Goal: Task Accomplishment & Management: Use online tool/utility

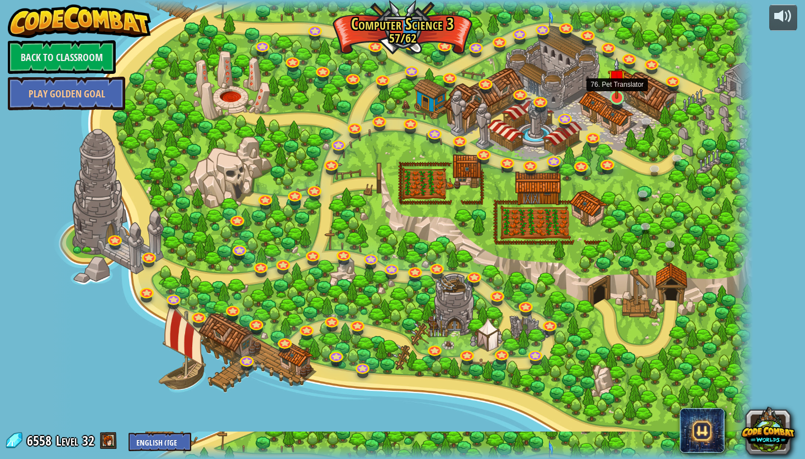
click at [621, 105] on link at bounding box center [617, 98] width 22 height 22
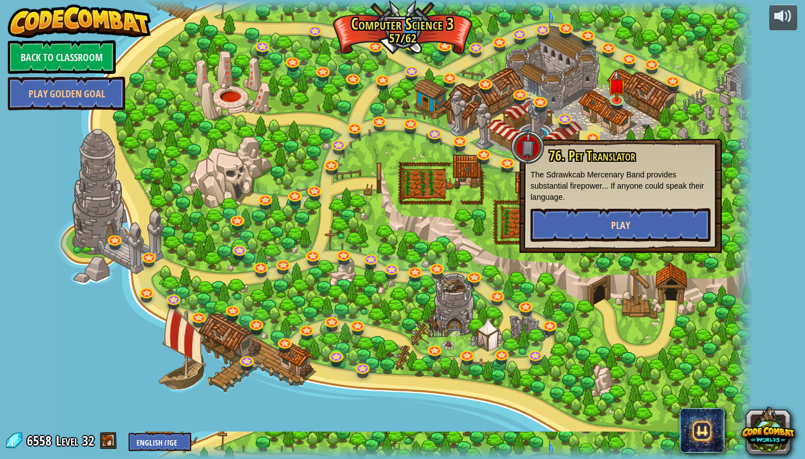
click at [625, 219] on span "Play" at bounding box center [620, 225] width 19 height 14
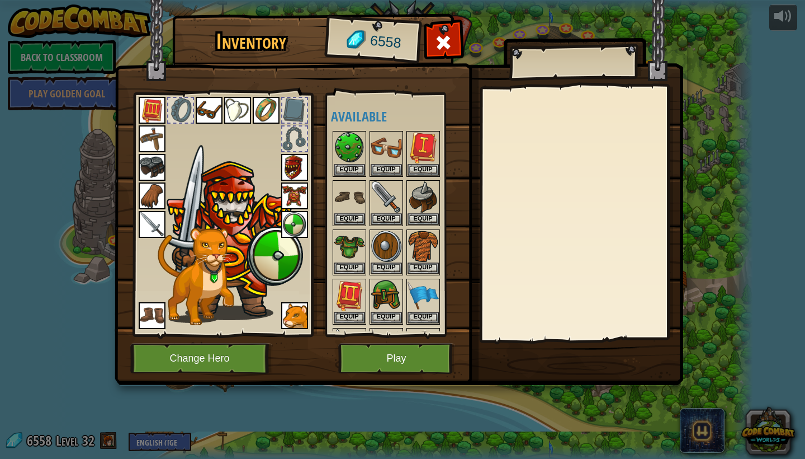
click at [391, 362] on button "Play" at bounding box center [396, 358] width 117 height 31
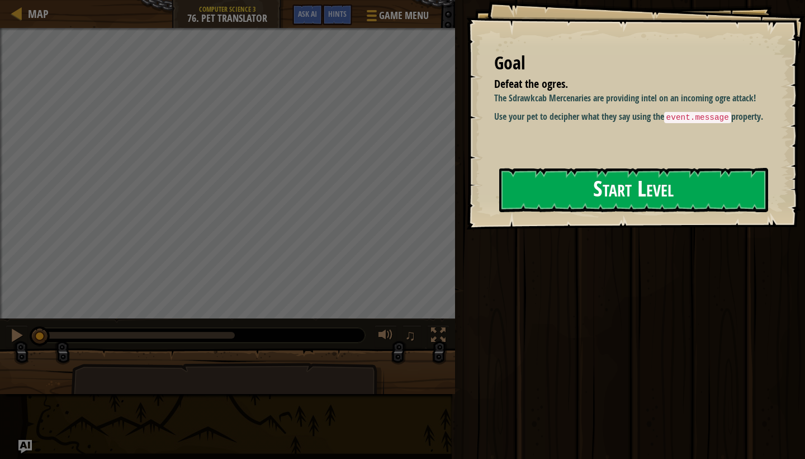
click at [570, 198] on button "Start Level" at bounding box center [633, 190] width 269 height 44
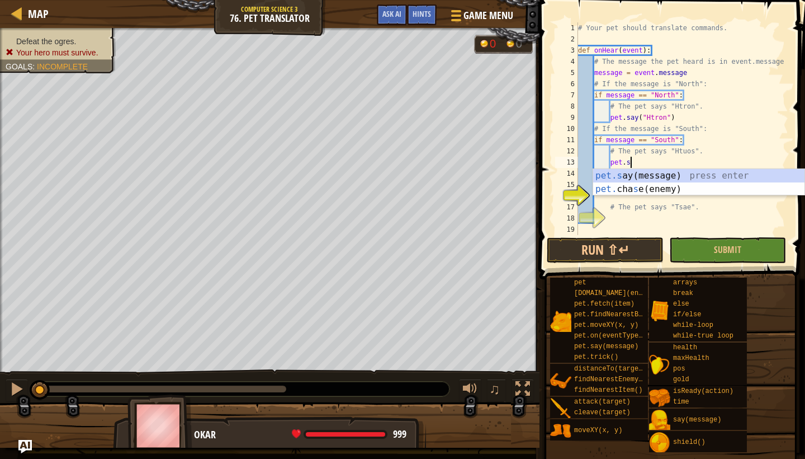
scroll to position [5, 4]
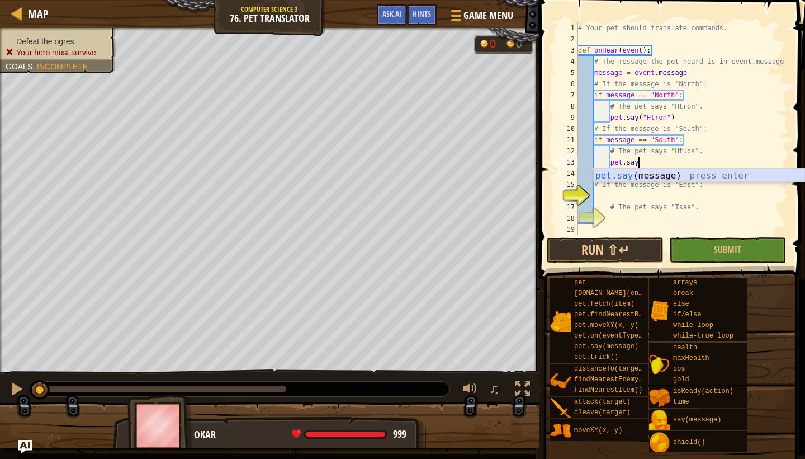
click at [636, 174] on div "pet.say (message) press enter" at bounding box center [698, 189] width 211 height 40
type textarea "pet.say("Htuos")"
click at [693, 162] on div "# Your pet should translate commands. def onHear ( event ) : # The message the …" at bounding box center [682, 139] width 212 height 235
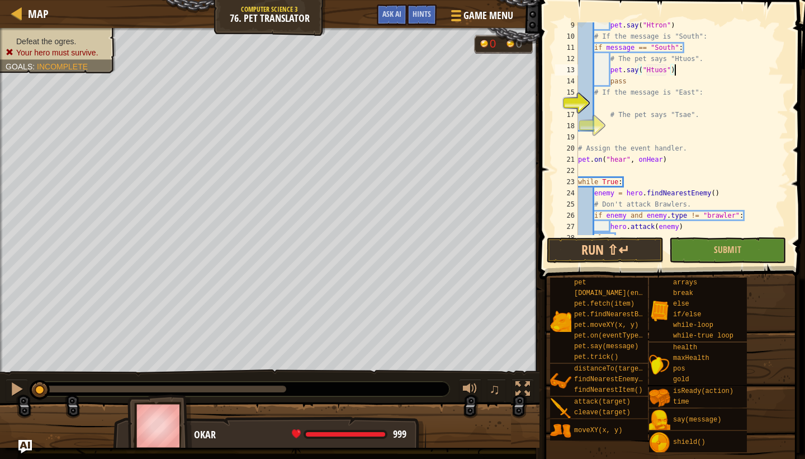
scroll to position [92, 0]
click at [627, 100] on div "pet . say ( "Htron" ) # If the message is "South": if message == "South" : # Th…" at bounding box center [682, 137] width 212 height 235
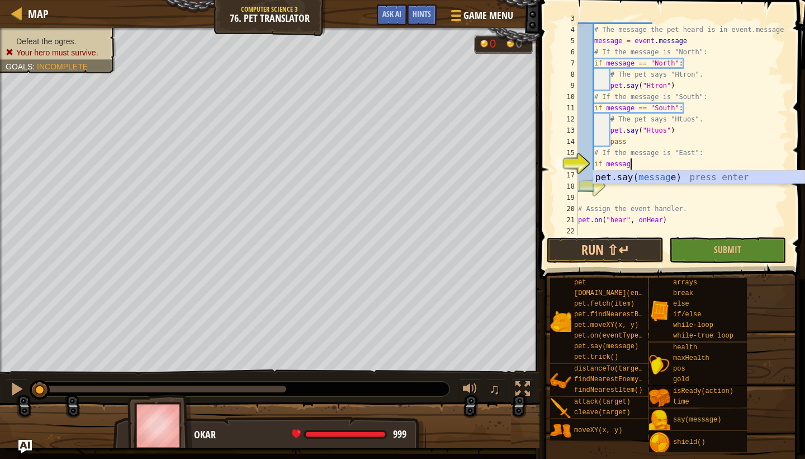
scroll to position [5, 4]
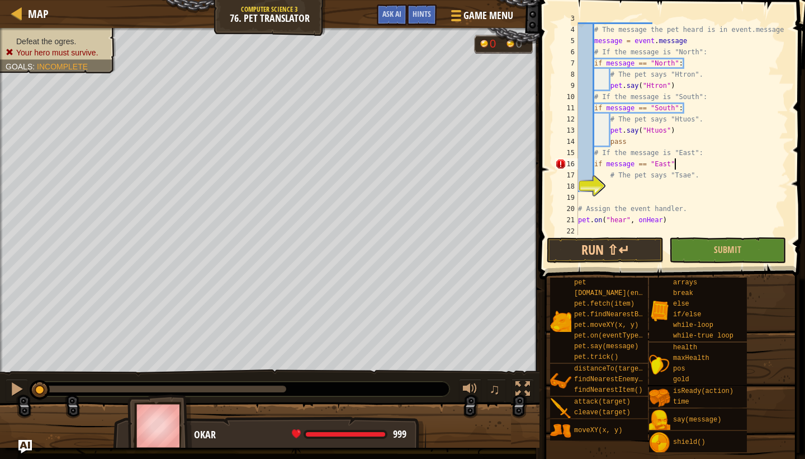
type textarea "if message == "East":"
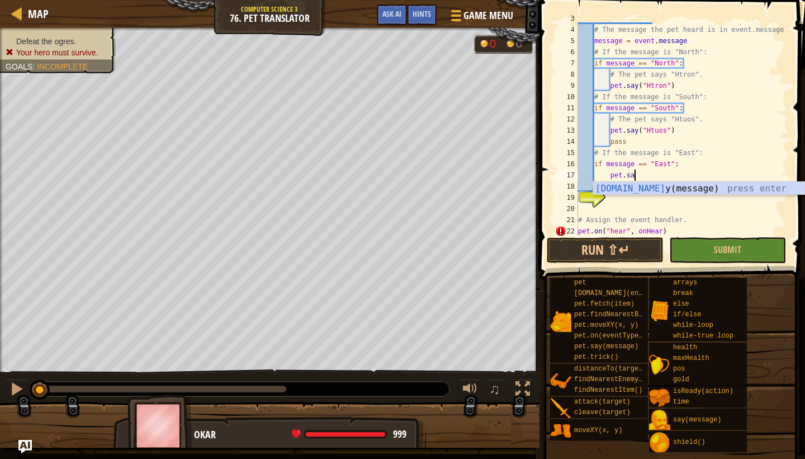
scroll to position [5, 4]
click at [663, 188] on div "pet.say (message) press enter" at bounding box center [698, 202] width 211 height 40
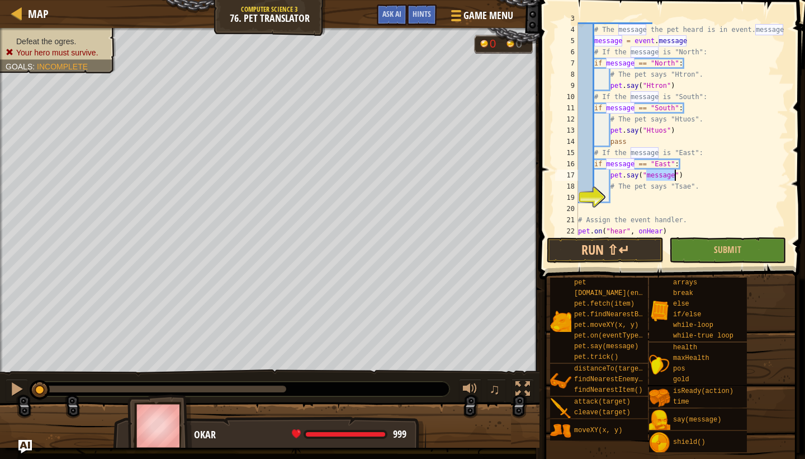
scroll to position [5, 6]
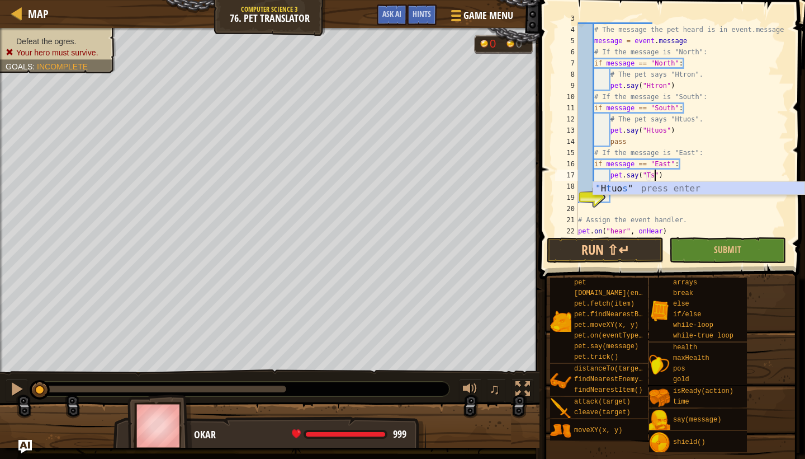
click at [689, 169] on div "def onHear ( event ) : # The message the pet heard is in event.message message …" at bounding box center [682, 130] width 212 height 235
click at [655, 177] on div "def onHear ( event ) : # The message the pet heard is in event.message message …" at bounding box center [682, 130] width 212 height 235
click at [682, 174] on div "def onHear ( event ) : # The message the pet heard is in event.message message …" at bounding box center [682, 130] width 212 height 235
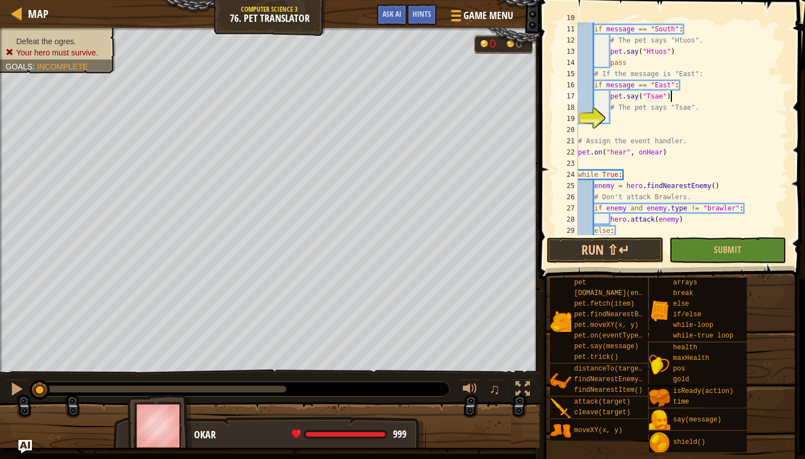
scroll to position [134, 0]
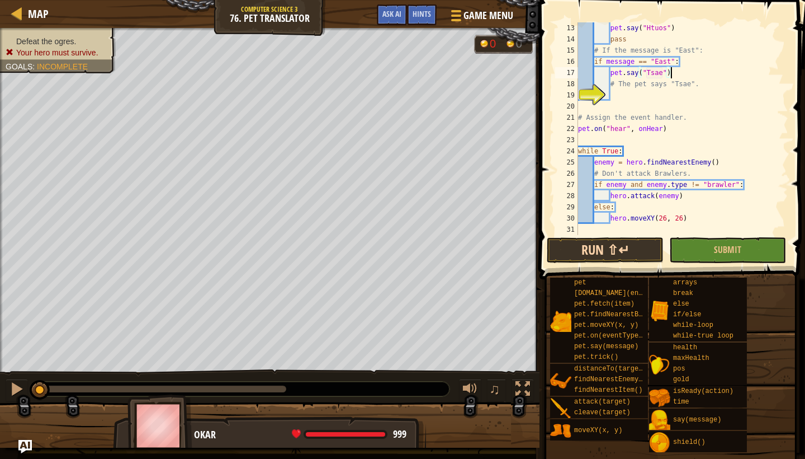
type textarea "pet.say("Tsae")"
click at [636, 244] on button "Run ⇧↵" at bounding box center [605, 250] width 117 height 26
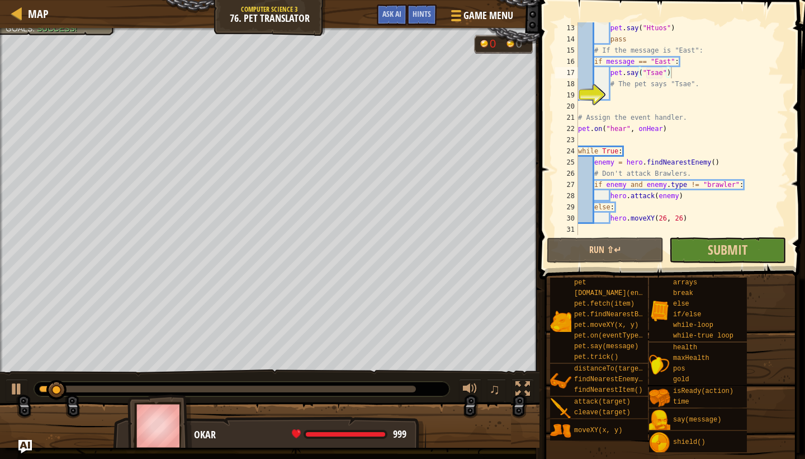
click at [706, 251] on button "Submit" at bounding box center [727, 250] width 117 height 26
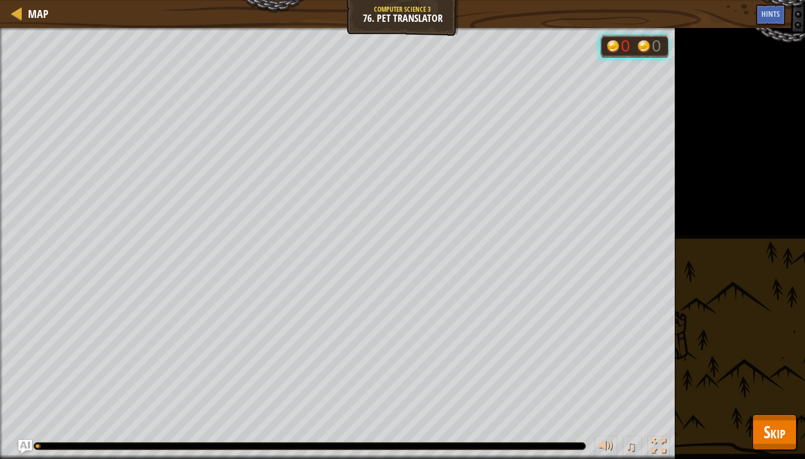
click at [771, 437] on span "Skip" at bounding box center [775, 431] width 22 height 23
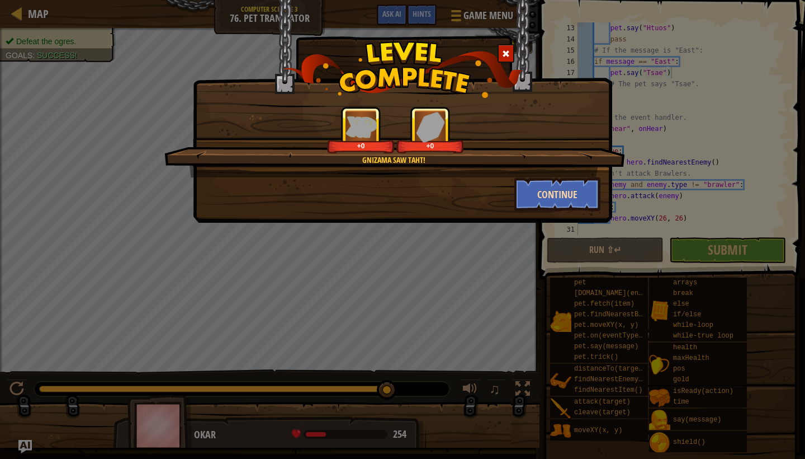
click at [528, 190] on button "Continue" at bounding box center [557, 194] width 87 height 34
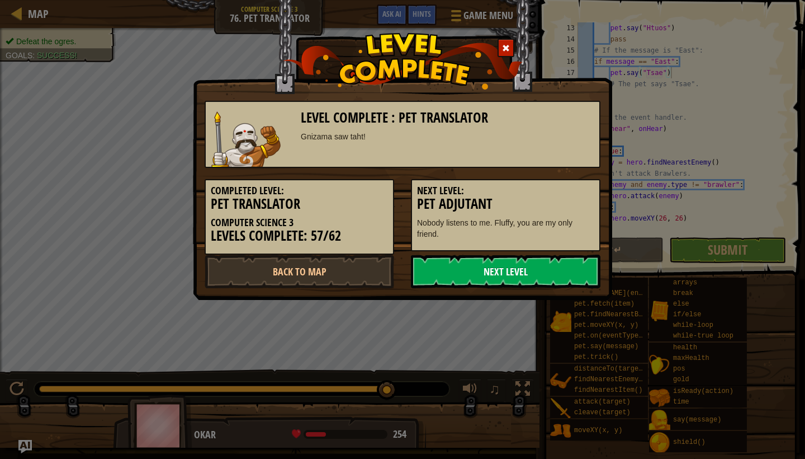
click at [453, 266] on link "Next Level" at bounding box center [506, 271] width 190 height 34
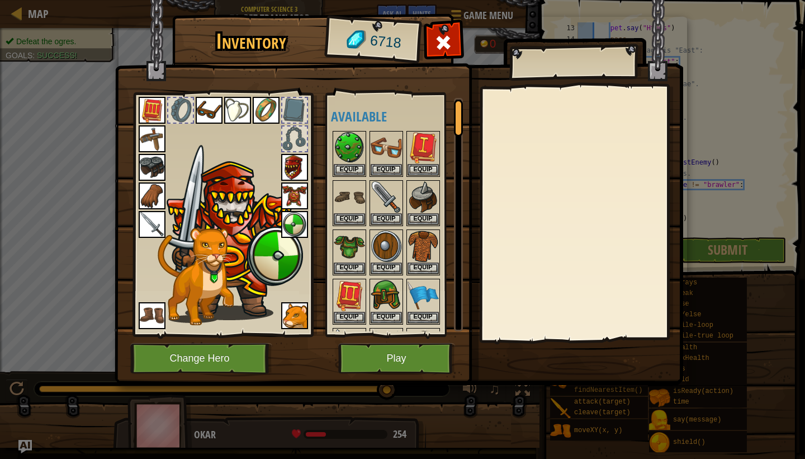
click at [404, 351] on button "Play" at bounding box center [396, 358] width 117 height 31
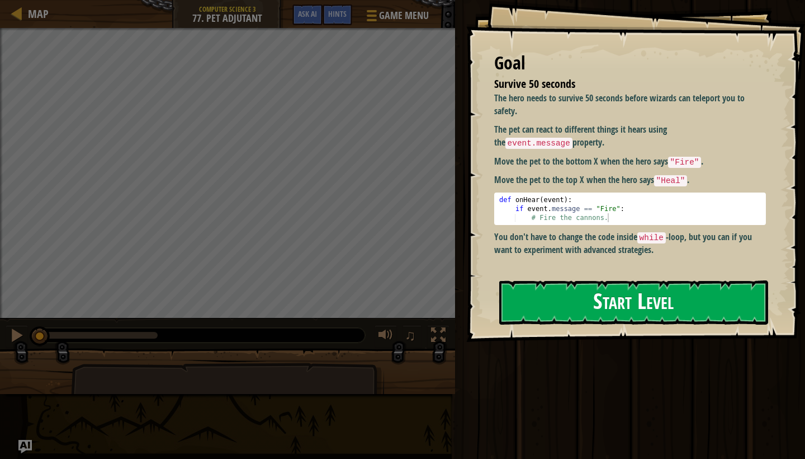
click at [589, 303] on button "Start Level" at bounding box center [633, 302] width 269 height 44
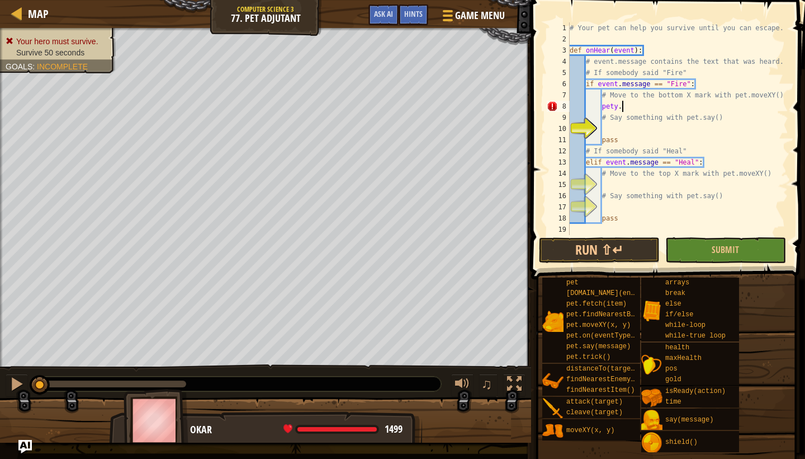
scroll to position [5, 3]
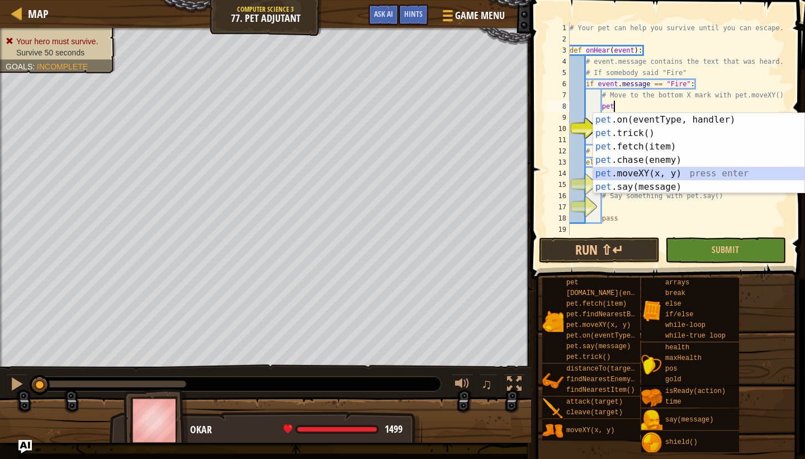
click at [658, 169] on div "pet .on(eventType, handler) press enter pet .trick() press enter pet .fetch(ite…" at bounding box center [698, 166] width 211 height 107
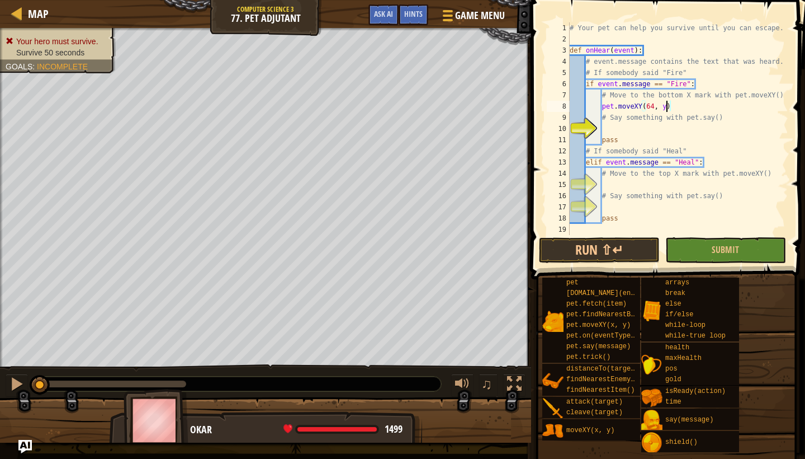
scroll to position [5, 7]
type textarea "pet.moveXY(64, 16)"
click at [644, 127] on div "# Your pet can help you survive until you can escape. def onHear ( event ) : # …" at bounding box center [678, 139] width 221 height 235
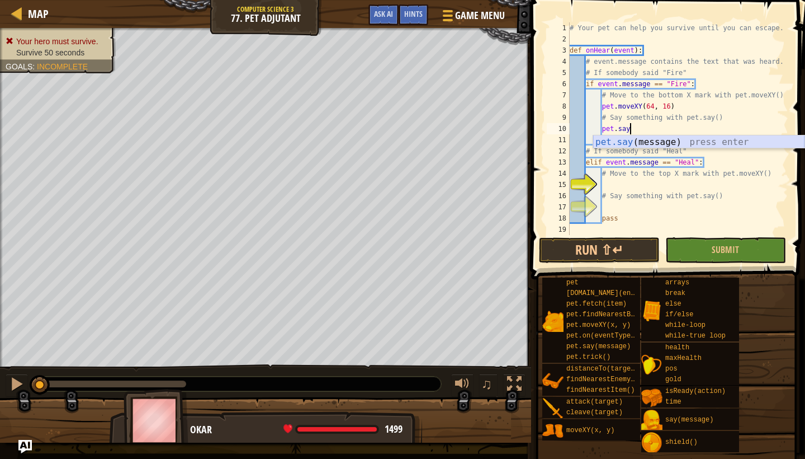
click at [671, 143] on div "pet.say (message) press enter" at bounding box center [698, 155] width 211 height 40
type textarea "pet.say("Fire!")"
click at [679, 127] on div "# Your pet can help you survive until you can escape. def onHear ( event ) : # …" at bounding box center [678, 139] width 221 height 235
click at [642, 186] on div "# Your pet can help you survive until you can escape. def onHear ( event ) : # …" at bounding box center [678, 139] width 221 height 235
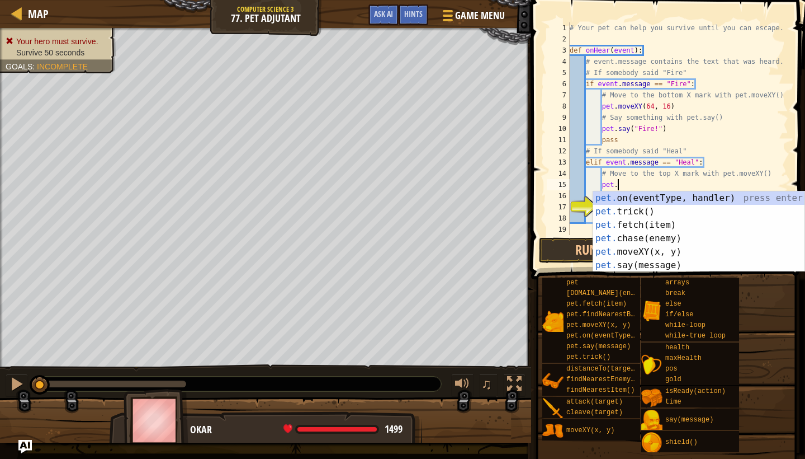
scroll to position [5, 4]
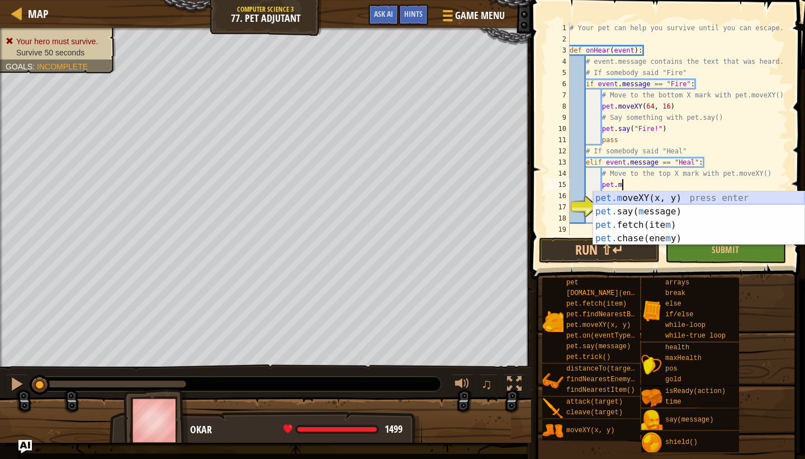
click at [651, 198] on div "pet.m oveXY(x, y) press enter pet. say( m essage) press enter pet. fetch(ite m …" at bounding box center [698, 231] width 211 height 81
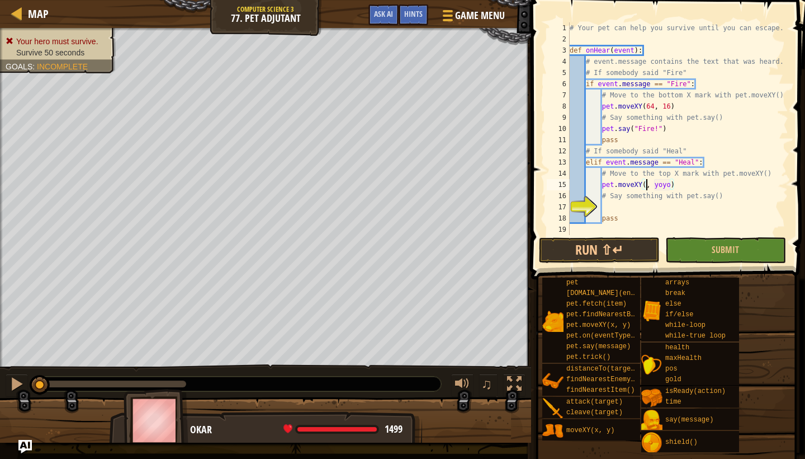
scroll to position [5, 8]
click at [672, 186] on div "# Your pet can help you survive until you can escape. def onHear ( event ) : # …" at bounding box center [678, 139] width 221 height 235
type textarea "pet.moveXY(64, 52)"
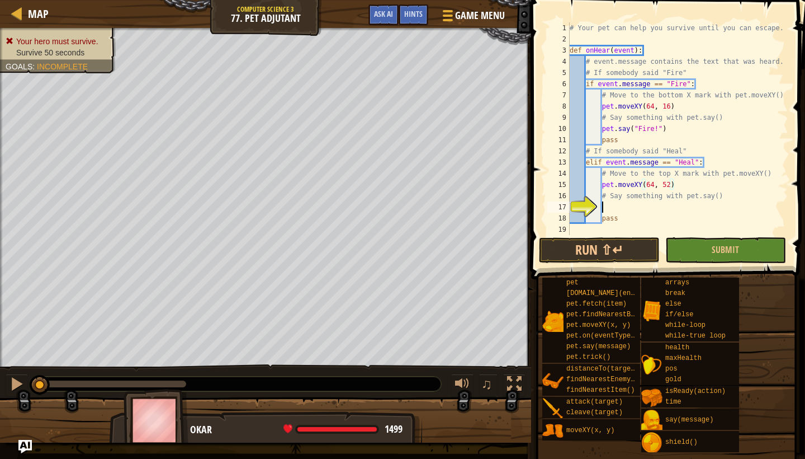
click at [641, 211] on div "# Your pet can help you survive until you can escape. def onHear ( event ) : # …" at bounding box center [678, 139] width 221 height 235
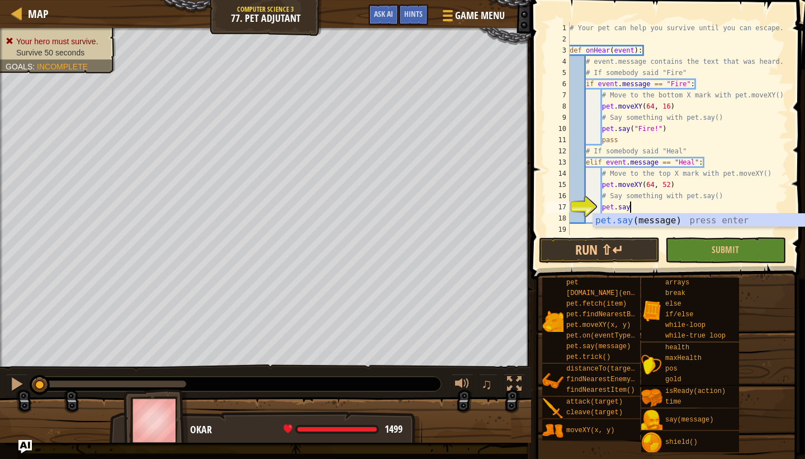
scroll to position [5, 4]
click at [679, 216] on div "pet.say (message) press enter" at bounding box center [698, 234] width 211 height 40
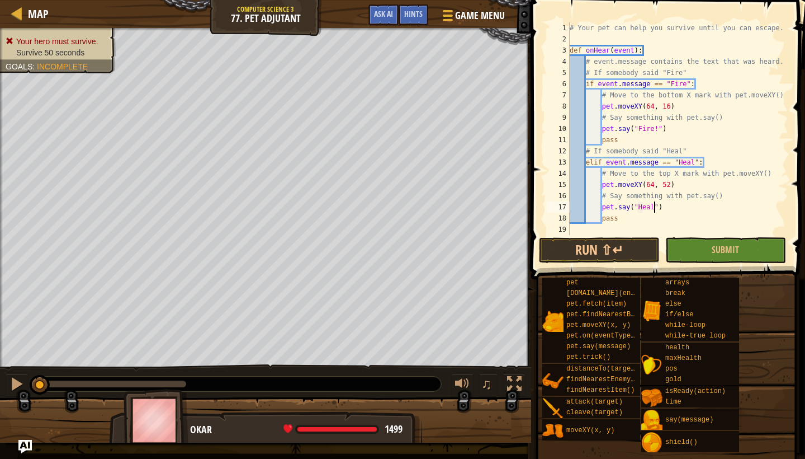
scroll to position [5, 7]
type textarea "pet.say("Heal!")"
click at [615, 242] on button "Run ⇧↵" at bounding box center [599, 250] width 121 height 26
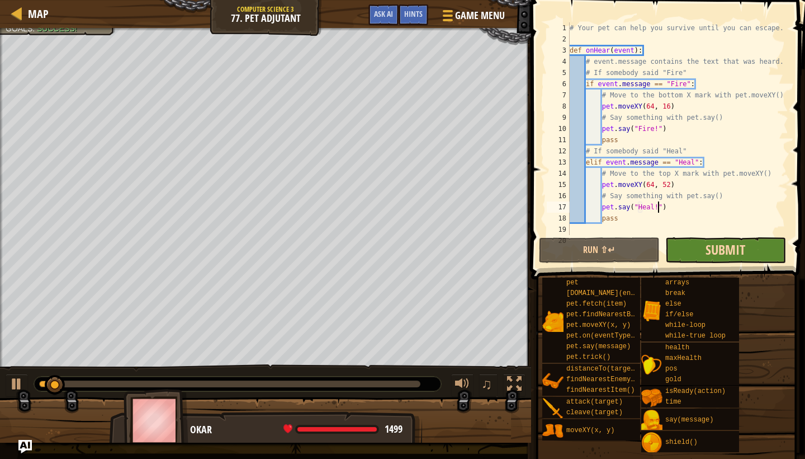
click at [712, 248] on span "Submit" at bounding box center [726, 249] width 40 height 18
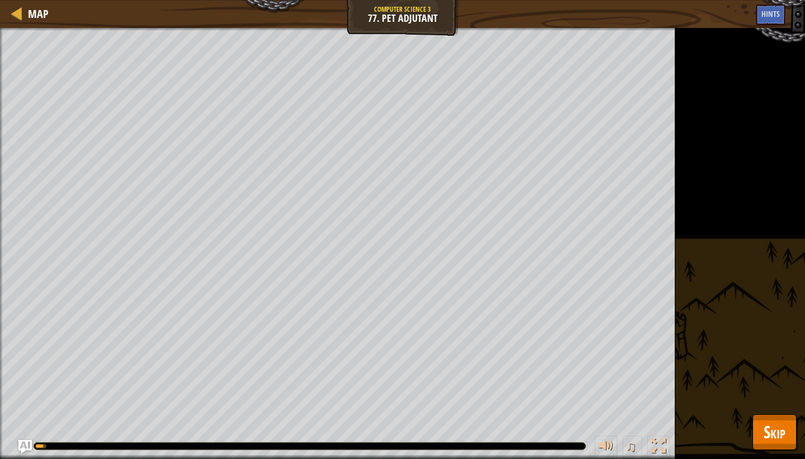
click at [776, 433] on span "Skip" at bounding box center [775, 431] width 22 height 23
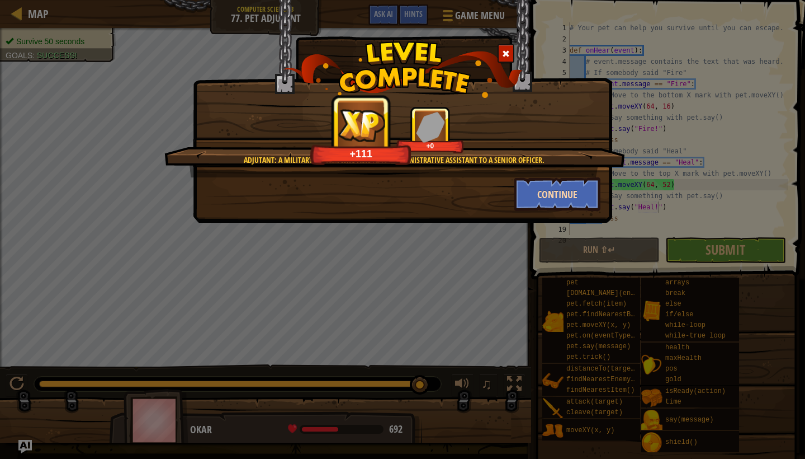
click at [535, 200] on button "Continue" at bounding box center [557, 194] width 87 height 34
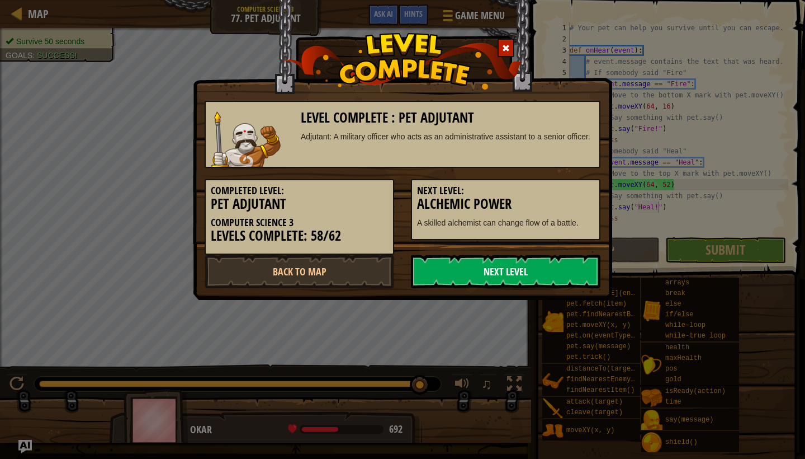
click at [442, 268] on link "Next Level" at bounding box center [506, 271] width 190 height 34
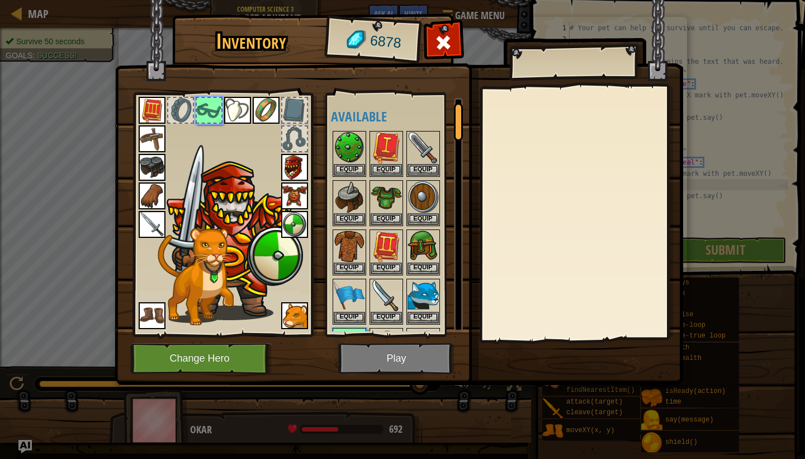
scroll to position [43, 0]
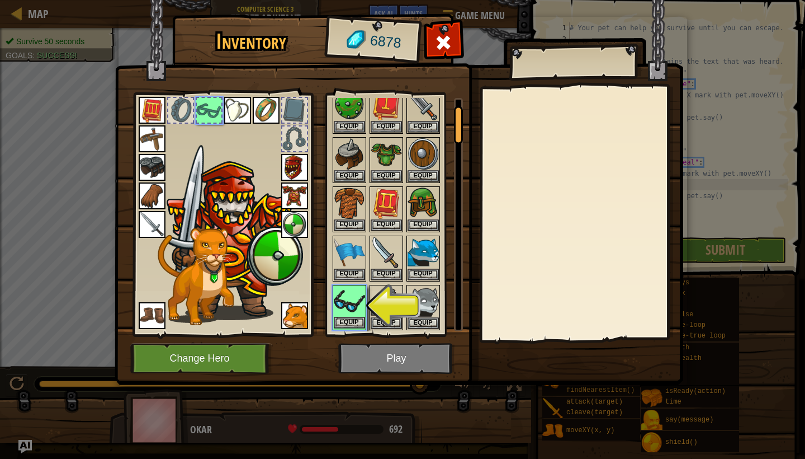
click at [358, 321] on button "Equip" at bounding box center [349, 322] width 31 height 12
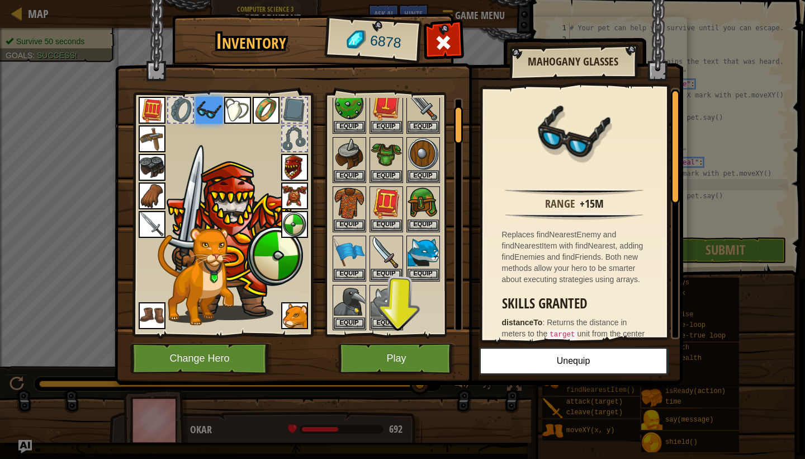
click at [377, 352] on button "Play" at bounding box center [396, 358] width 117 height 31
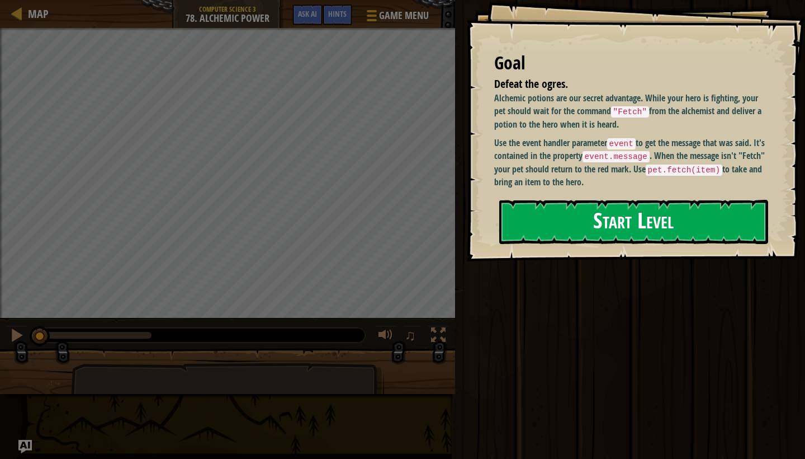
click at [579, 221] on button "Start Level" at bounding box center [633, 222] width 269 height 44
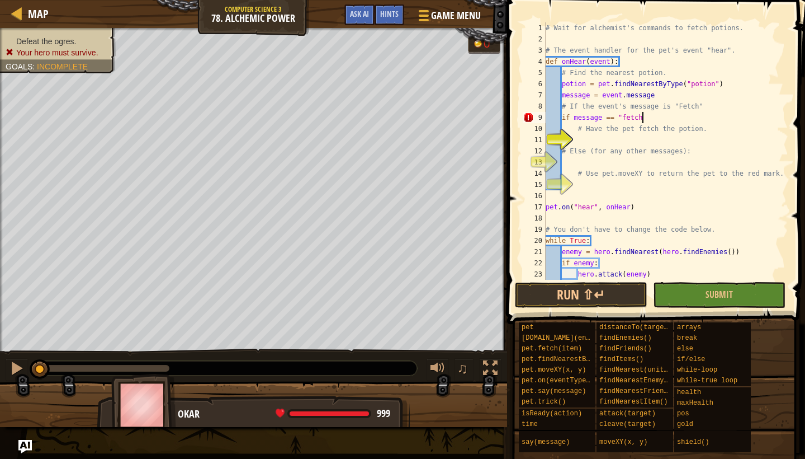
scroll to position [5, 8]
click at [628, 114] on div "# Wait for alchemist's commands to fetch potions. # The event handler for the p…" at bounding box center [666, 162] width 245 height 280
click at [677, 115] on div "# Wait for alchemist's commands to fetch potions. # The event handler for the p…" at bounding box center [666, 162] width 245 height 280
type textarea "if message == "Fetch":"
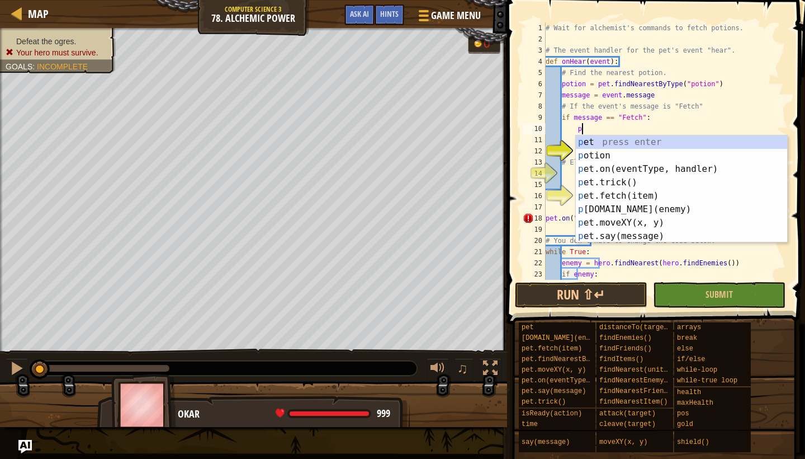
scroll to position [5, 3]
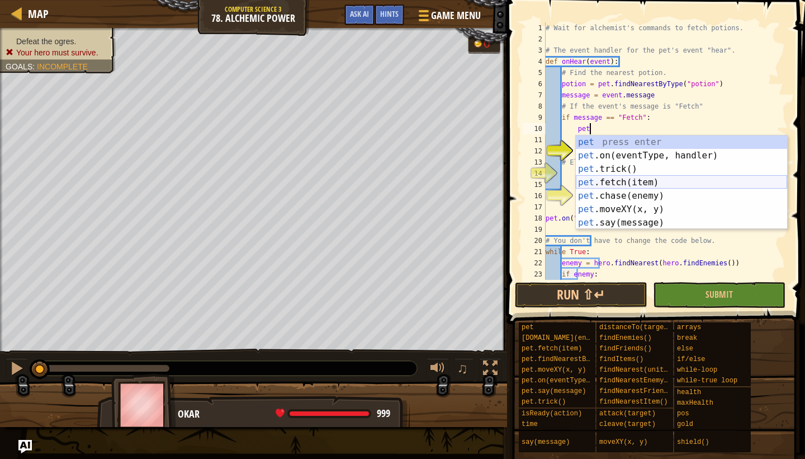
click at [670, 183] on div "pet press enter pet .on(eventType, handler) press enter pet .trick() press ente…" at bounding box center [681, 195] width 211 height 121
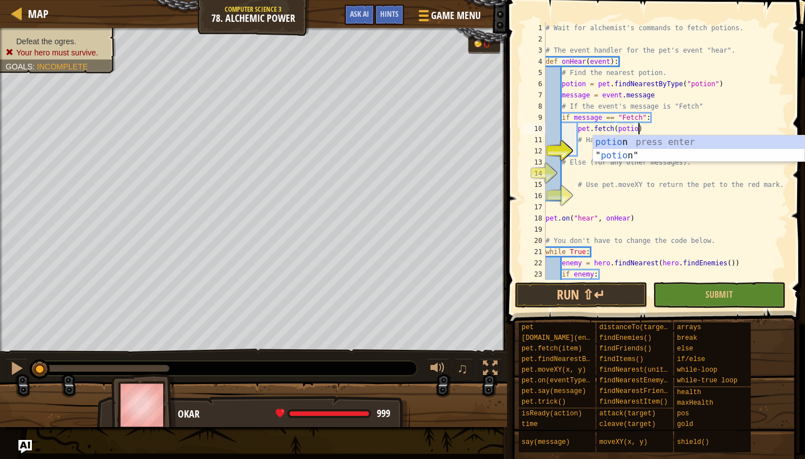
type textarea "pet.fetch(potion)"
click at [672, 126] on div "# Wait for alchemist's commands to fetch potions. # The event handler for the p…" at bounding box center [666, 162] width 245 height 280
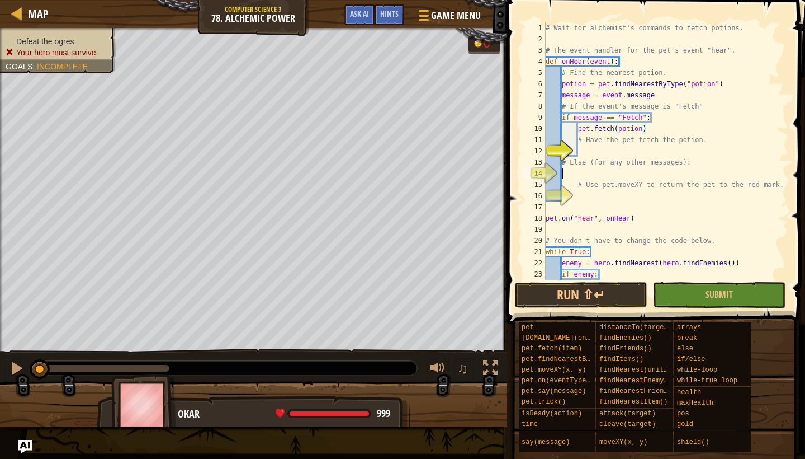
click at [571, 170] on div "# Wait for alchemist's commands to fetch potions. # The event handler for the p…" at bounding box center [666, 162] width 245 height 280
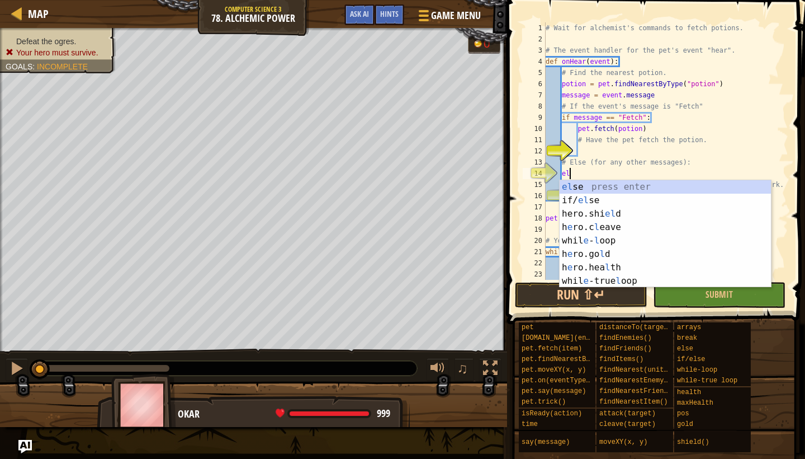
scroll to position [5, 2]
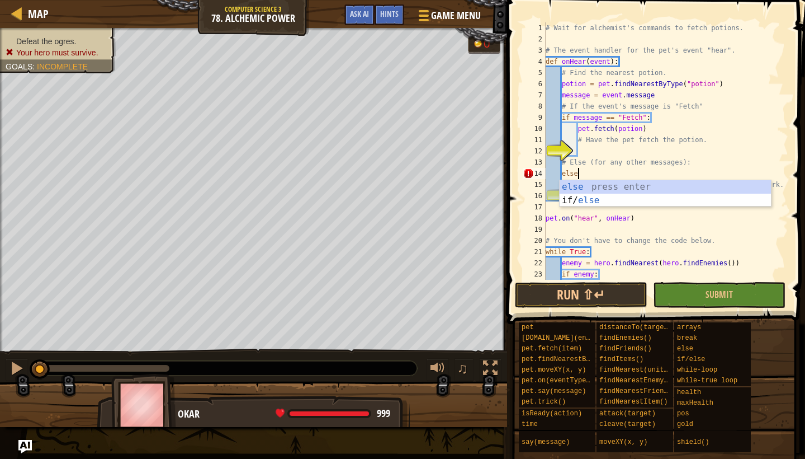
type textarea "else:"
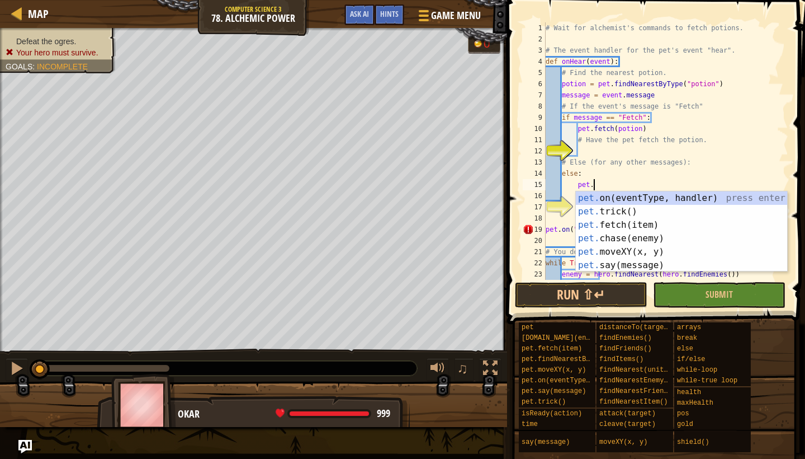
scroll to position [5, 3]
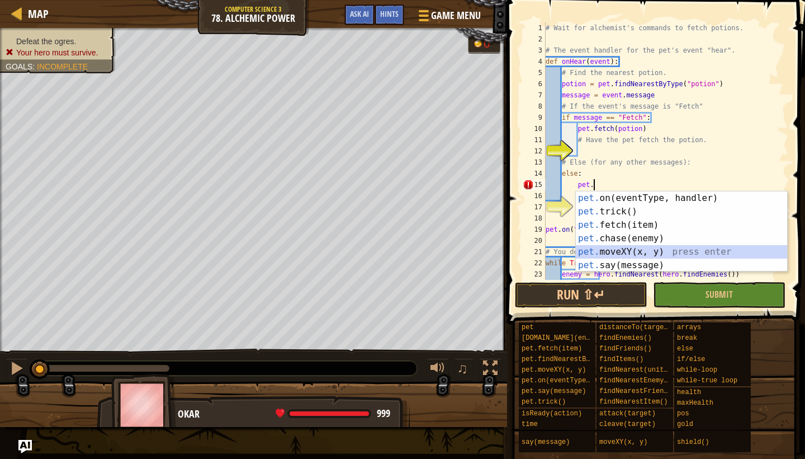
click at [627, 248] on div "pet. on(eventType, handler) press enter pet. trick() press enter pet. fetch(ite…" at bounding box center [681, 244] width 211 height 107
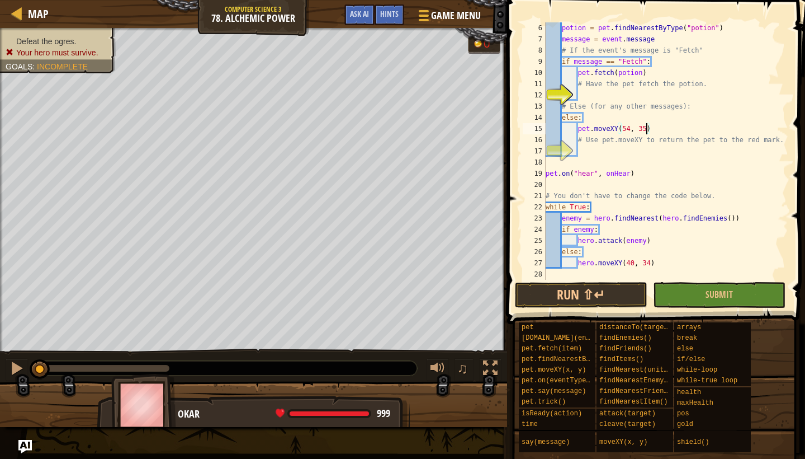
scroll to position [0, 0]
click at [603, 299] on button "Run ⇧↵" at bounding box center [581, 295] width 133 height 26
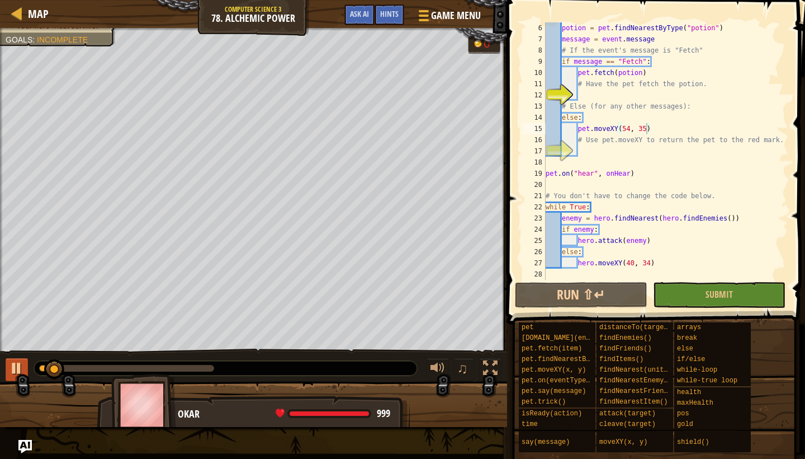
click at [14, 370] on div at bounding box center [17, 368] width 15 height 15
click at [23, 367] on div at bounding box center [17, 368] width 15 height 15
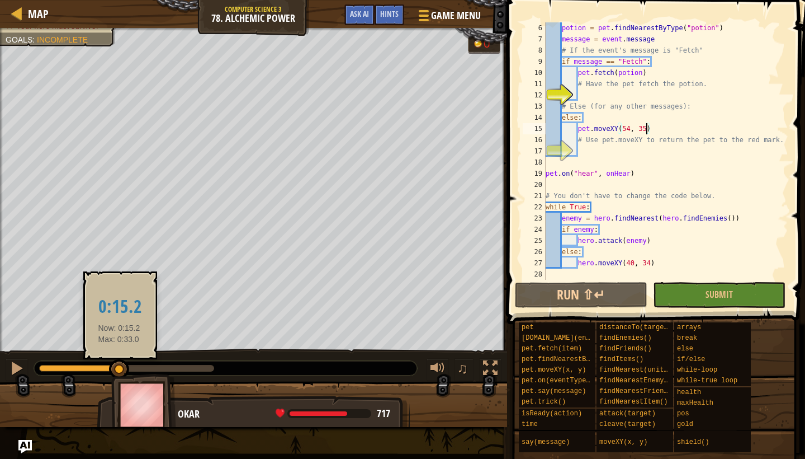
drag, startPoint x: 113, startPoint y: 366, endPoint x: 121, endPoint y: 367, distance: 7.9
click at [121, 367] on div at bounding box center [119, 369] width 20 height 20
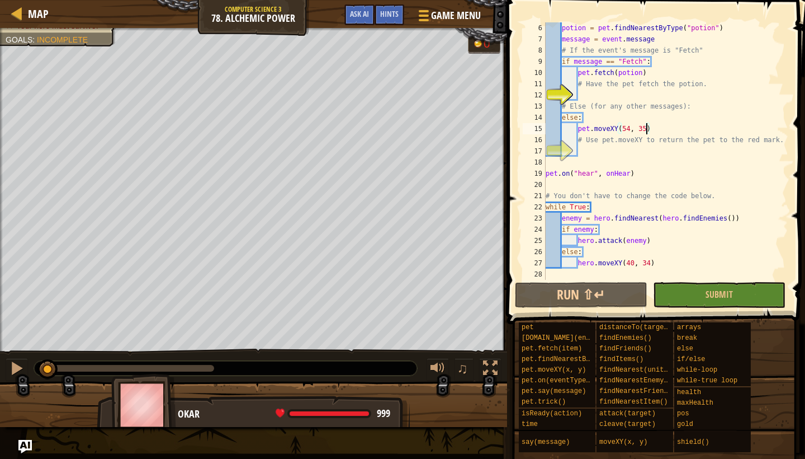
drag, startPoint x: 149, startPoint y: 366, endPoint x: 48, endPoint y: 348, distance: 102.8
click at [48, 348] on div "♫" at bounding box center [253, 365] width 507 height 34
click at [20, 363] on div at bounding box center [17, 368] width 15 height 15
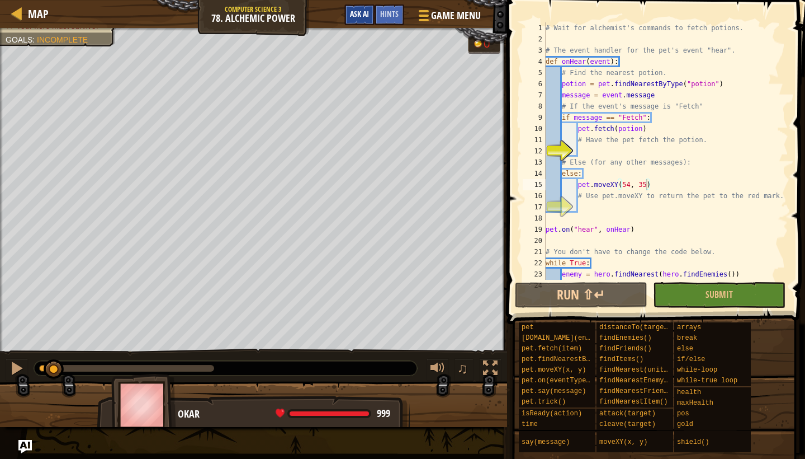
click at [360, 14] on span "Ask AI" at bounding box center [359, 13] width 19 height 11
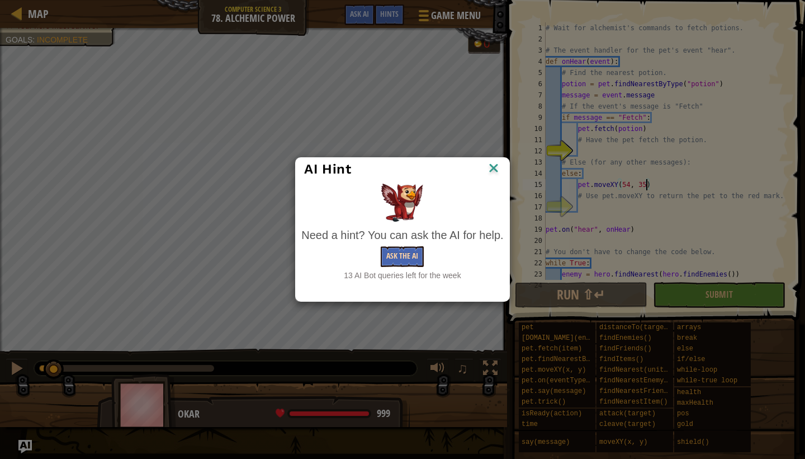
click at [410, 259] on button "Ask the AI" at bounding box center [402, 256] width 43 height 21
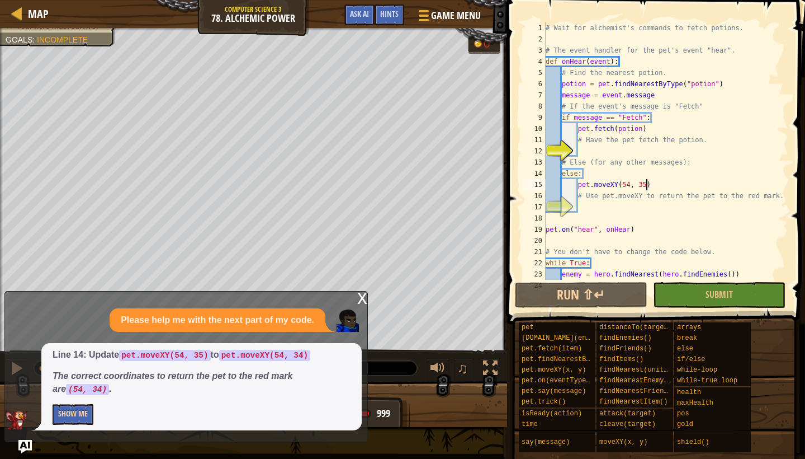
click at [81, 414] on button "Show Me" at bounding box center [73, 414] width 41 height 21
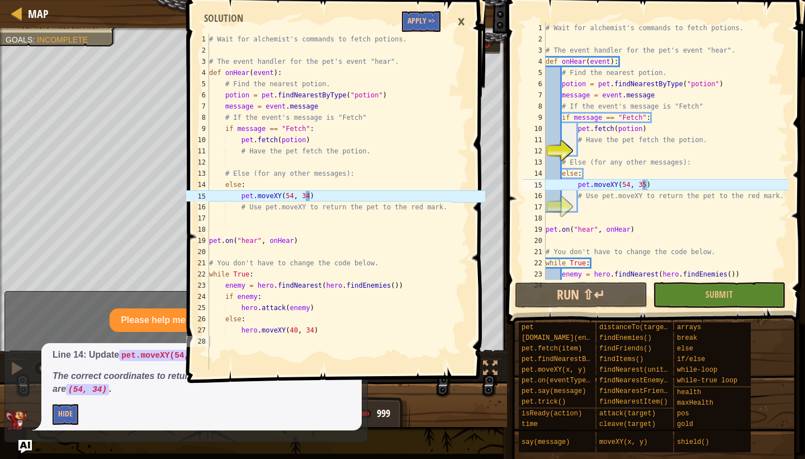
click at [646, 187] on div "# Wait for alchemist's commands to fetch potions. # The event handler for the p…" at bounding box center [666, 162] width 245 height 280
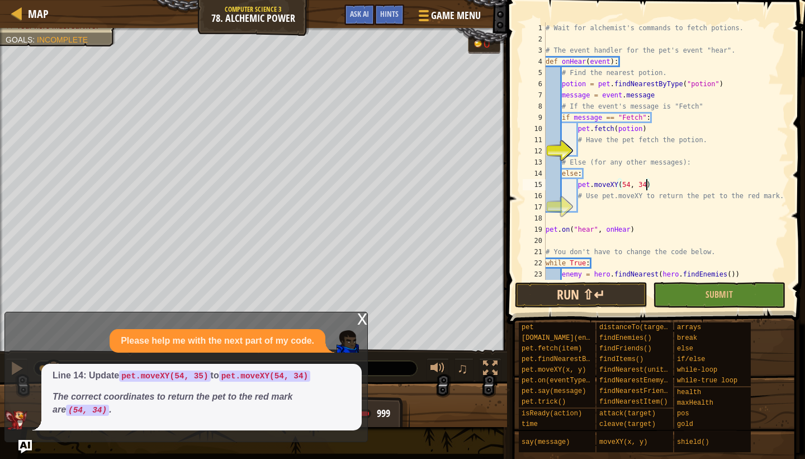
type textarea "pet.moveXY(54, 34)"
click at [613, 294] on button "Run ⇧↵" at bounding box center [581, 295] width 133 height 26
click at [361, 320] on div "x" at bounding box center [362, 317] width 10 height 11
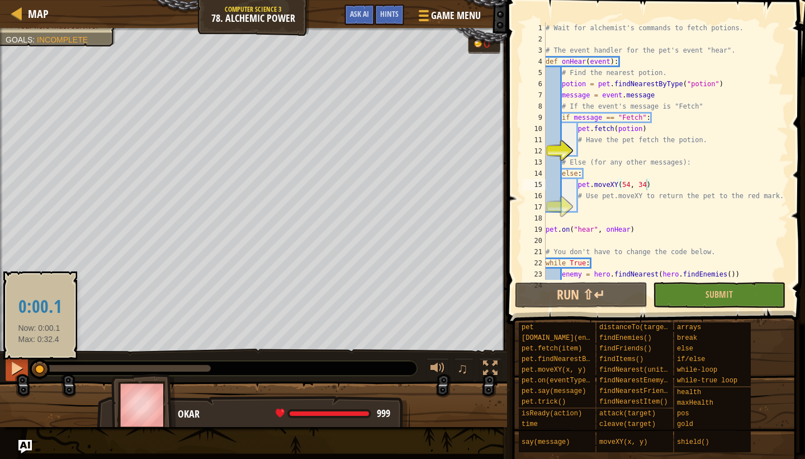
drag, startPoint x: 74, startPoint y: 370, endPoint x: 24, endPoint y: 368, distance: 49.8
click at [24, 368] on div "♫" at bounding box center [253, 365] width 507 height 34
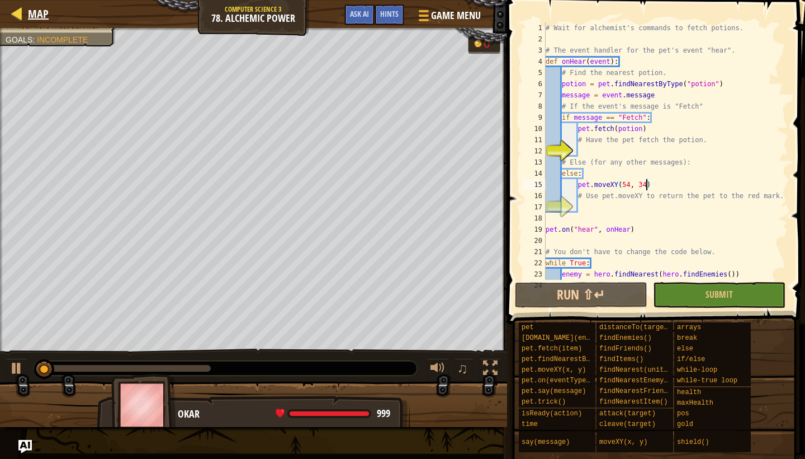
click at [30, 13] on span "Map" at bounding box center [38, 13] width 21 height 15
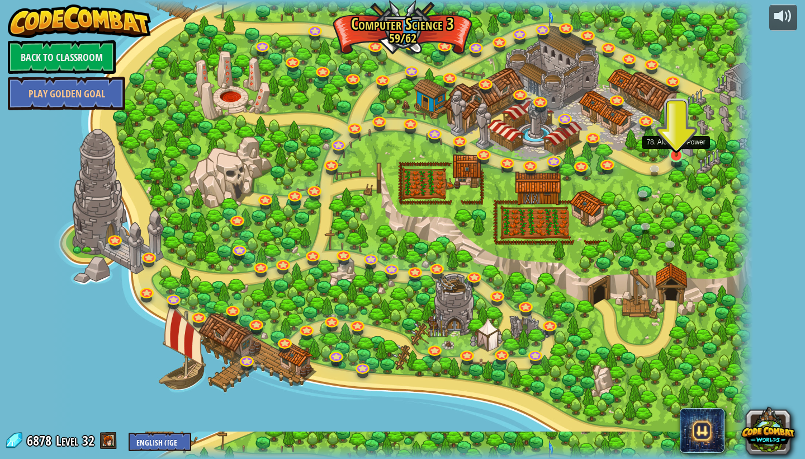
click at [683, 158] on link at bounding box center [676, 155] width 22 height 22
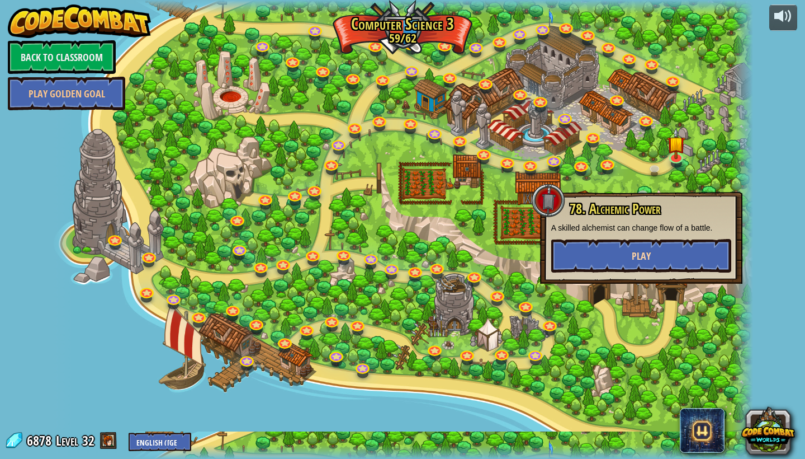
click at [602, 263] on button "Play" at bounding box center [641, 256] width 180 height 34
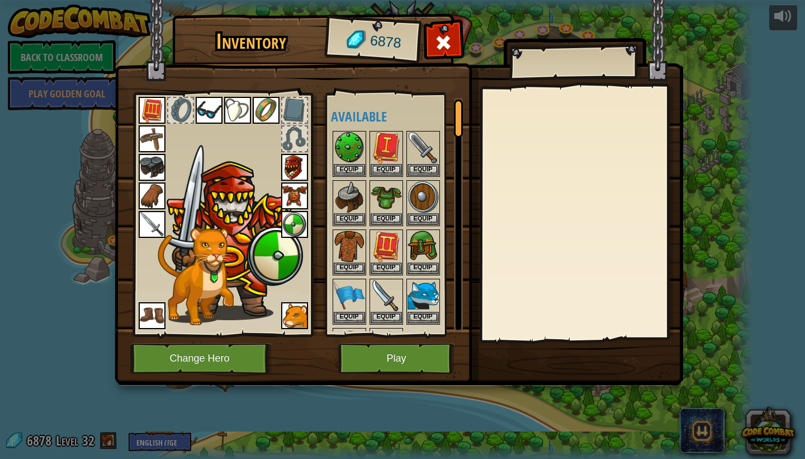
click at [206, 359] on button "Change Hero" at bounding box center [201, 358] width 142 height 31
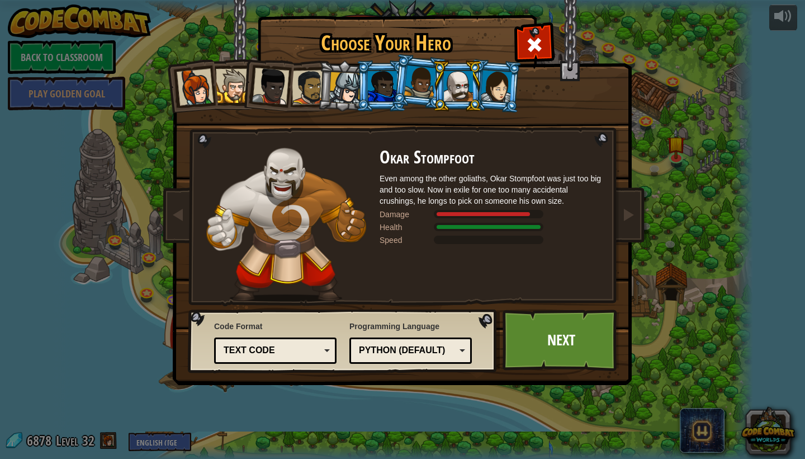
click at [499, 87] on div at bounding box center [496, 86] width 31 height 32
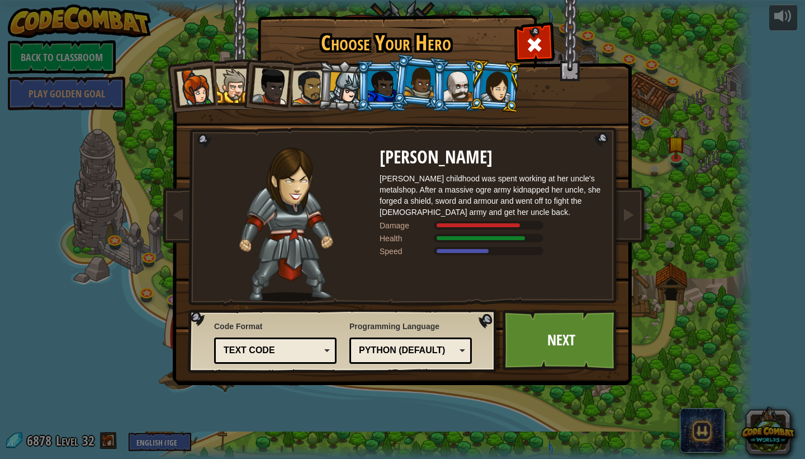
click at [450, 81] on div at bounding box center [458, 86] width 29 height 30
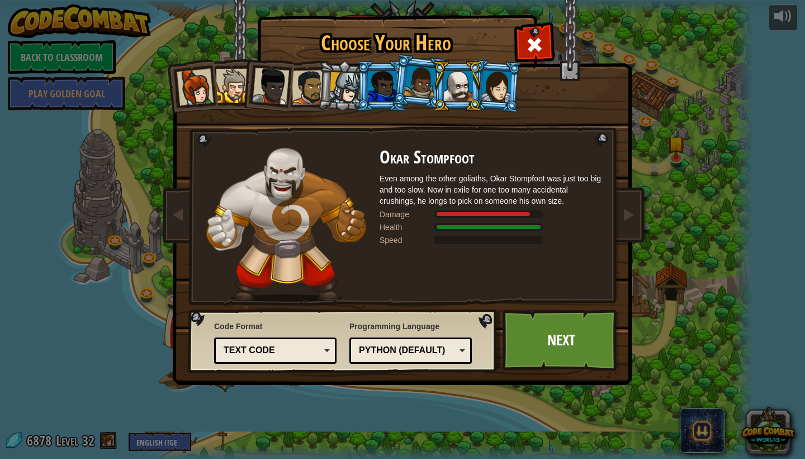
click at [421, 79] on div at bounding box center [420, 81] width 32 height 33
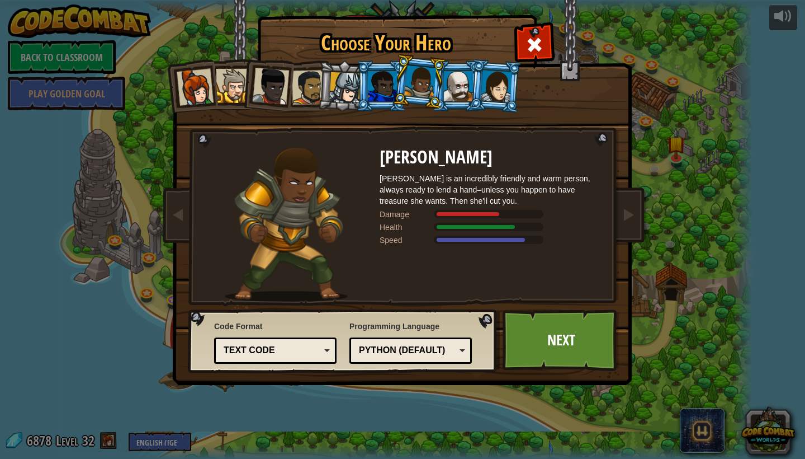
click at [448, 80] on div at bounding box center [458, 86] width 29 height 30
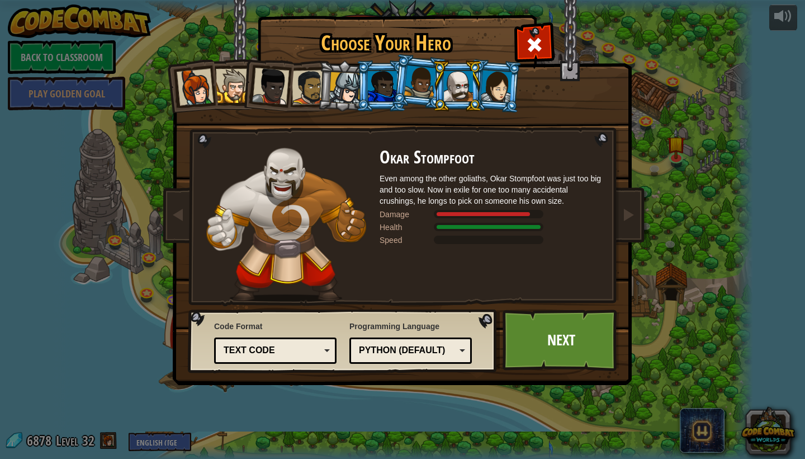
click at [390, 88] on div at bounding box center [382, 86] width 29 height 30
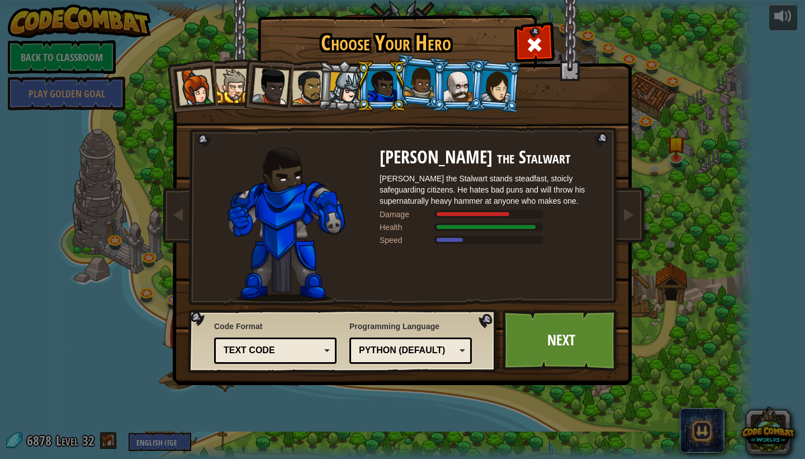
click at [497, 81] on div at bounding box center [496, 86] width 31 height 32
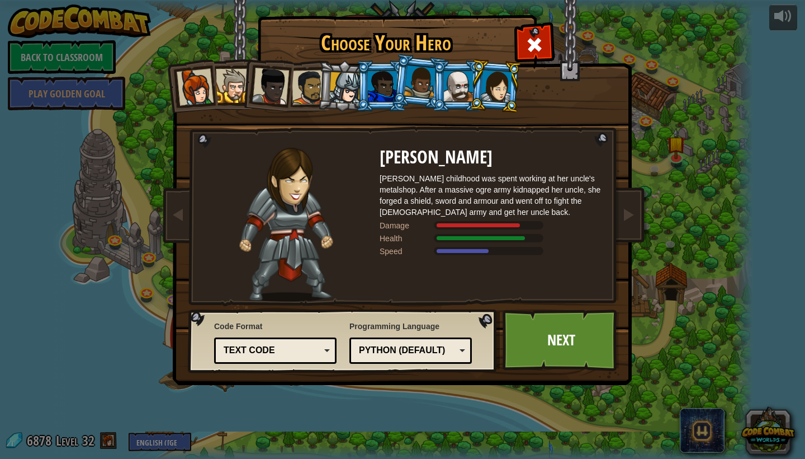
click at [351, 89] on div at bounding box center [345, 88] width 32 height 32
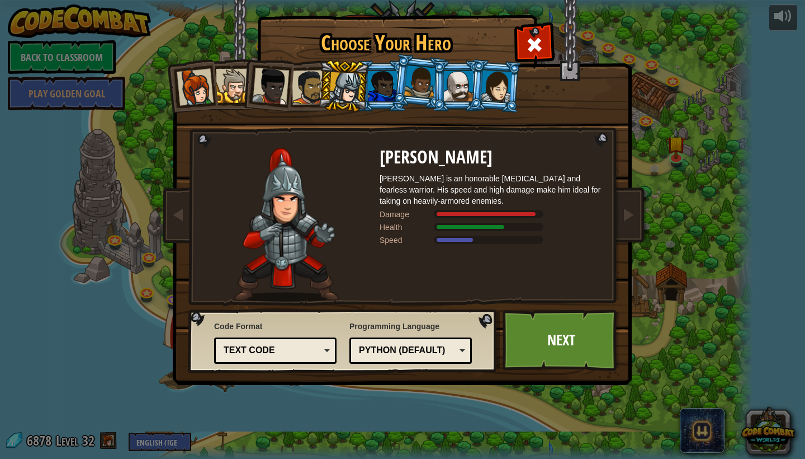
click at [304, 91] on div at bounding box center [309, 87] width 35 height 35
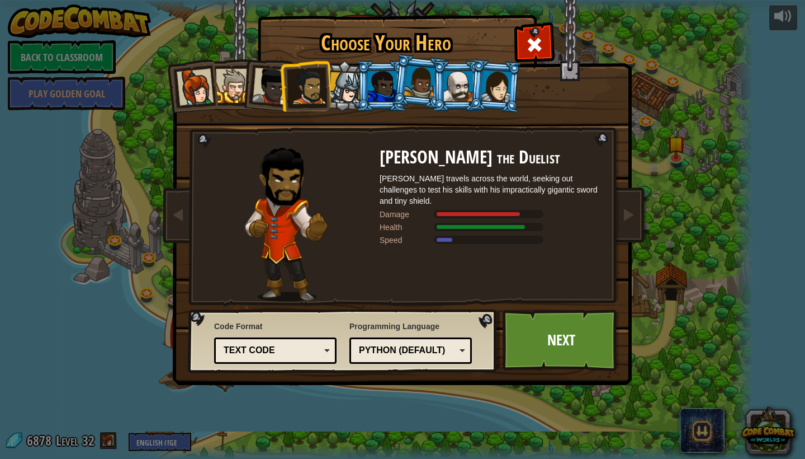
click at [505, 81] on div at bounding box center [496, 86] width 31 height 32
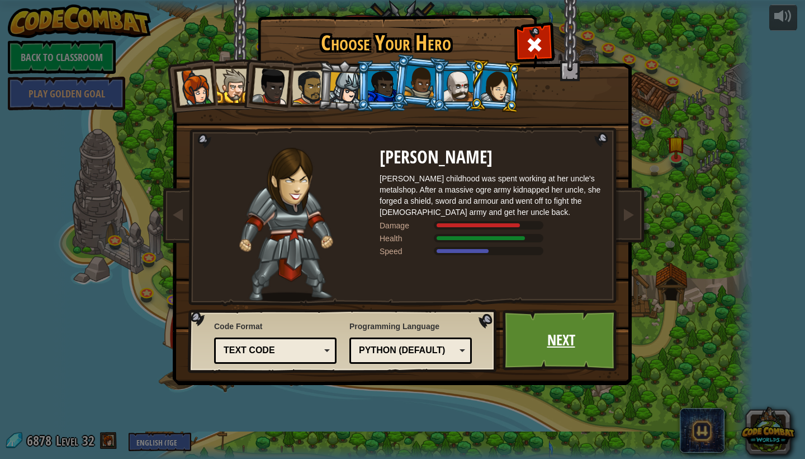
click at [554, 340] on link "Next" at bounding box center [561, 340] width 117 height 62
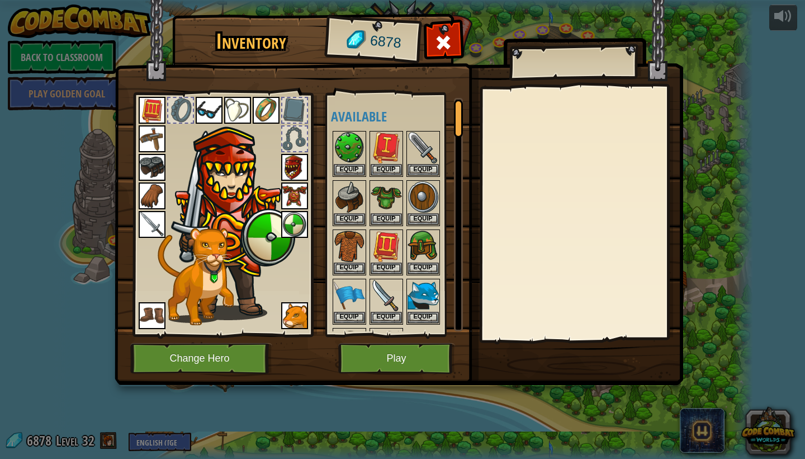
click at [404, 354] on button "Play" at bounding box center [396, 358] width 117 height 31
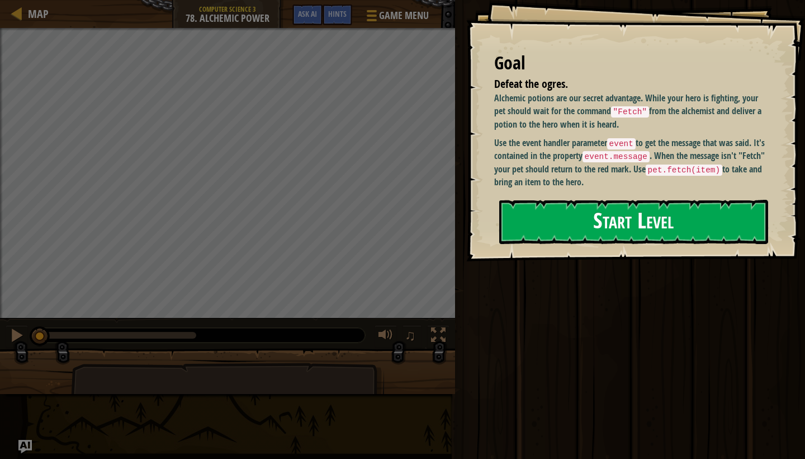
click at [545, 201] on button "Start Level" at bounding box center [633, 222] width 269 height 44
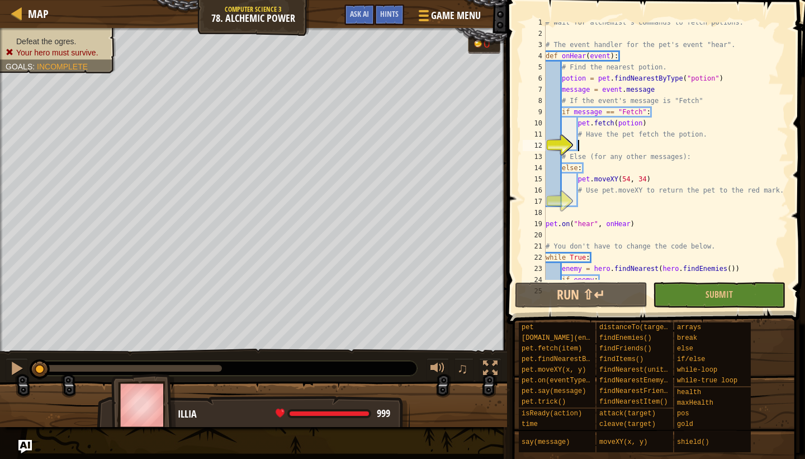
scroll to position [17, 0]
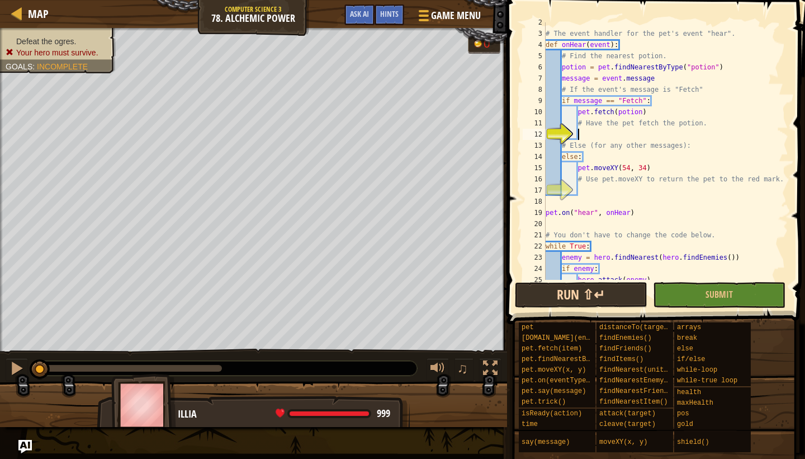
click at [565, 297] on button "Run ⇧↵" at bounding box center [581, 295] width 133 height 26
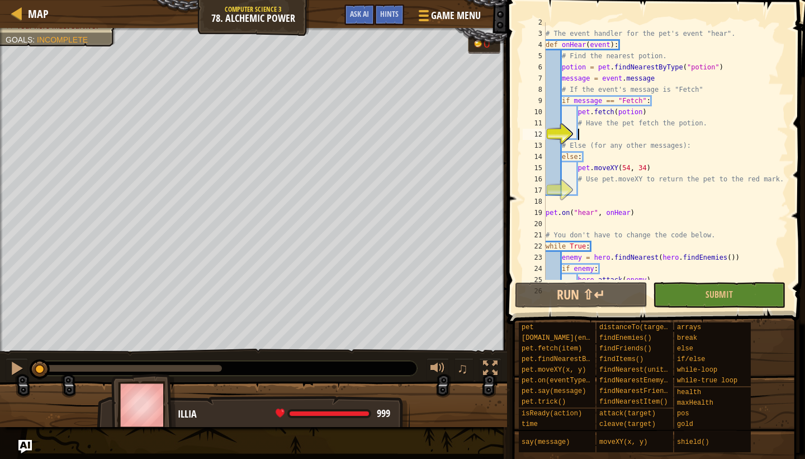
drag, startPoint x: 46, startPoint y: 365, endPoint x: 0, endPoint y: 355, distance: 47.5
click at [0, 355] on div "♫" at bounding box center [253, 365] width 507 height 34
click at [32, 17] on span "Map" at bounding box center [38, 13] width 21 height 15
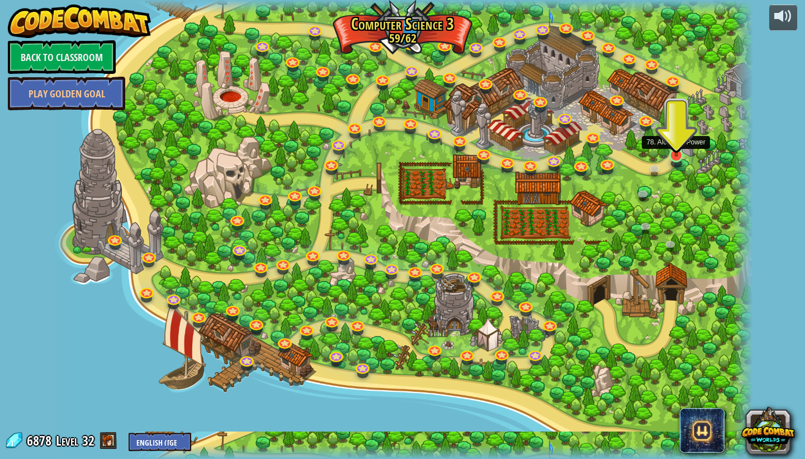
click at [672, 159] on link at bounding box center [676, 155] width 22 height 22
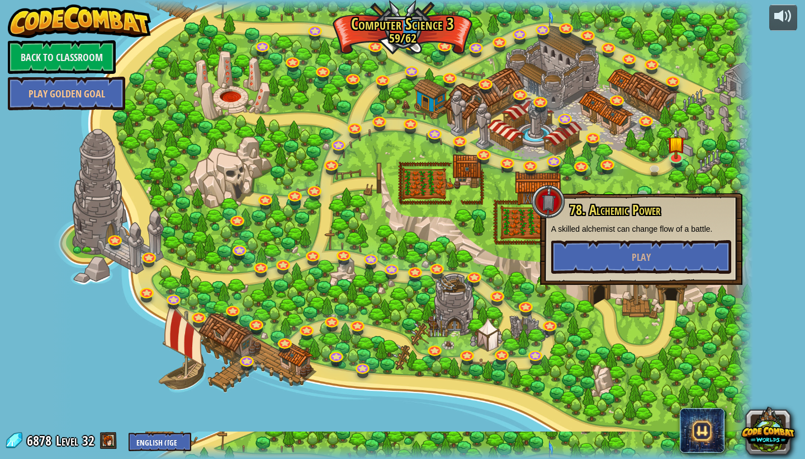
click at [636, 276] on div "78. Alchemic Power A skilled alchemist can change flow of a battle. Play" at bounding box center [641, 239] width 202 height 92
click at [643, 260] on span "Play" at bounding box center [641, 257] width 19 height 14
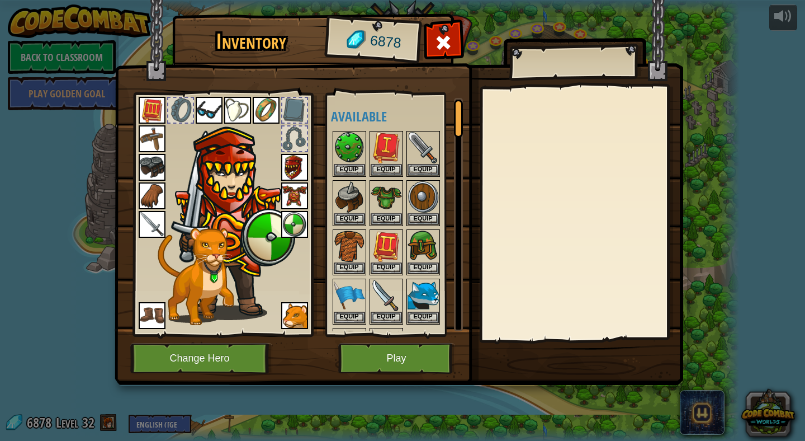
click at [249, 355] on button "Change Hero" at bounding box center [201, 358] width 142 height 31
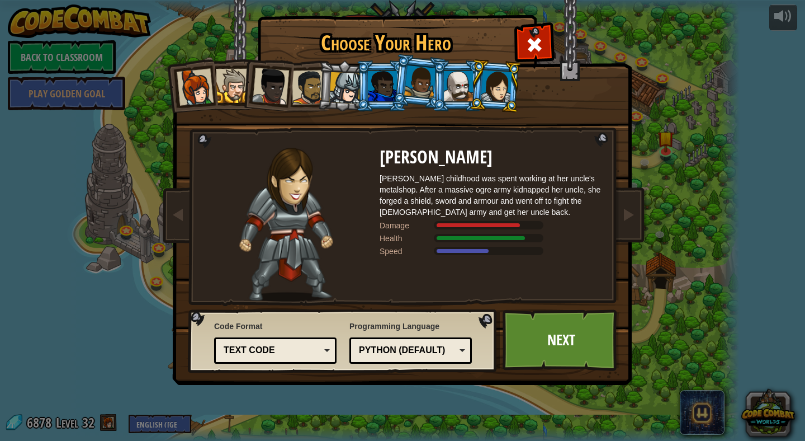
click at [449, 86] on div at bounding box center [458, 86] width 29 height 30
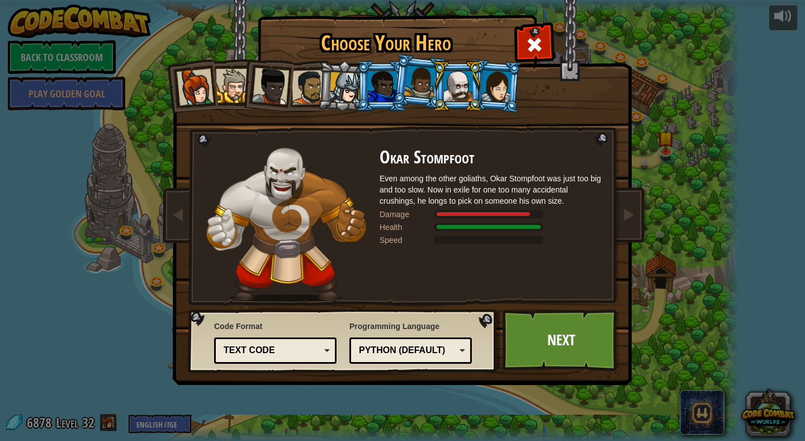
click at [419, 84] on div at bounding box center [420, 81] width 32 height 33
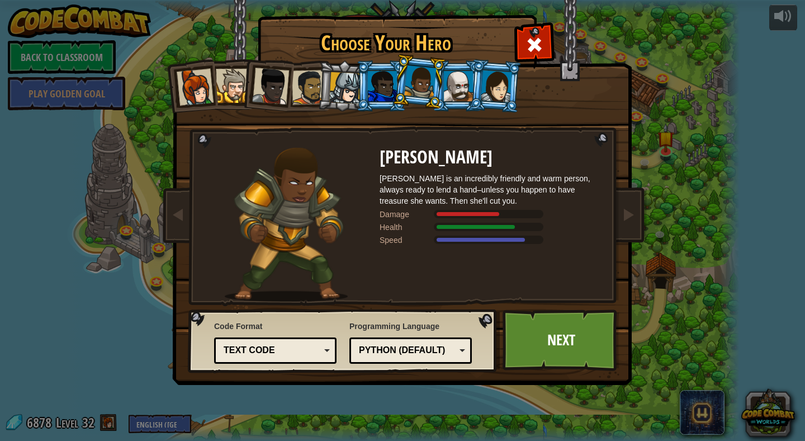
click at [383, 82] on div at bounding box center [382, 86] width 29 height 30
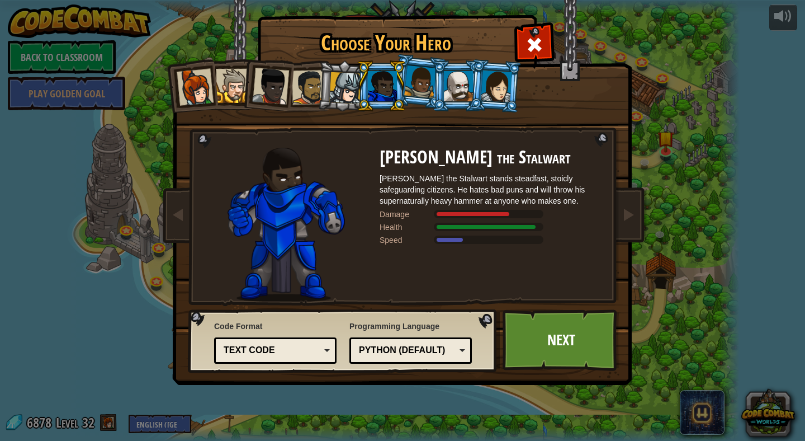
click at [343, 86] on div at bounding box center [345, 88] width 32 height 32
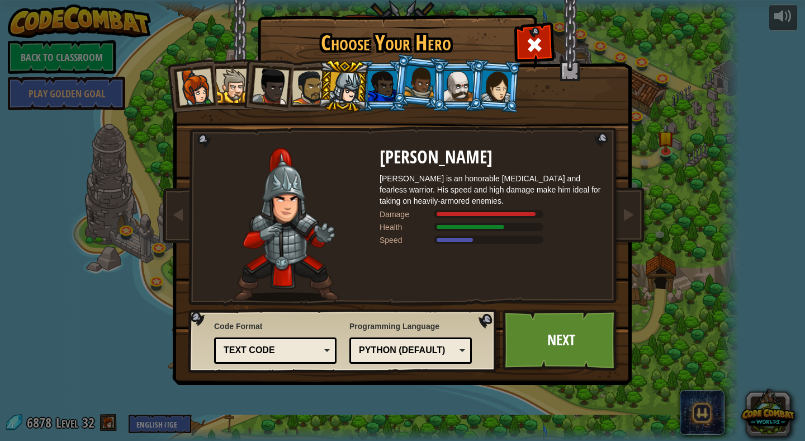
click at [306, 90] on div at bounding box center [309, 87] width 35 height 35
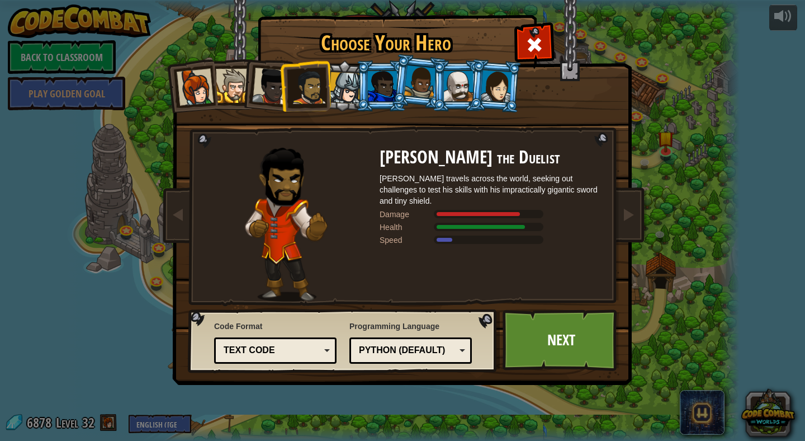
click at [276, 89] on div at bounding box center [270, 86] width 37 height 37
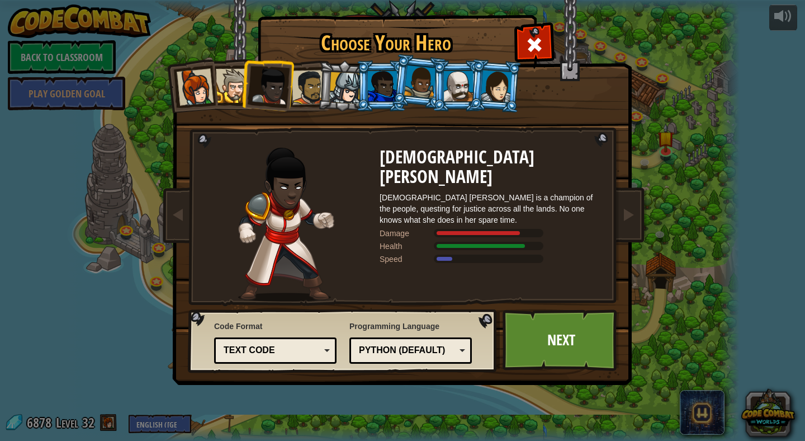
click at [227, 90] on div at bounding box center [233, 86] width 34 height 34
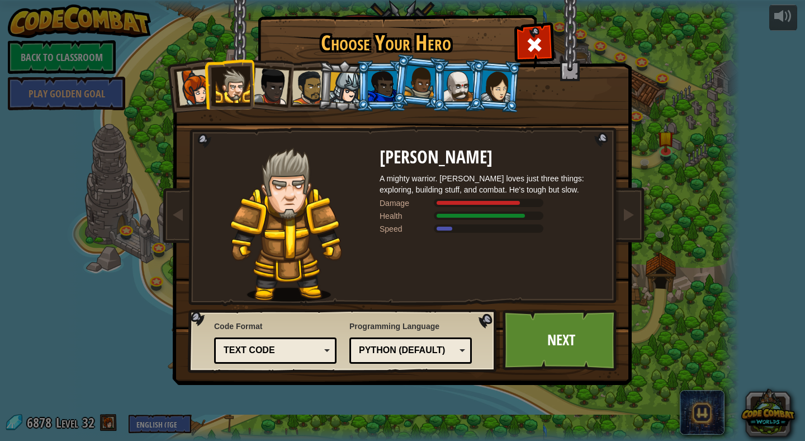
click at [203, 92] on div at bounding box center [195, 87] width 37 height 37
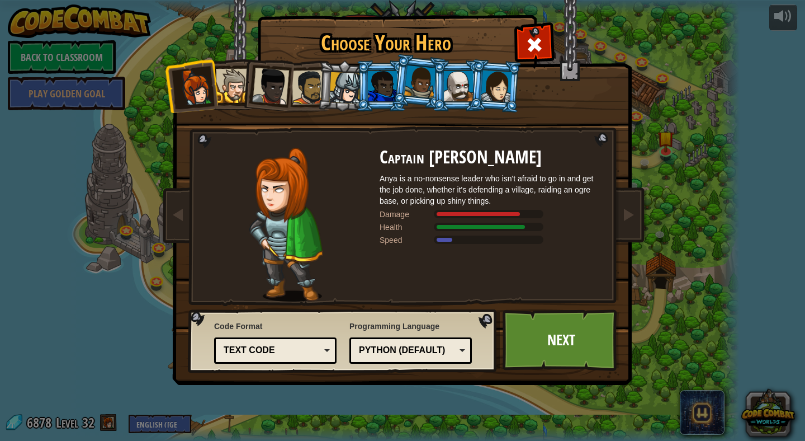
click at [342, 89] on div at bounding box center [345, 88] width 32 height 32
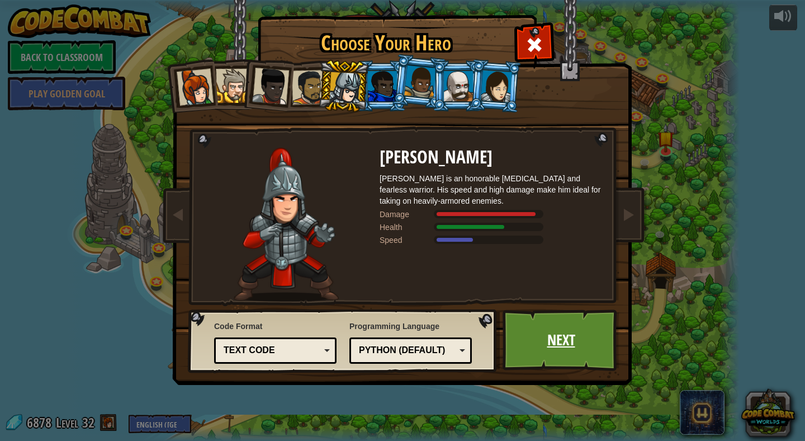
click at [578, 356] on link "Next" at bounding box center [561, 340] width 117 height 62
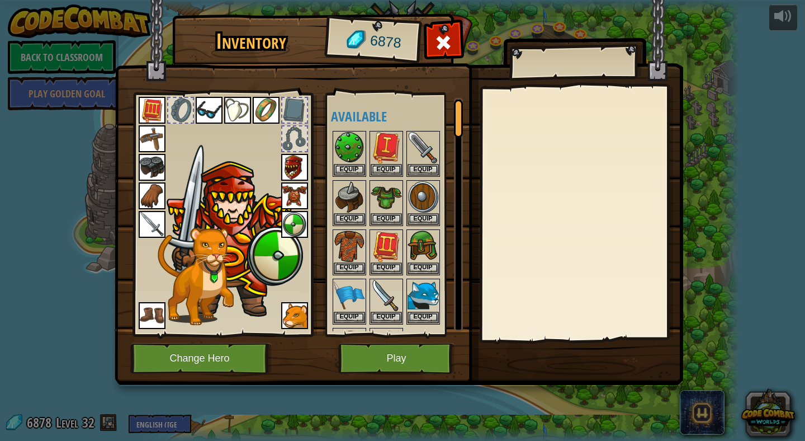
click at [417, 348] on button "Play" at bounding box center [396, 358] width 117 height 31
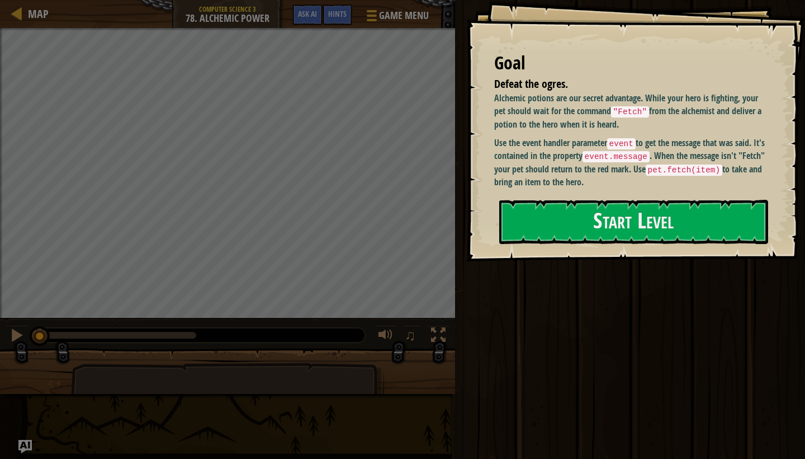
click at [593, 194] on div "Goal Defeat the ogres. Alchemic potions are our secret advantage. While your he…" at bounding box center [635, 130] width 339 height 261
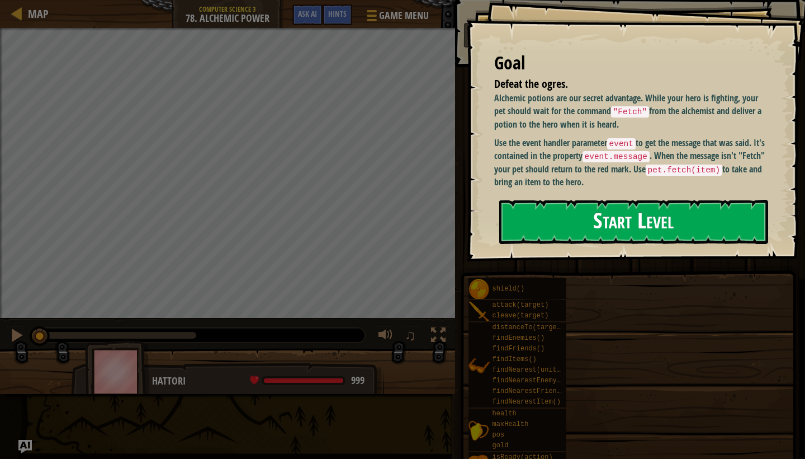
click at [586, 211] on button "Start Level" at bounding box center [633, 222] width 269 height 44
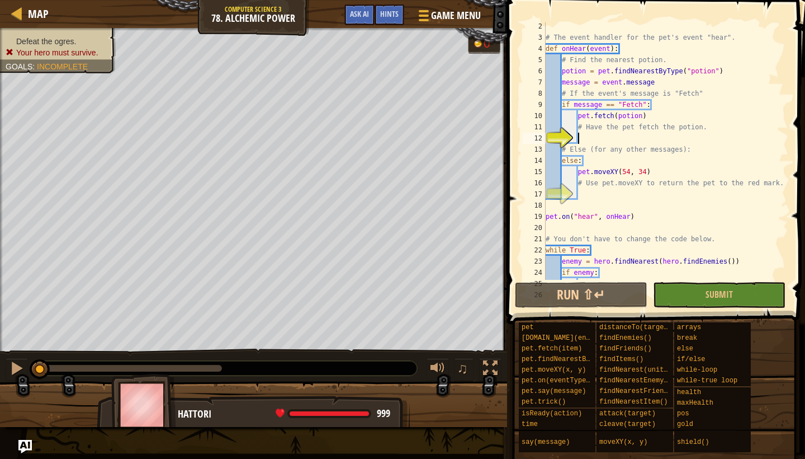
scroll to position [17, 0]
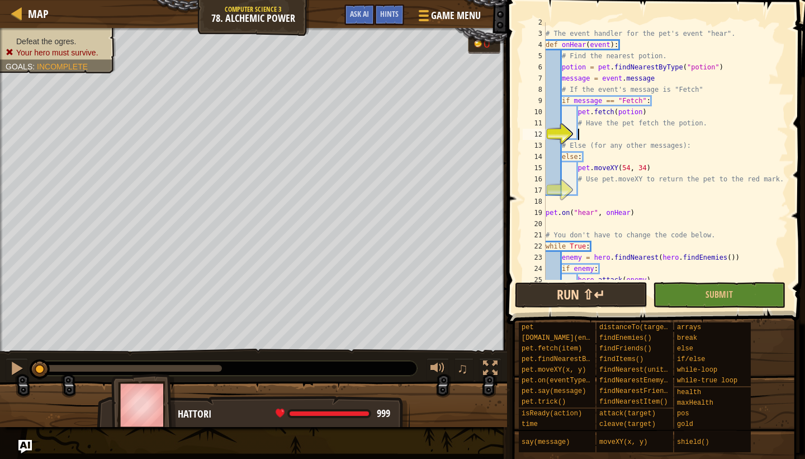
click at [569, 294] on button "Run ⇧↵" at bounding box center [581, 295] width 133 height 26
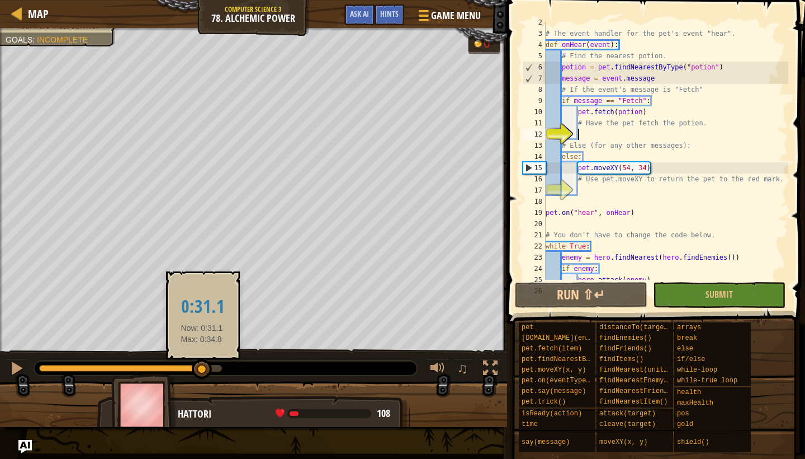
drag, startPoint x: 48, startPoint y: 368, endPoint x: 202, endPoint y: 365, distance: 154.4
click at [202, 365] on div at bounding box center [202, 369] width 20 height 20
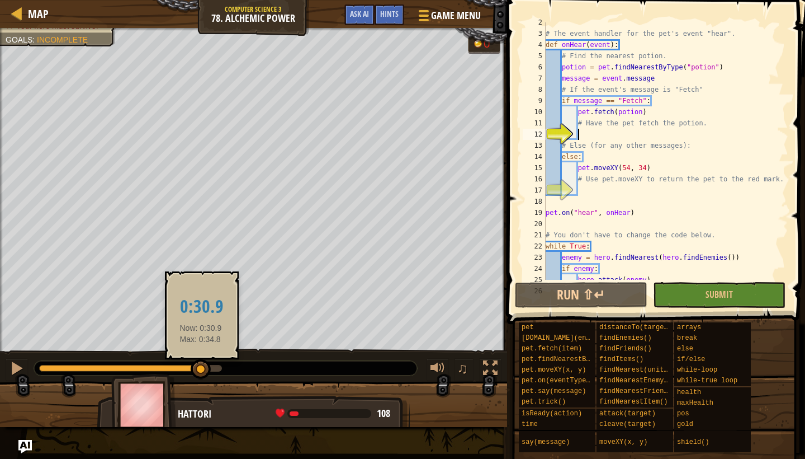
click at [201, 362] on div at bounding box center [201, 369] width 20 height 20
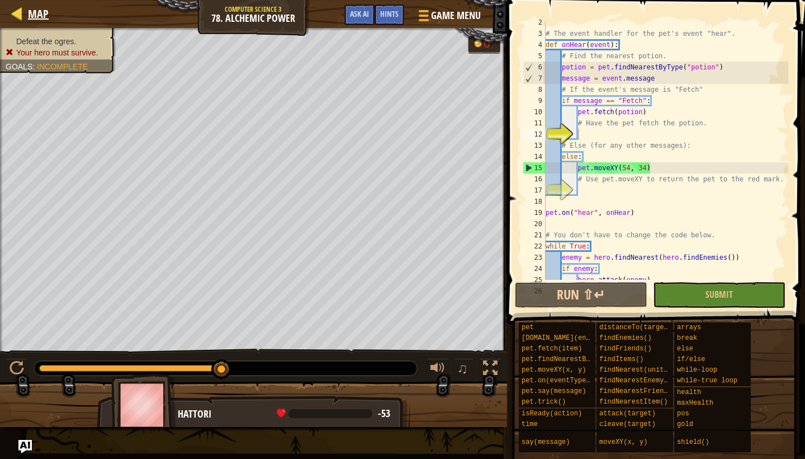
click at [32, 18] on span "Map" at bounding box center [38, 13] width 21 height 15
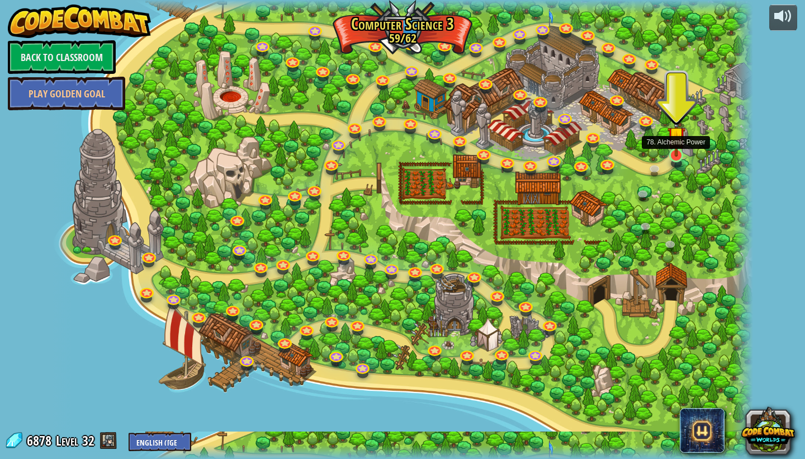
click at [671, 156] on img at bounding box center [677, 135] width 18 height 41
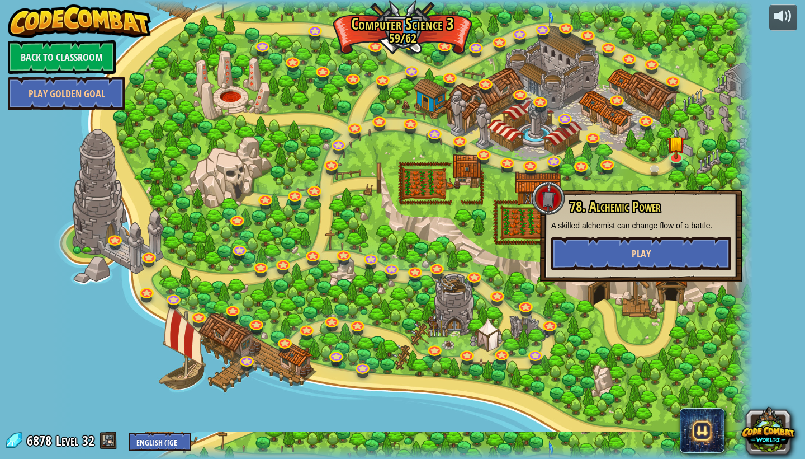
click at [648, 264] on button "Play" at bounding box center [641, 254] width 180 height 34
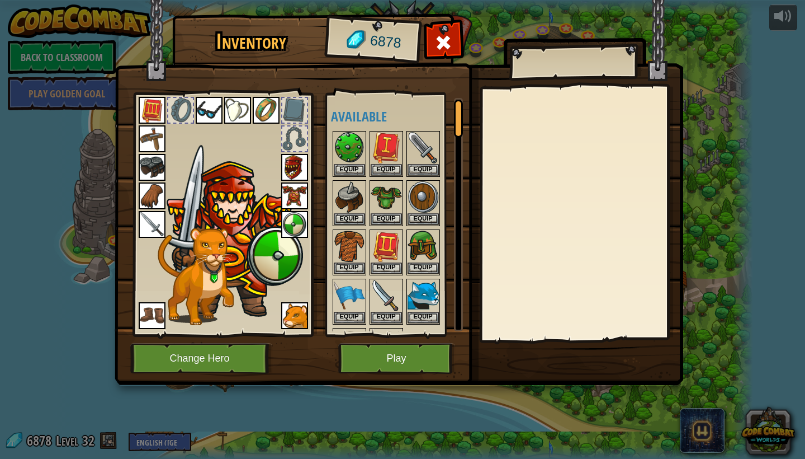
click at [223, 377] on img at bounding box center [399, 182] width 569 height 406
click at [231, 355] on button "Change Hero" at bounding box center [201, 358] width 142 height 31
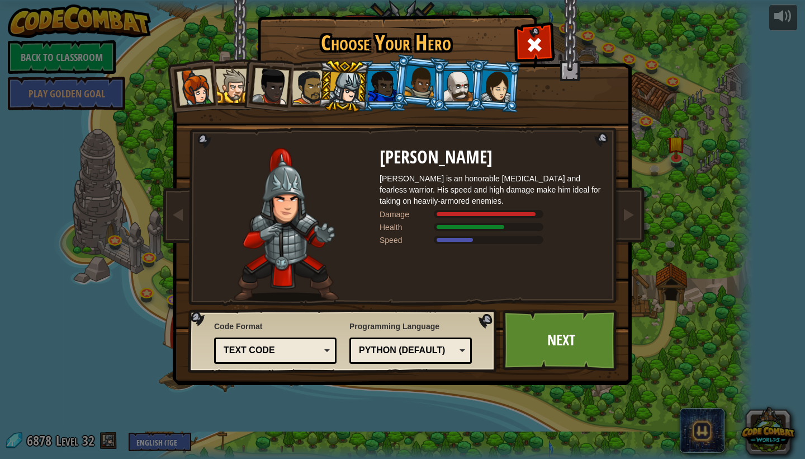
click at [451, 88] on div at bounding box center [458, 86] width 29 height 30
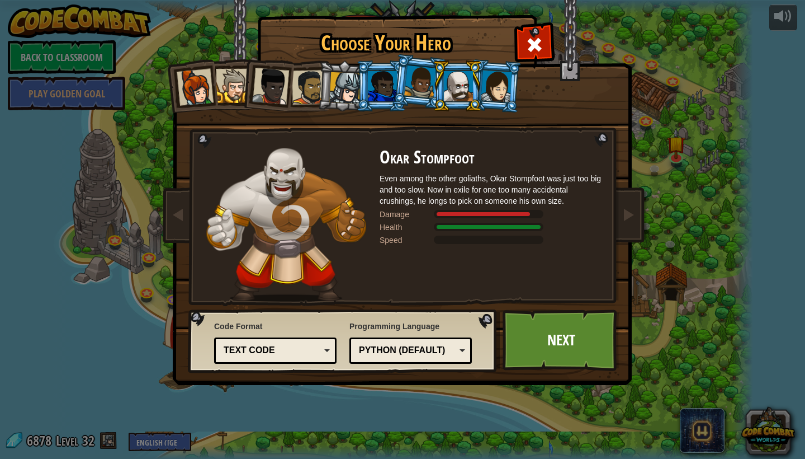
click at [412, 84] on div at bounding box center [420, 81] width 32 height 33
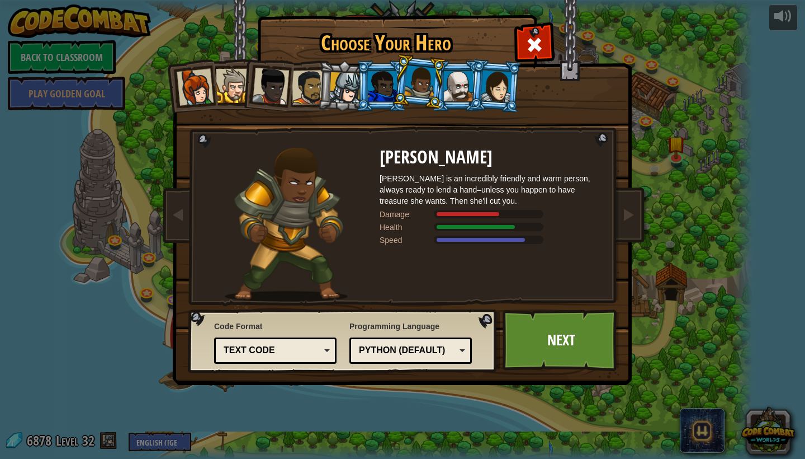
click at [391, 83] on div at bounding box center [382, 86] width 29 height 30
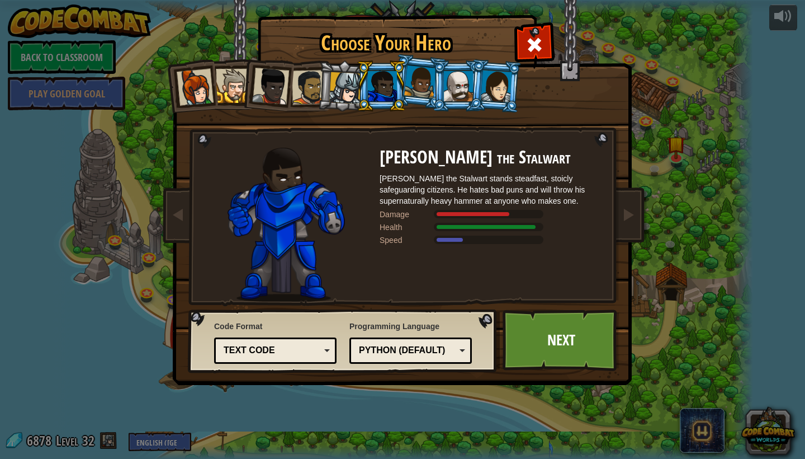
click at [506, 95] on div at bounding box center [496, 86] width 31 height 32
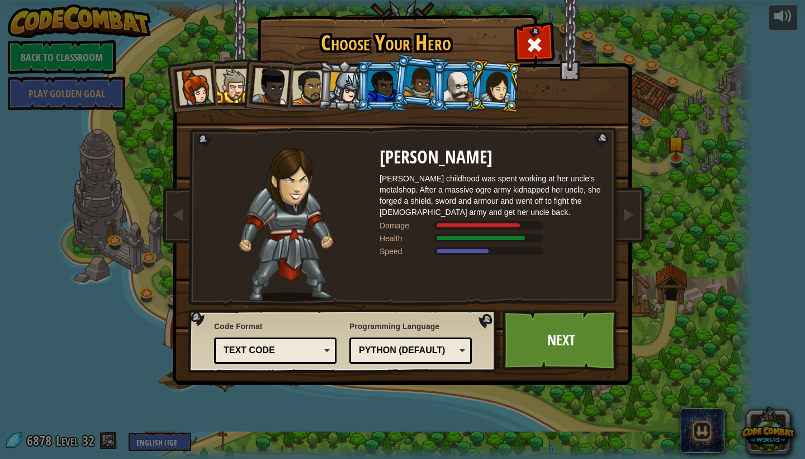
click at [472, 94] on li at bounding box center [496, 86] width 54 height 54
click at [466, 92] on div at bounding box center [458, 86] width 29 height 30
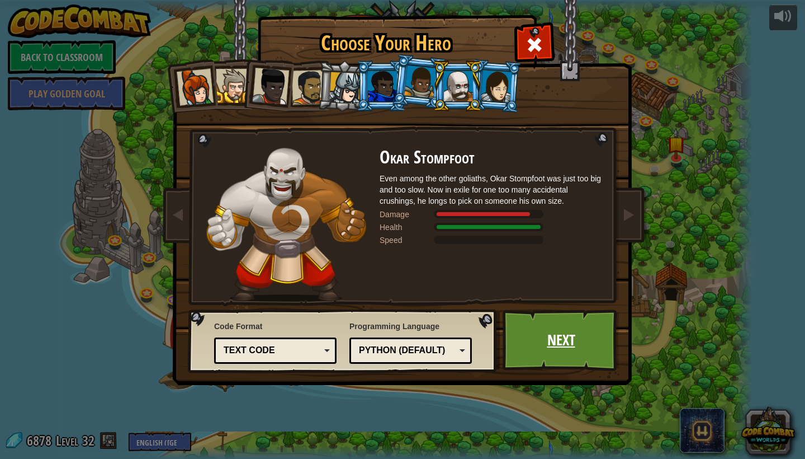
click at [550, 325] on link "Next" at bounding box center [561, 340] width 117 height 62
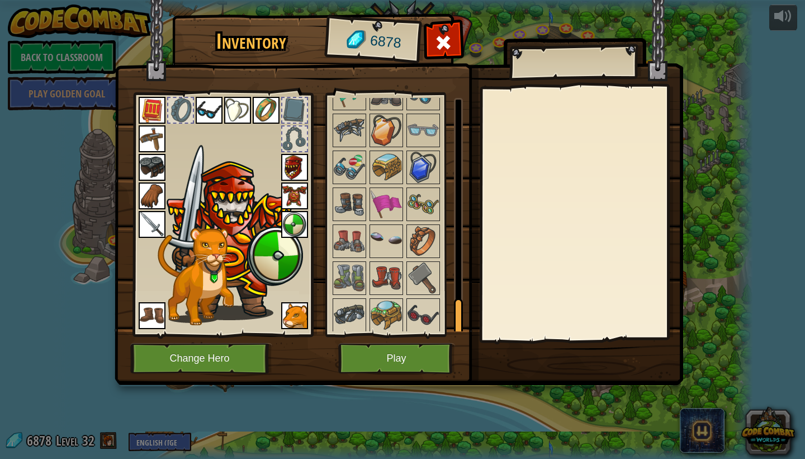
scroll to position [1339, 0]
click at [381, 310] on img at bounding box center [386, 315] width 31 height 31
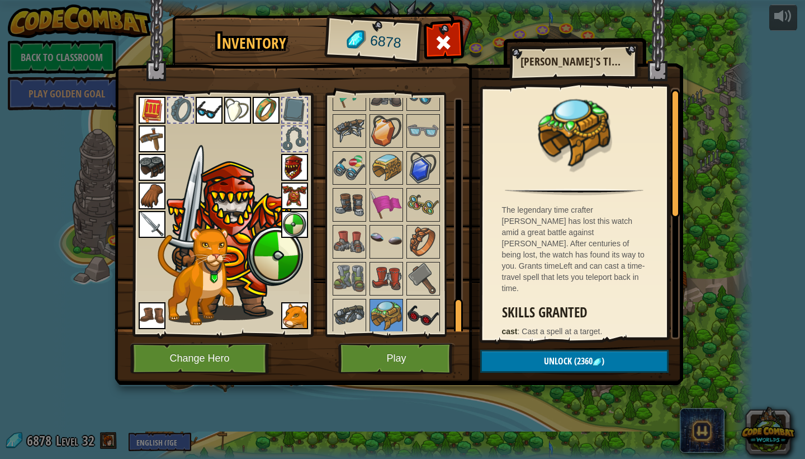
click at [429, 313] on img at bounding box center [423, 315] width 31 height 31
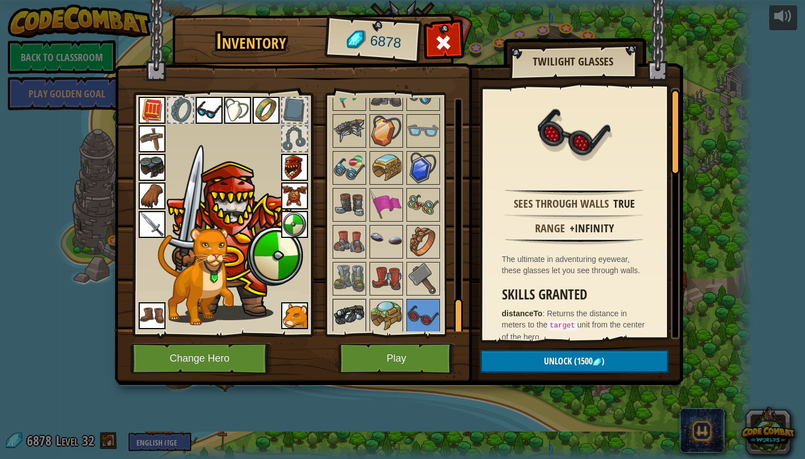
click at [351, 313] on img at bounding box center [349, 315] width 31 height 31
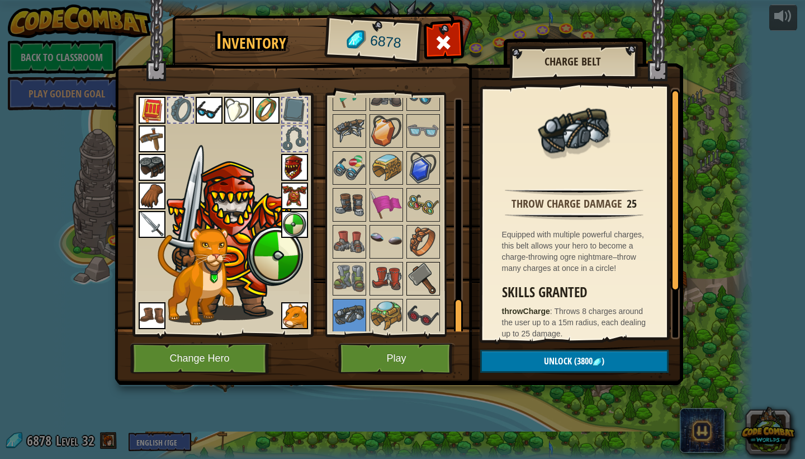
click at [431, 273] on img at bounding box center [423, 278] width 31 height 31
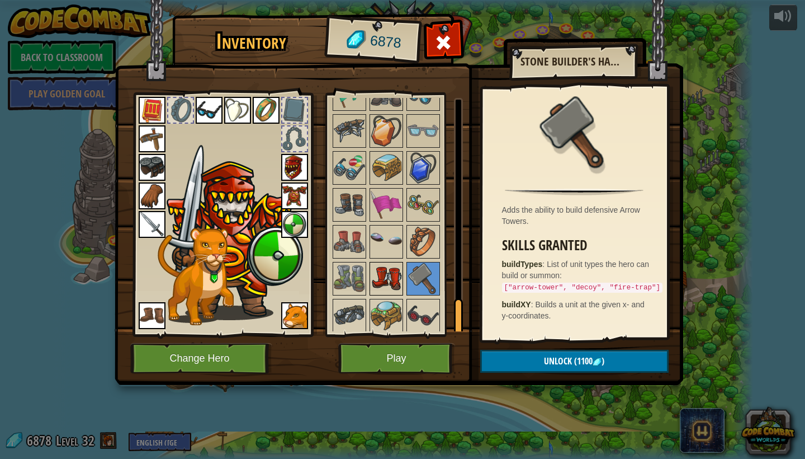
click at [382, 273] on img at bounding box center [386, 278] width 31 height 31
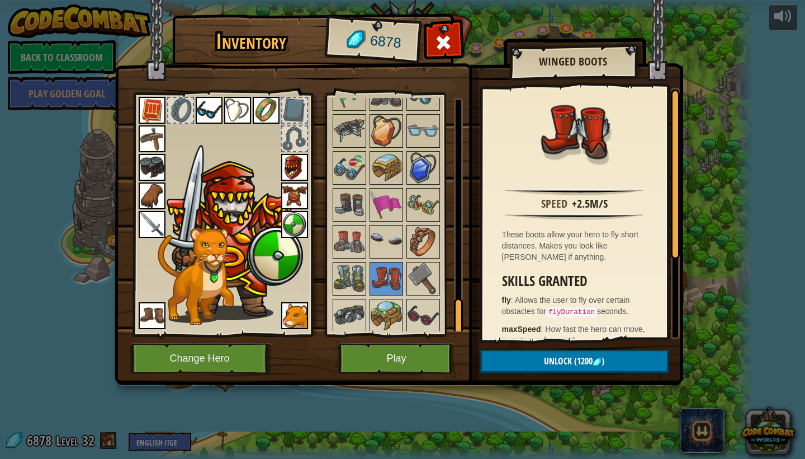
click at [342, 276] on img at bounding box center [349, 278] width 31 height 31
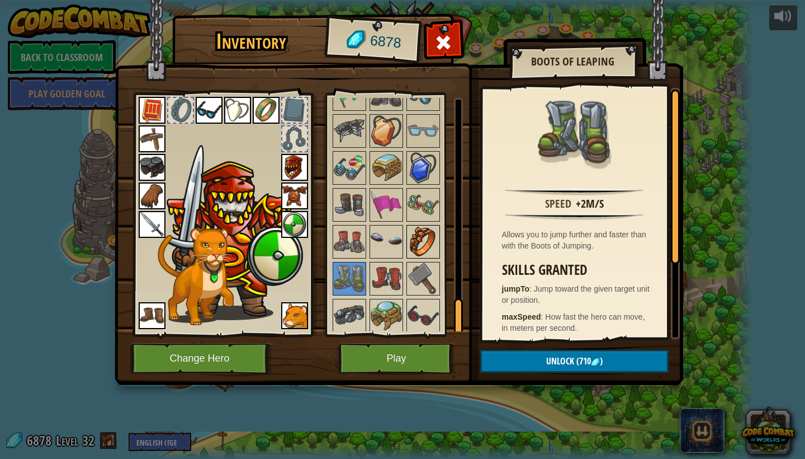
click at [416, 235] on img at bounding box center [423, 241] width 31 height 31
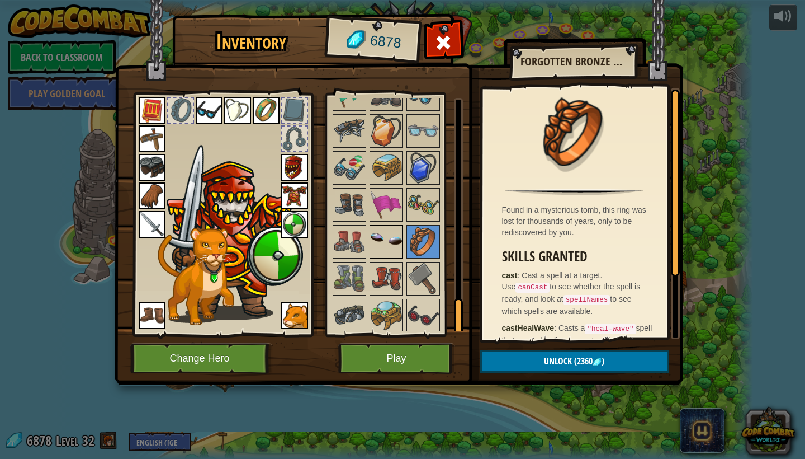
click at [381, 237] on img at bounding box center [386, 241] width 31 height 31
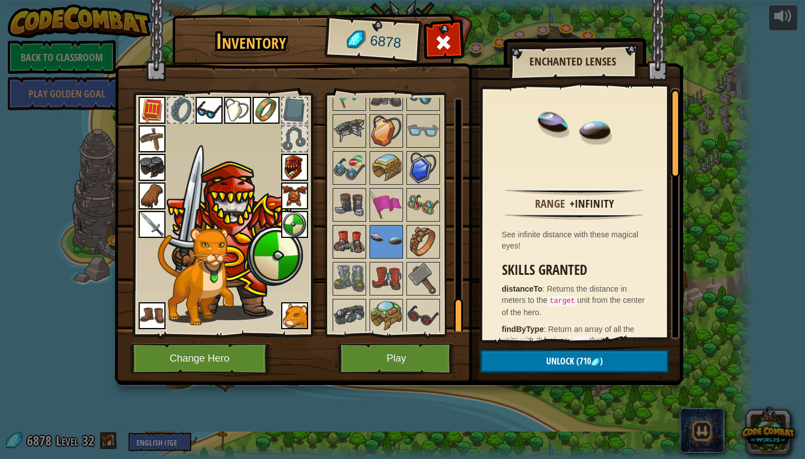
click at [344, 240] on img at bounding box center [349, 241] width 31 height 31
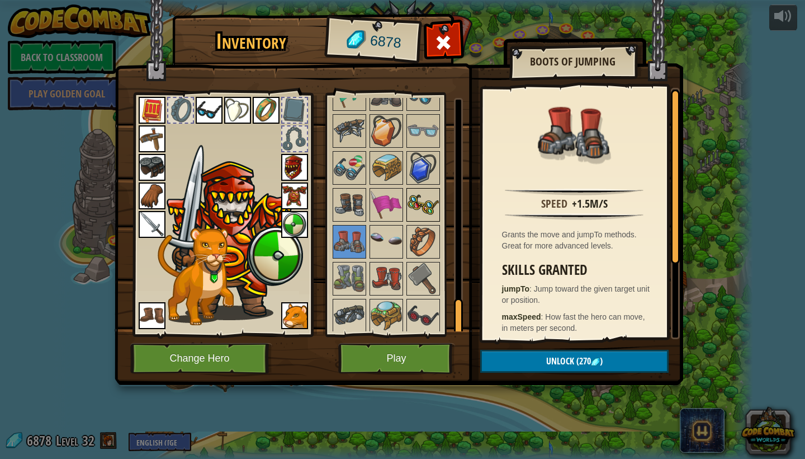
click at [418, 201] on img at bounding box center [423, 204] width 31 height 31
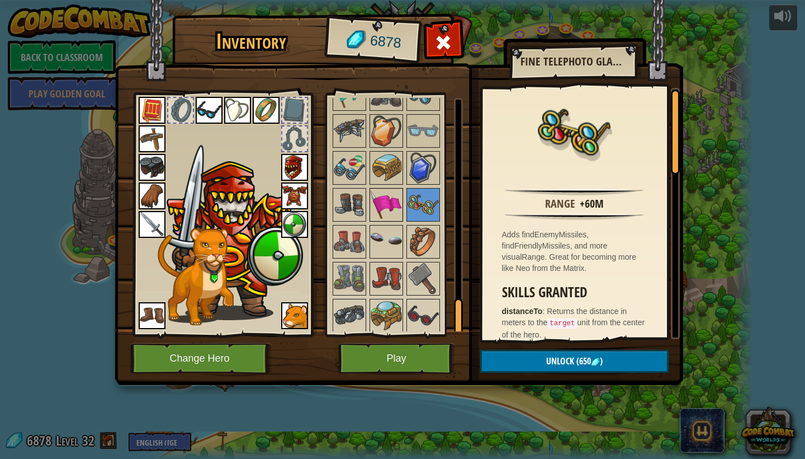
click at [376, 202] on img at bounding box center [386, 204] width 31 height 31
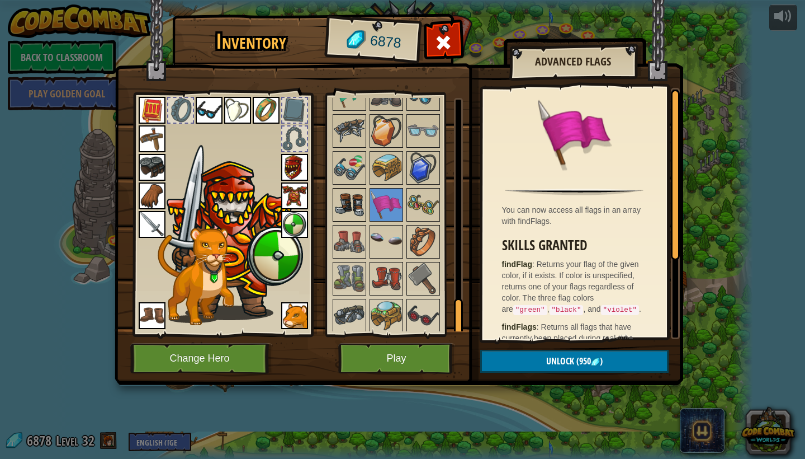
click at [353, 202] on img at bounding box center [349, 204] width 31 height 31
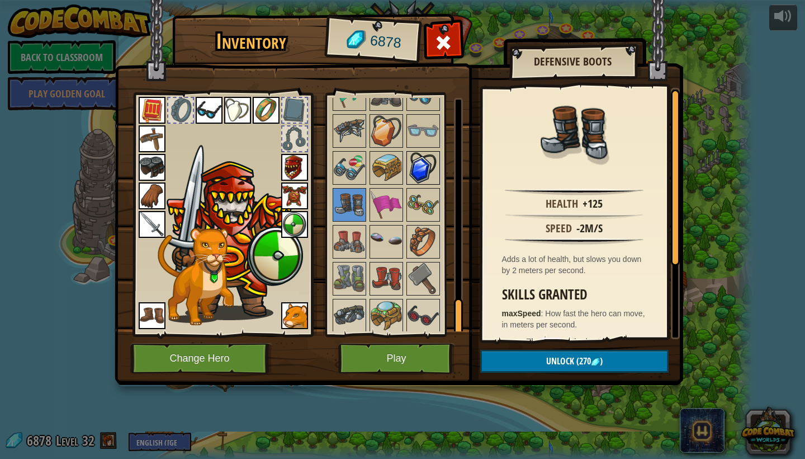
click at [425, 168] on img at bounding box center [423, 167] width 31 height 31
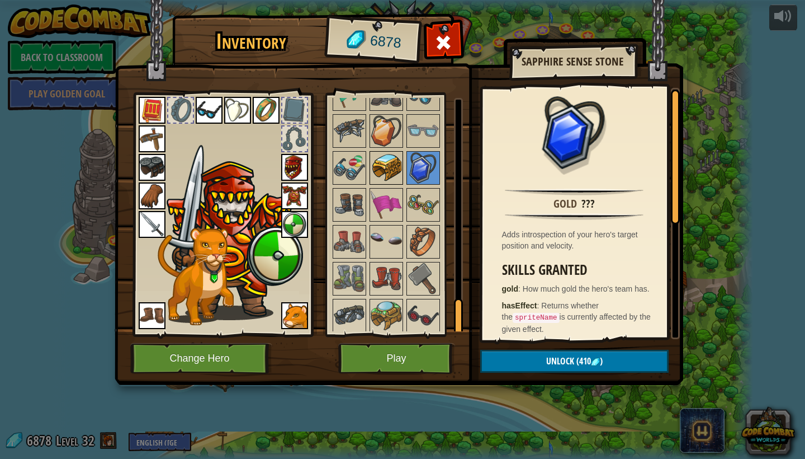
click at [381, 168] on img at bounding box center [386, 167] width 31 height 31
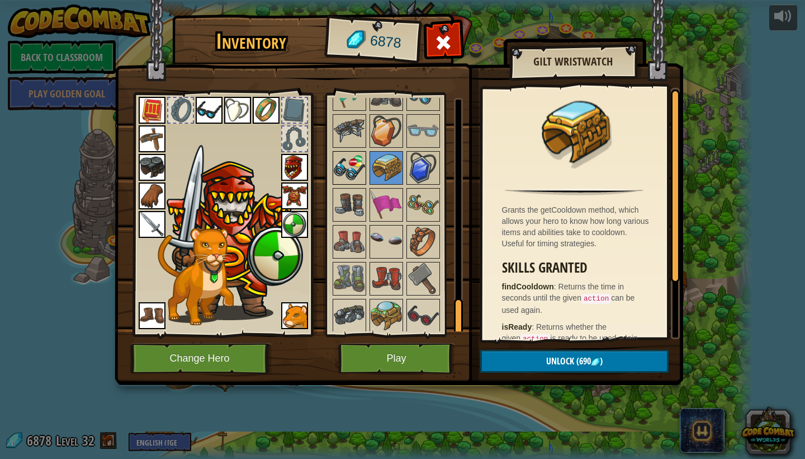
click at [343, 165] on img at bounding box center [349, 167] width 31 height 31
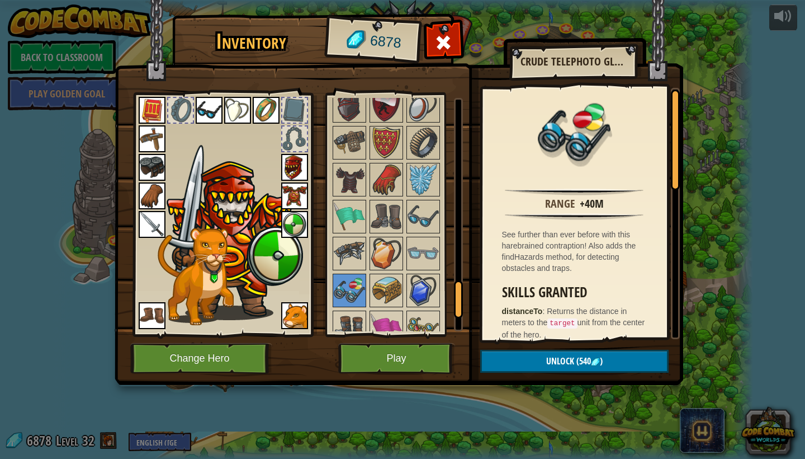
scroll to position [1213, 0]
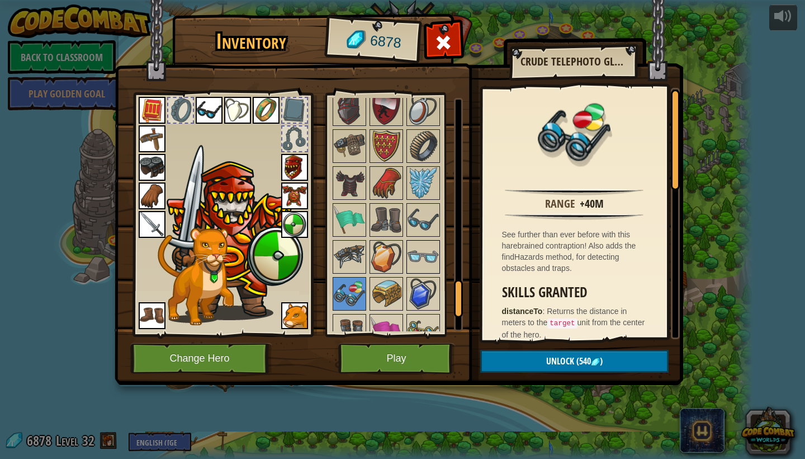
click at [422, 251] on img at bounding box center [423, 256] width 31 height 31
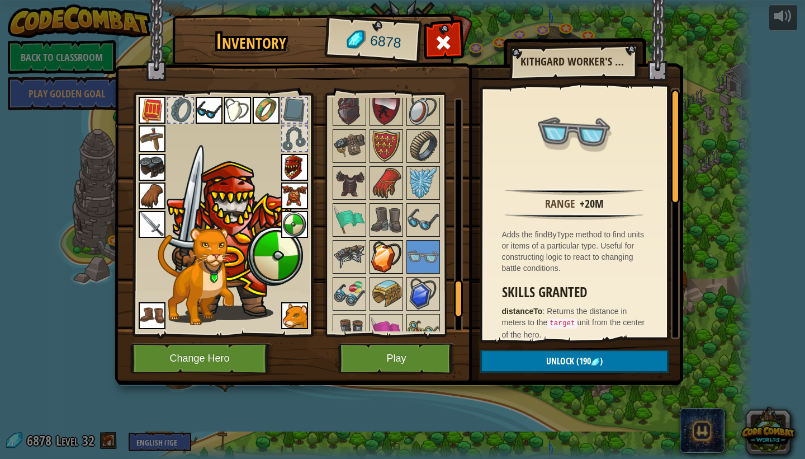
click at [389, 251] on img at bounding box center [386, 256] width 31 height 31
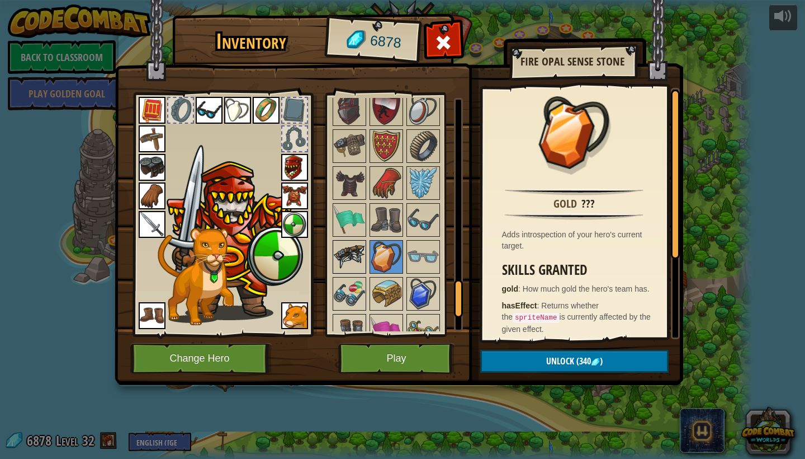
click at [361, 251] on img at bounding box center [349, 256] width 31 height 31
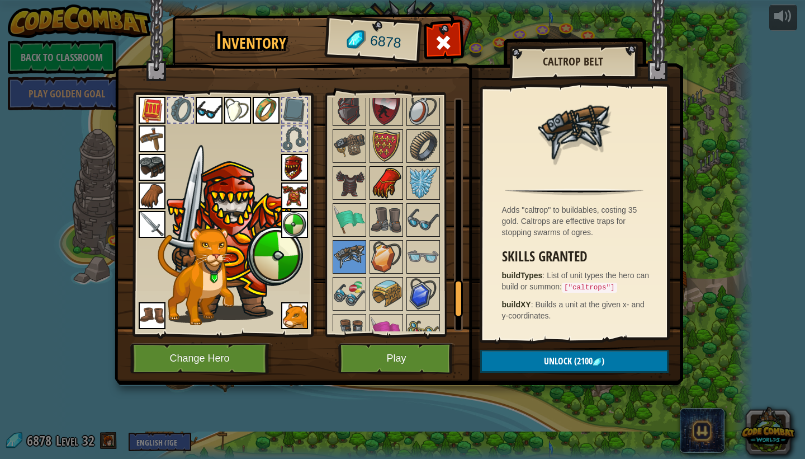
click at [382, 179] on img at bounding box center [386, 182] width 31 height 31
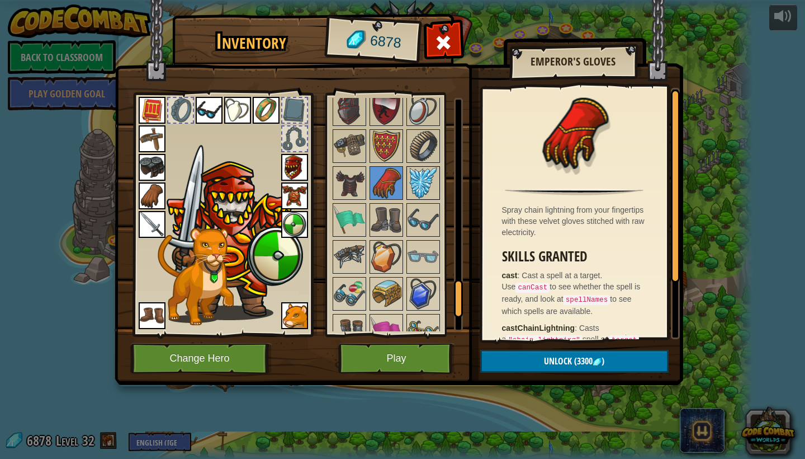
click at [428, 184] on img at bounding box center [423, 182] width 31 height 31
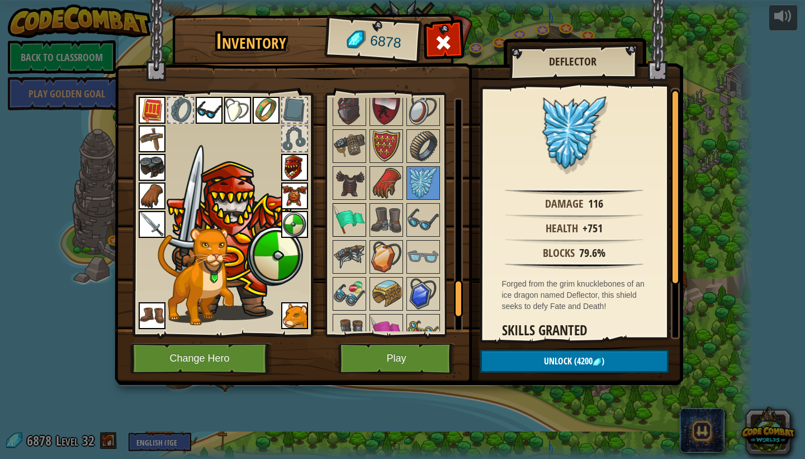
click at [355, 222] on img at bounding box center [349, 219] width 31 height 31
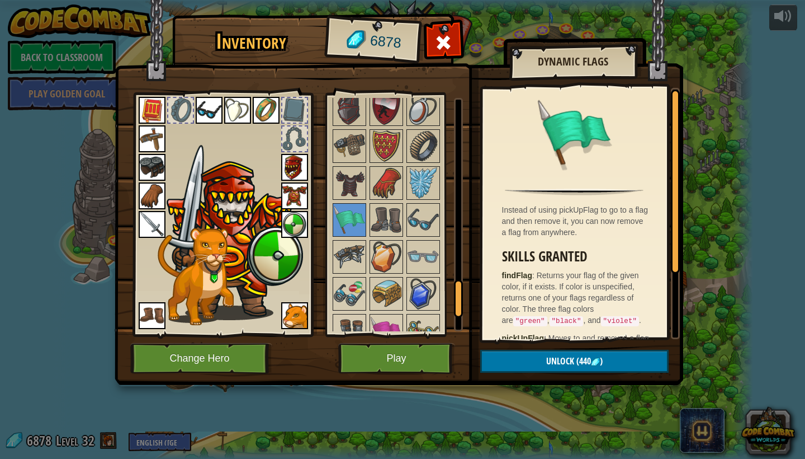
click at [295, 226] on img at bounding box center [294, 224] width 27 height 27
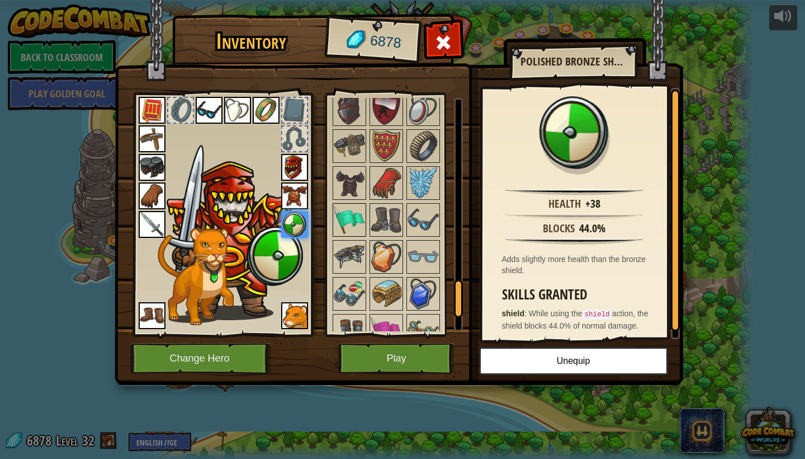
click at [357, 214] on img at bounding box center [349, 219] width 31 height 31
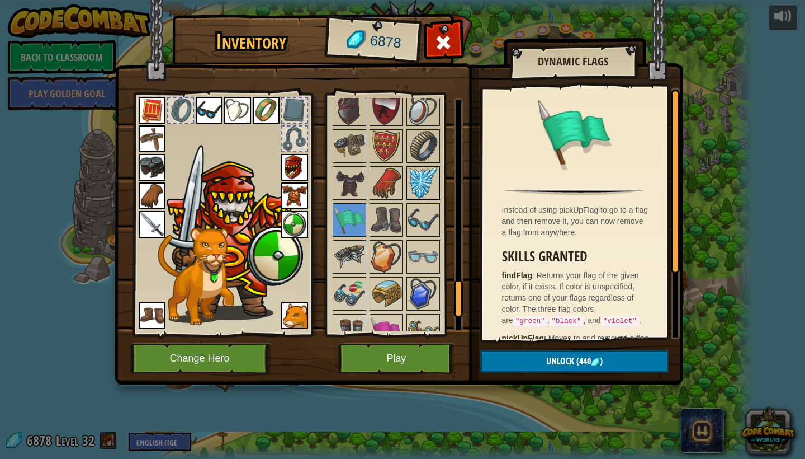
click at [412, 183] on img at bounding box center [423, 182] width 31 height 31
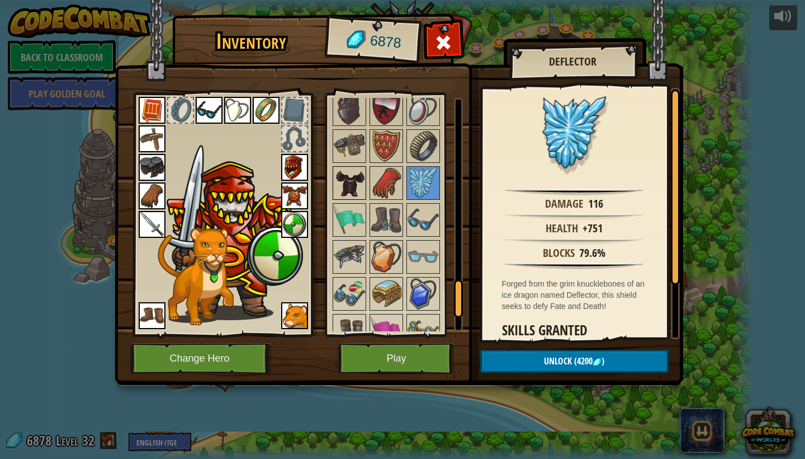
click at [342, 185] on img at bounding box center [349, 182] width 31 height 31
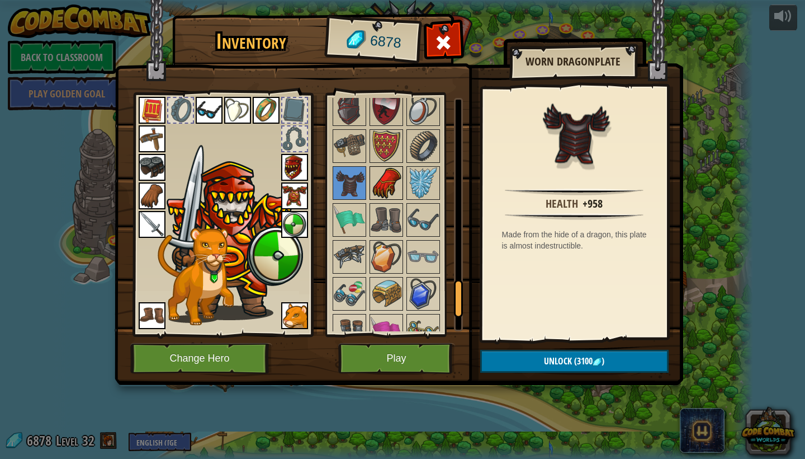
click at [384, 184] on img at bounding box center [386, 182] width 31 height 31
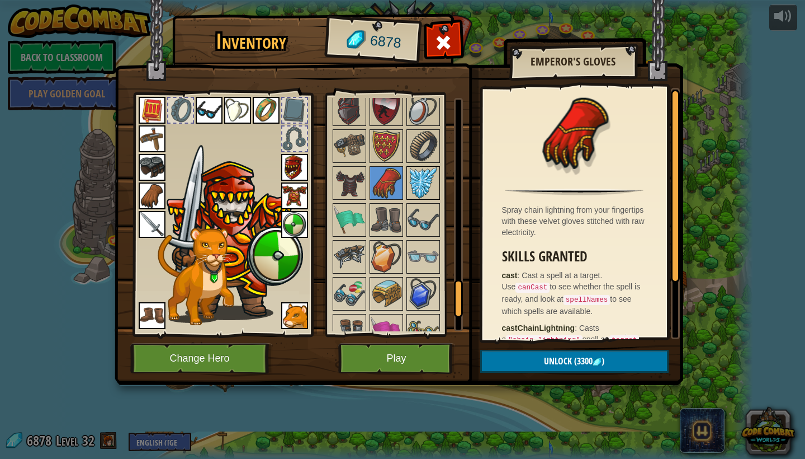
click at [418, 178] on img at bounding box center [423, 182] width 31 height 31
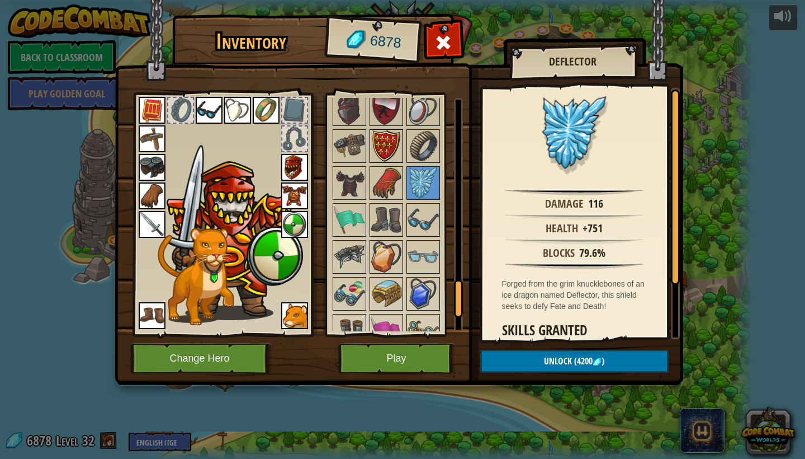
click at [388, 141] on img at bounding box center [386, 145] width 31 height 31
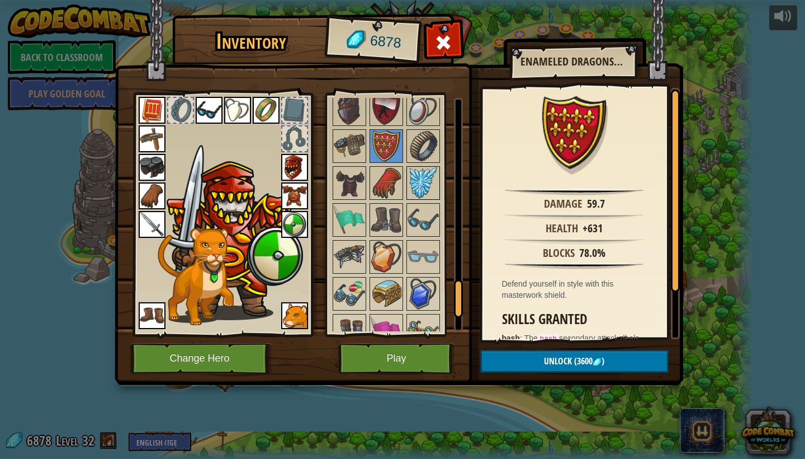
click at [415, 173] on img at bounding box center [423, 182] width 31 height 31
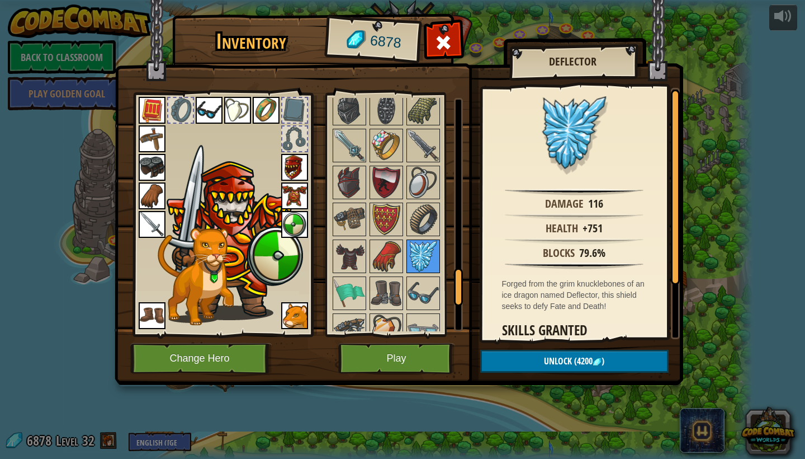
scroll to position [1135, 0]
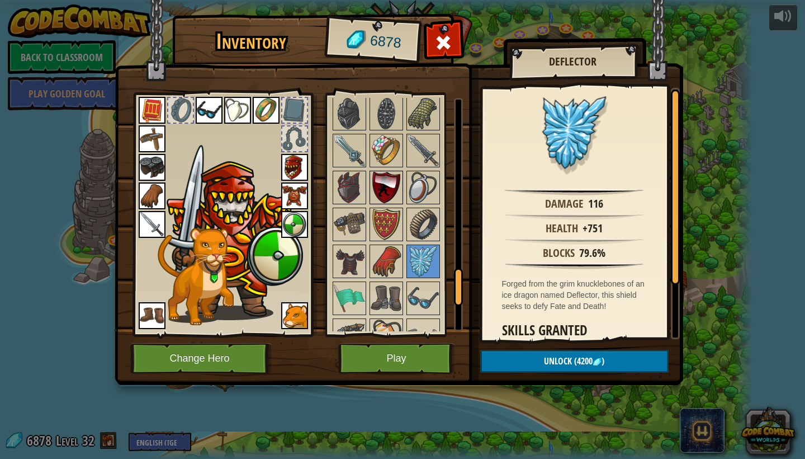
click at [391, 182] on img at bounding box center [386, 187] width 31 height 31
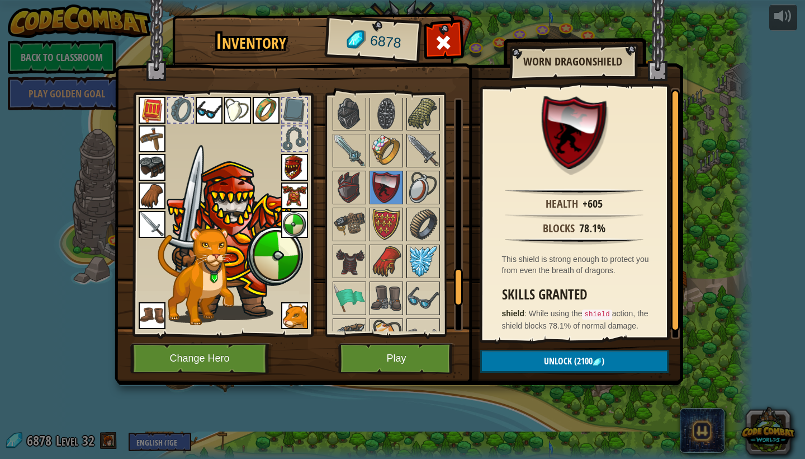
click at [423, 254] on img at bounding box center [423, 260] width 31 height 31
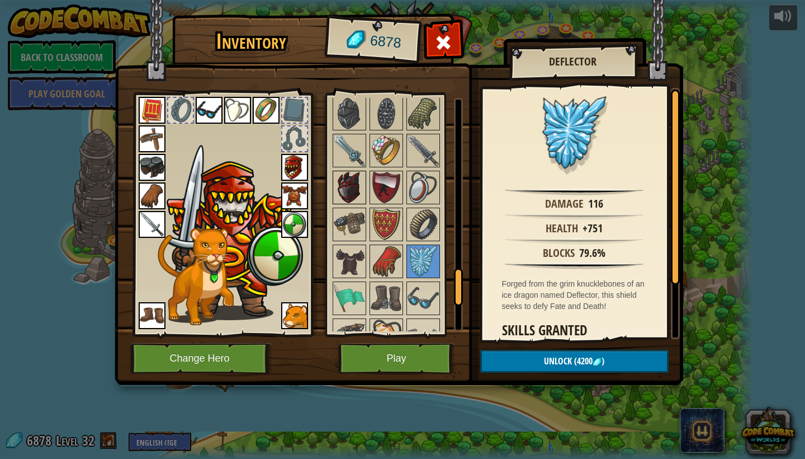
click at [343, 186] on img at bounding box center [349, 187] width 31 height 31
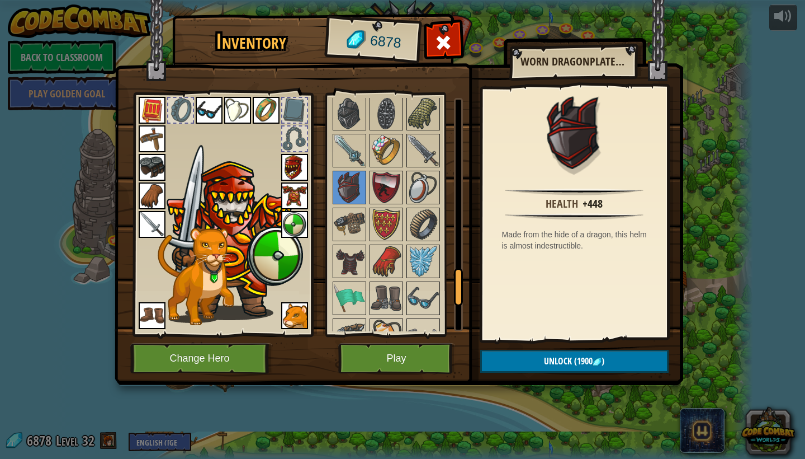
click at [426, 264] on img at bounding box center [423, 260] width 31 height 31
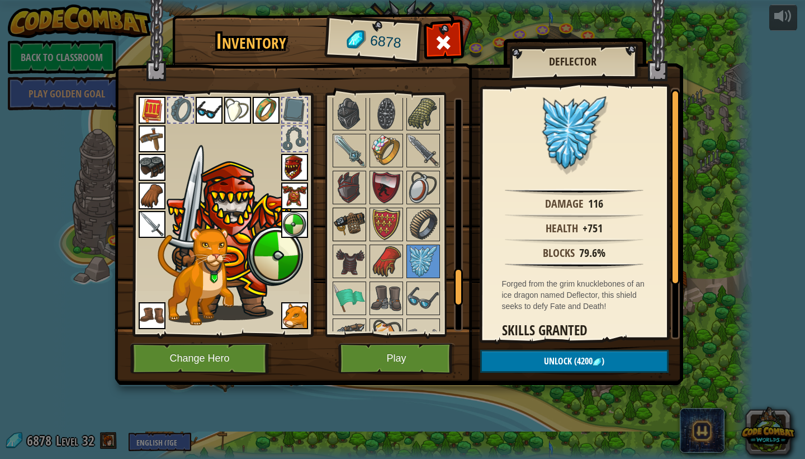
click at [344, 233] on img at bounding box center [349, 224] width 31 height 31
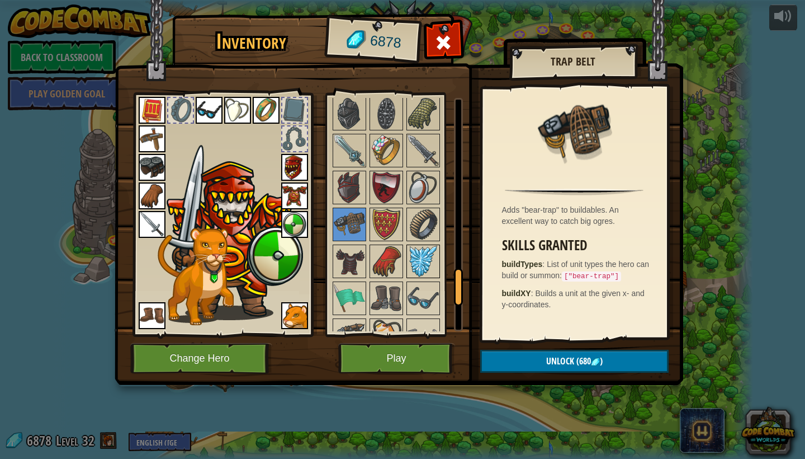
click at [436, 259] on img at bounding box center [423, 260] width 31 height 31
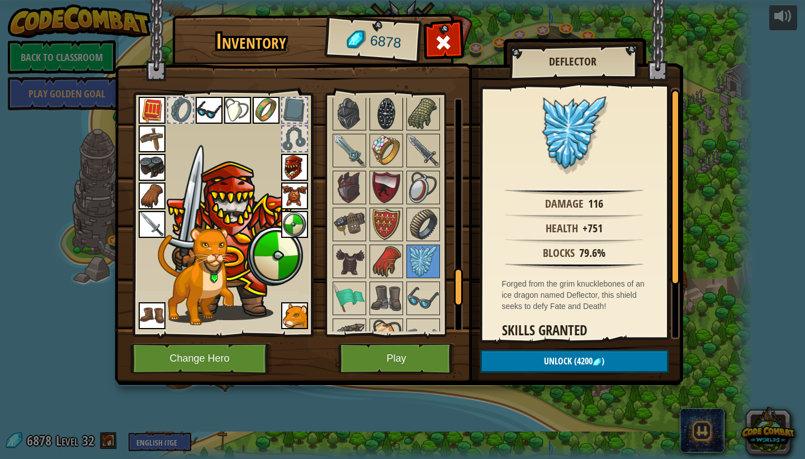
click at [389, 107] on img at bounding box center [386, 113] width 31 height 31
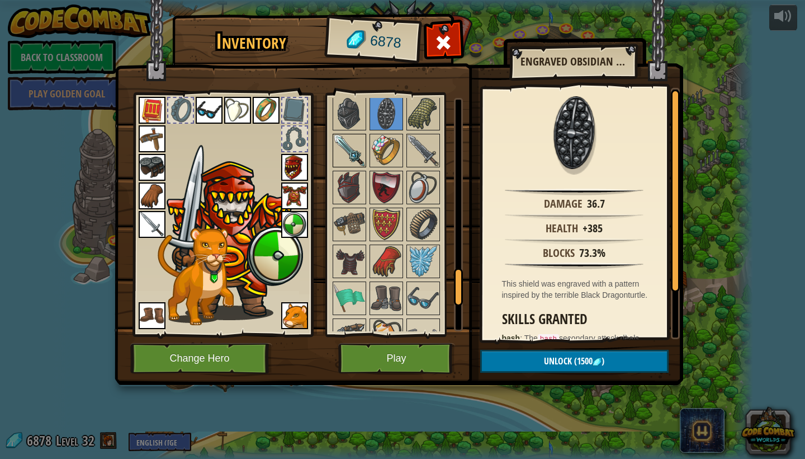
click at [350, 141] on img at bounding box center [349, 150] width 31 height 31
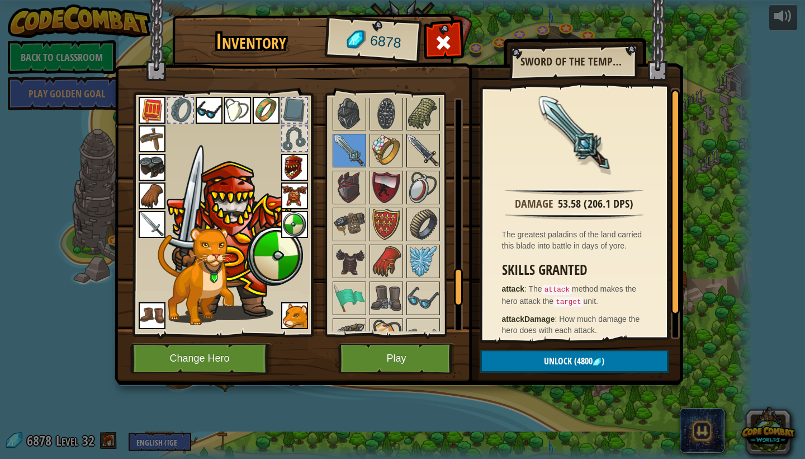
click at [421, 150] on img at bounding box center [423, 150] width 31 height 31
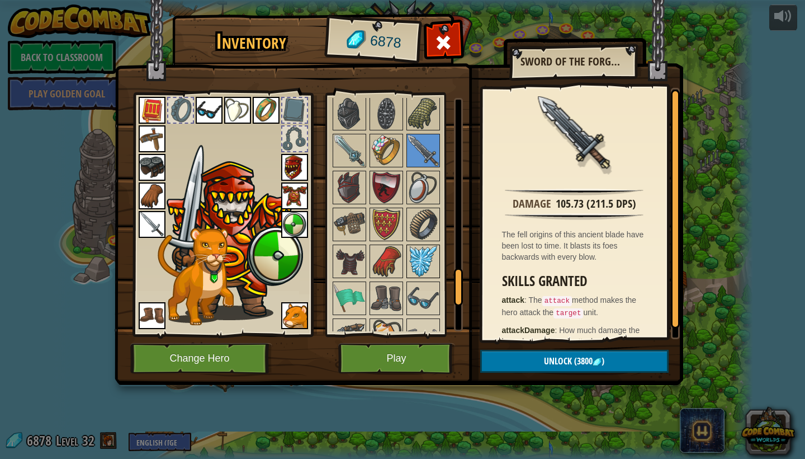
click at [434, 261] on img at bounding box center [423, 260] width 31 height 31
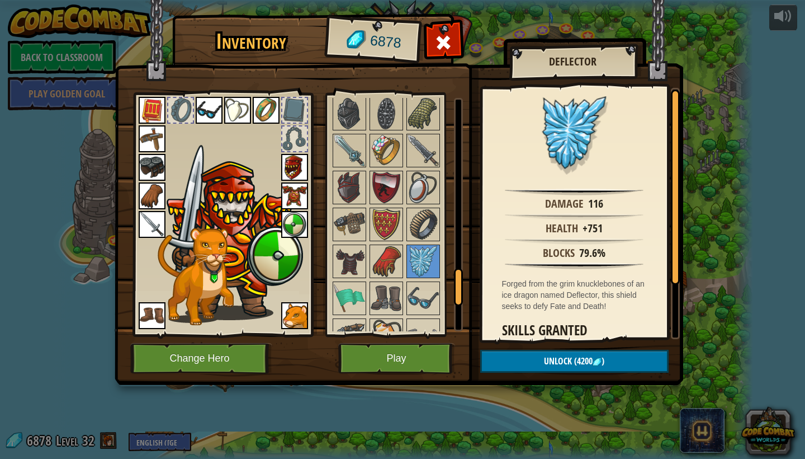
click at [535, 362] on button "Unlock (4200 )" at bounding box center [574, 360] width 188 height 23
click at [535, 362] on button "Confirm" at bounding box center [574, 360] width 188 height 23
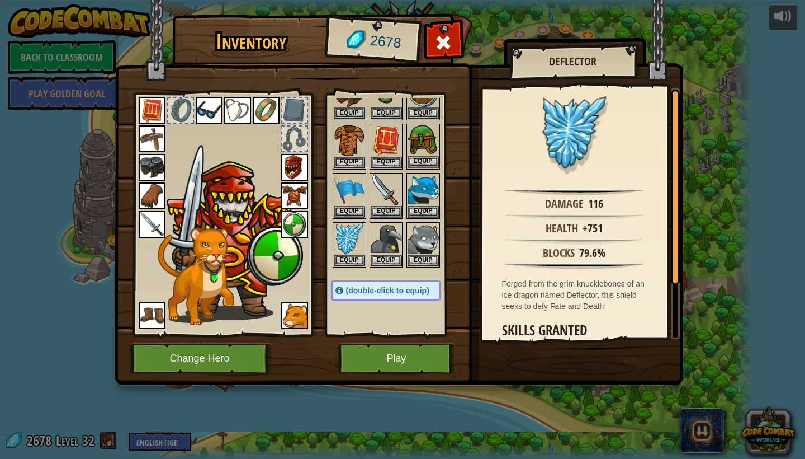
scroll to position [179, 0]
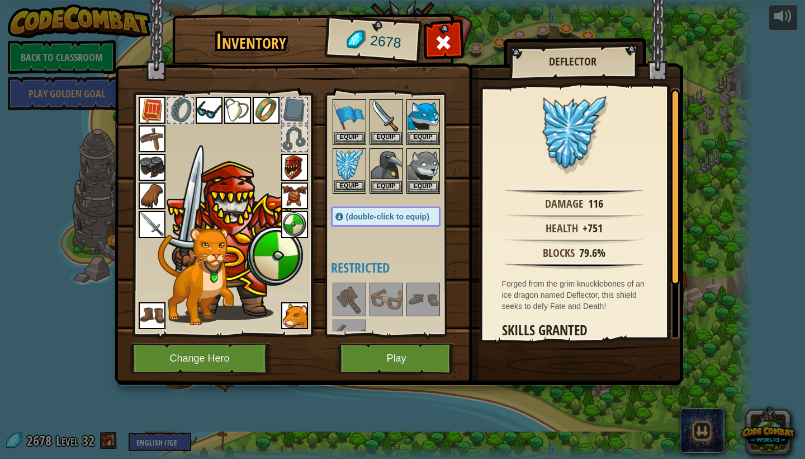
click at [353, 184] on button "Equip" at bounding box center [349, 186] width 31 height 12
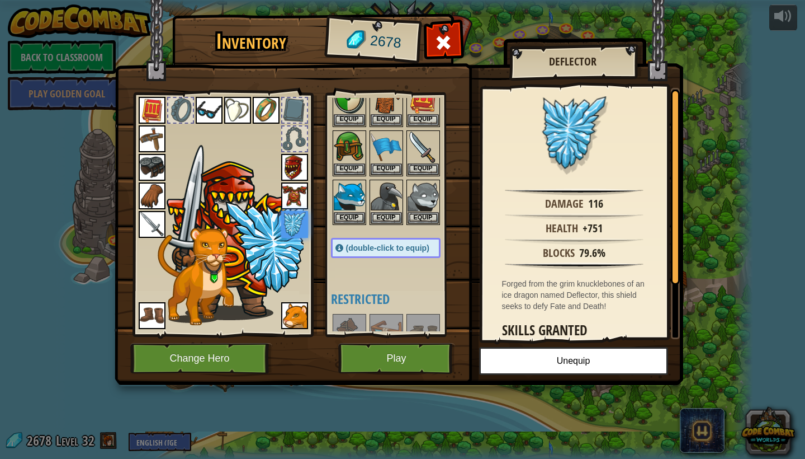
scroll to position [149, 0]
click at [338, 245] on span at bounding box center [340, 247] width 8 height 8
click at [400, 287] on div "Available Equip Equip Equip Equip Equip Equip Equip Equip Equip Equip Equip Equ…" at bounding box center [397, 214] width 132 height 233
click at [295, 193] on img at bounding box center [294, 195] width 27 height 27
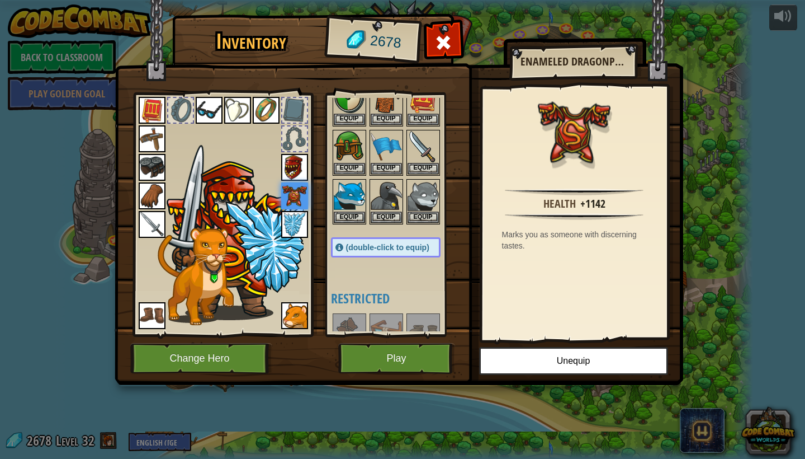
click at [294, 176] on img at bounding box center [294, 167] width 27 height 27
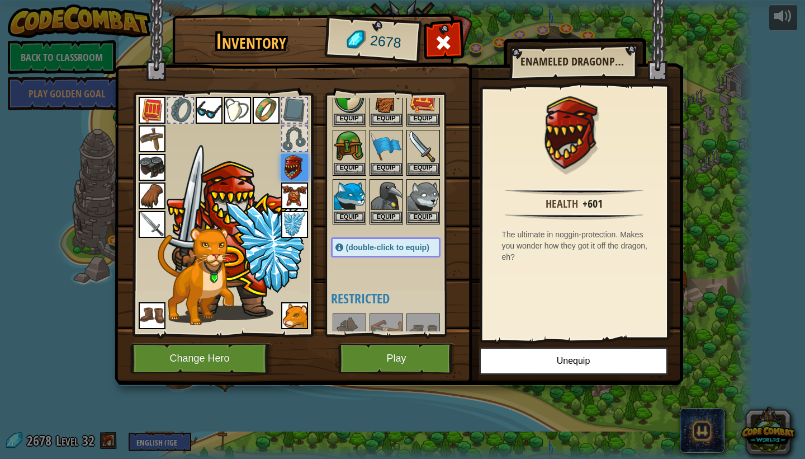
click at [272, 120] on img at bounding box center [266, 110] width 27 height 27
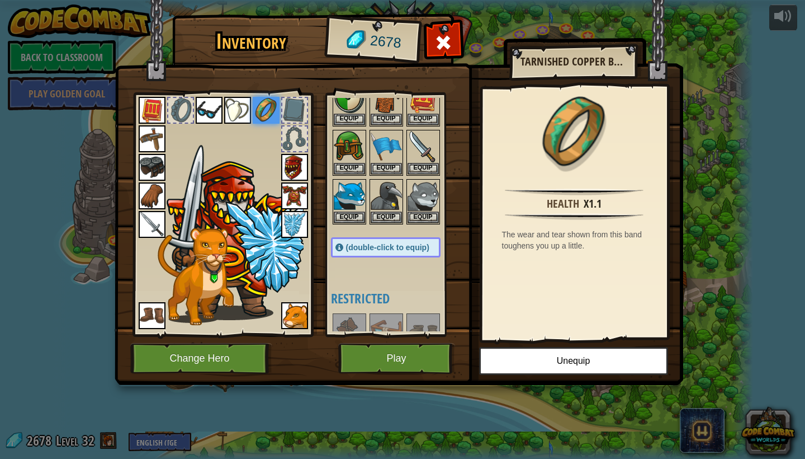
click at [238, 119] on img at bounding box center [237, 110] width 27 height 27
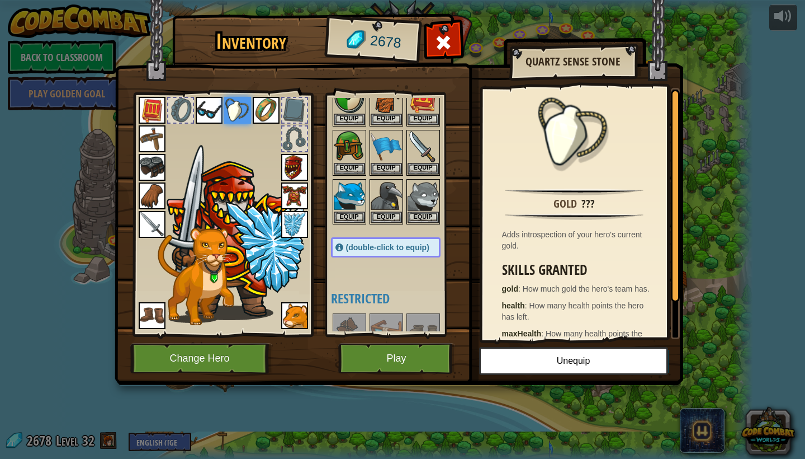
click at [215, 117] on img at bounding box center [209, 110] width 27 height 27
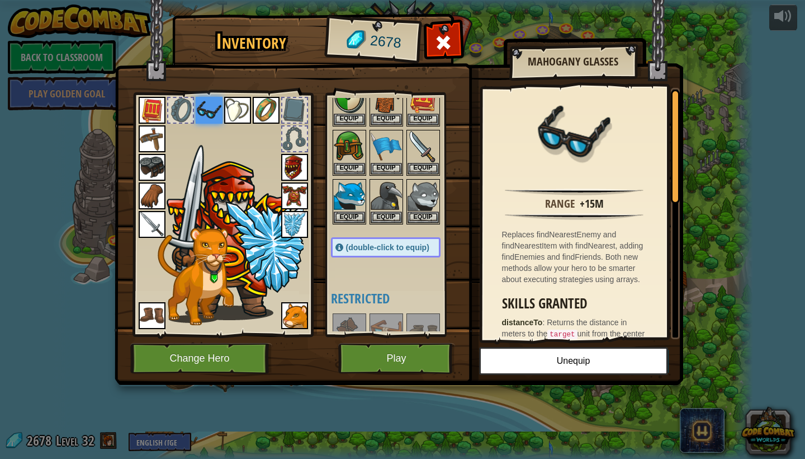
click at [187, 115] on div at bounding box center [180, 110] width 25 height 25
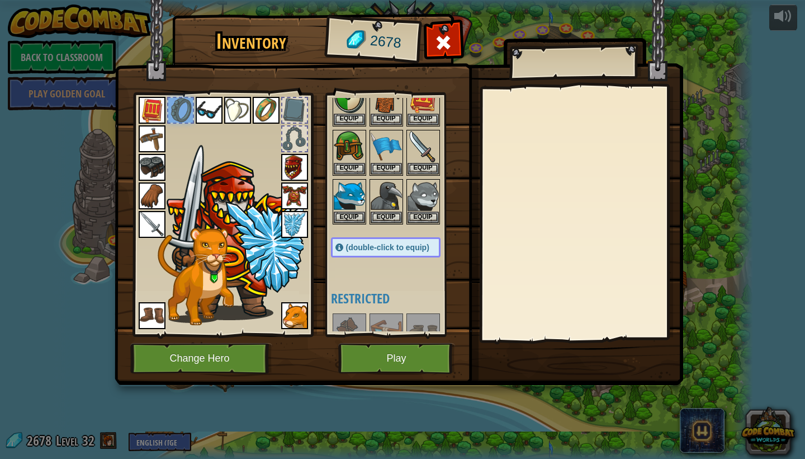
click at [154, 114] on img at bounding box center [152, 110] width 27 height 27
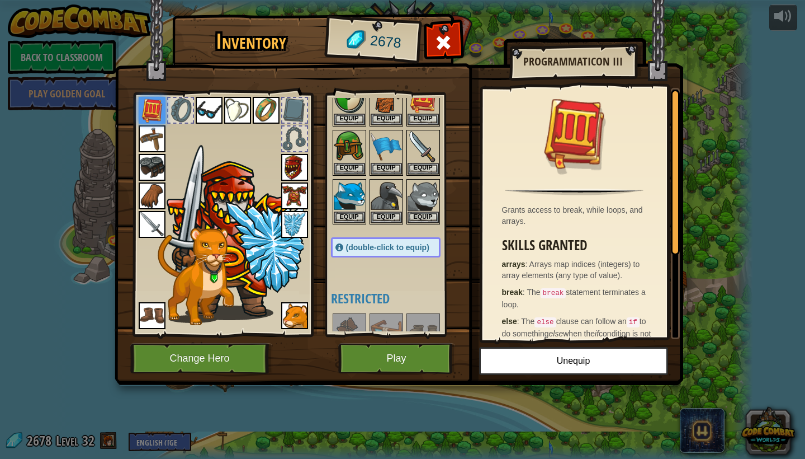
click at [157, 135] on img at bounding box center [152, 138] width 27 height 27
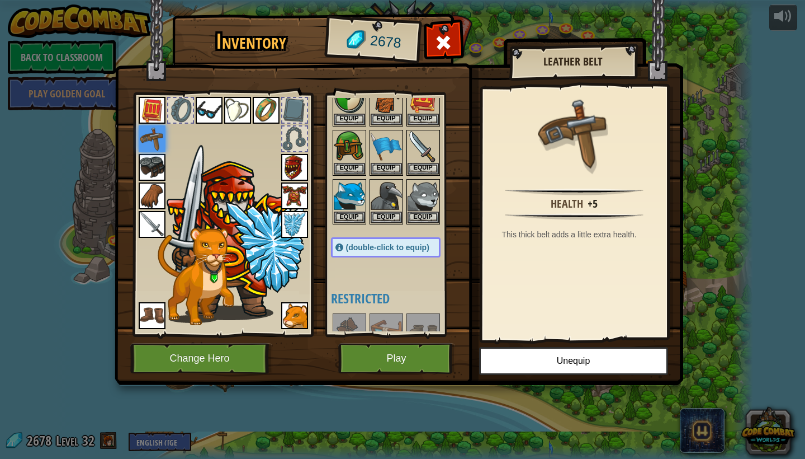
click at [152, 164] on img at bounding box center [152, 167] width 27 height 27
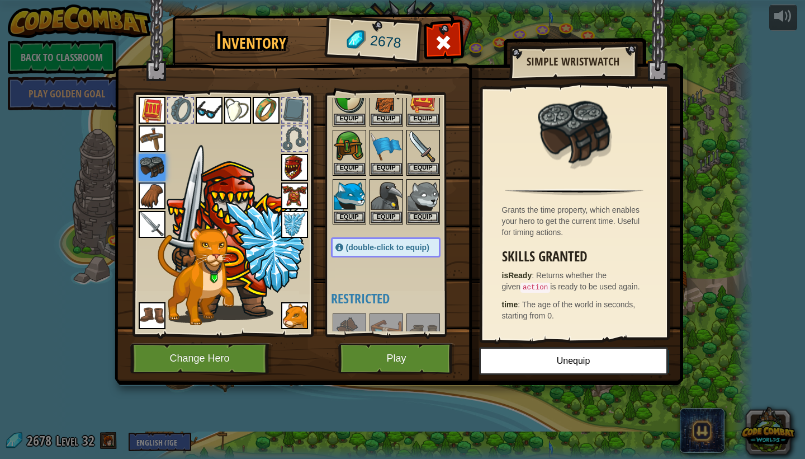
click at [154, 198] on img at bounding box center [152, 195] width 27 height 27
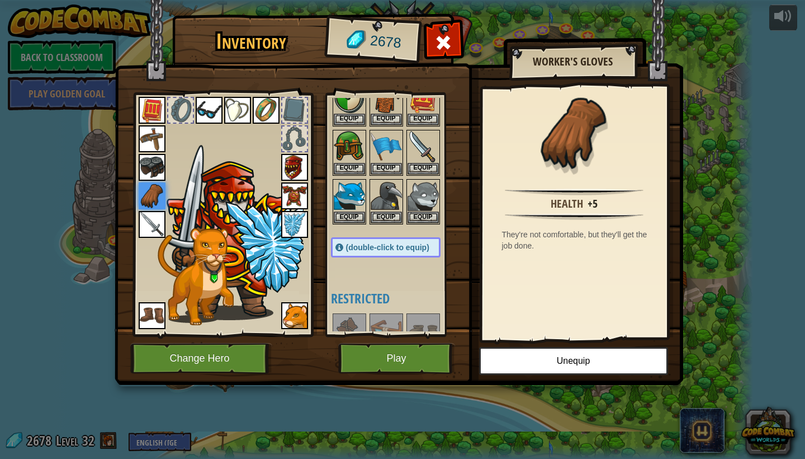
click at [153, 243] on div at bounding box center [222, 212] width 185 height 252
click at [161, 218] on img at bounding box center [152, 224] width 27 height 27
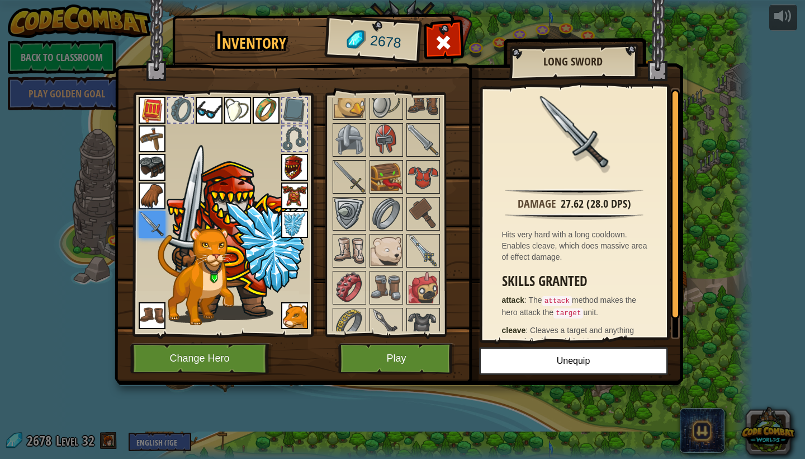
scroll to position [764, 0]
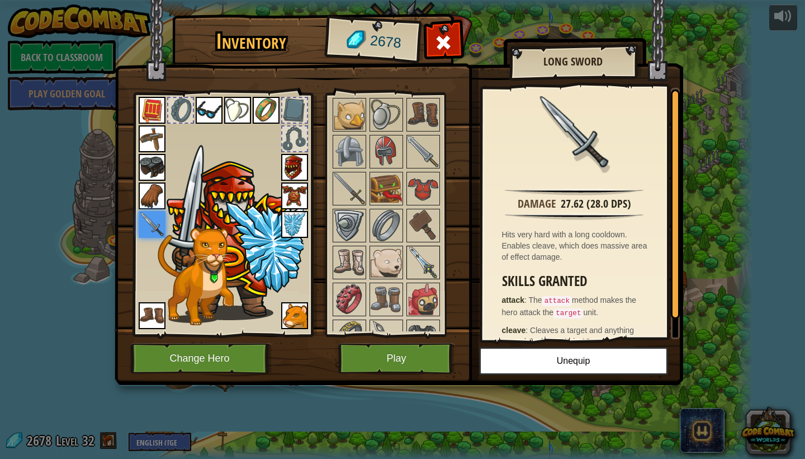
click at [420, 254] on img at bounding box center [423, 262] width 31 height 31
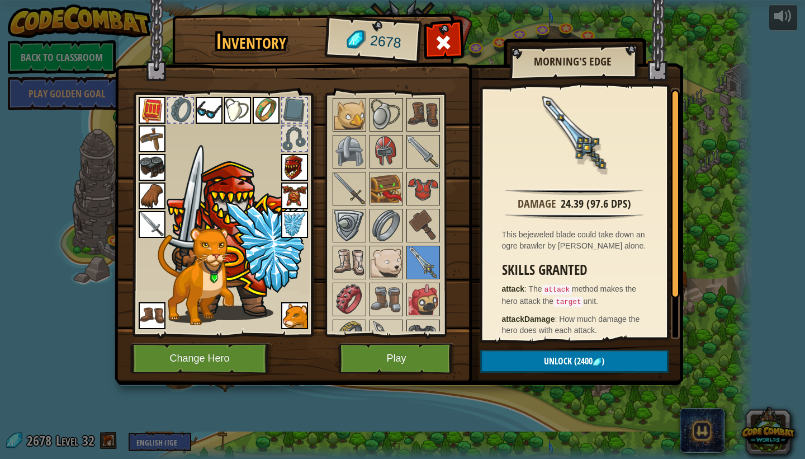
click at [159, 220] on img at bounding box center [152, 224] width 27 height 27
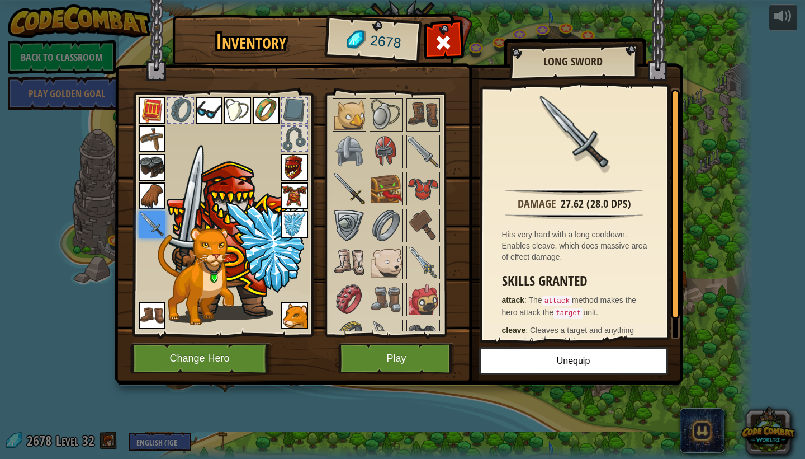
click at [343, 185] on img at bounding box center [349, 188] width 31 height 31
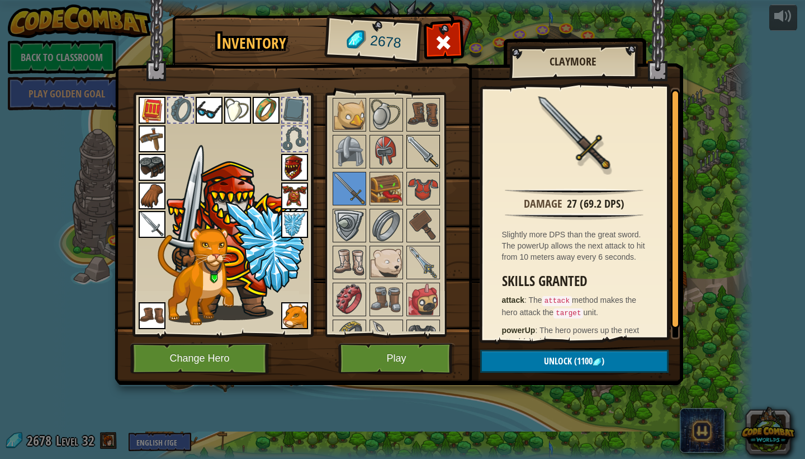
click at [424, 145] on img at bounding box center [423, 151] width 31 height 31
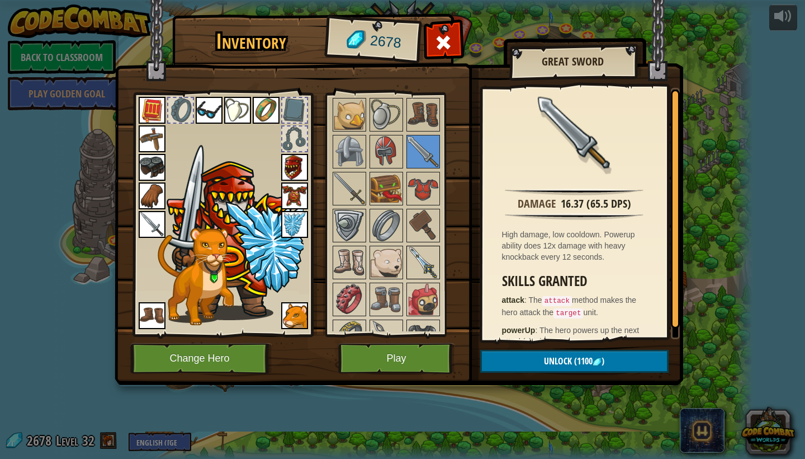
click at [437, 247] on img at bounding box center [423, 262] width 31 height 31
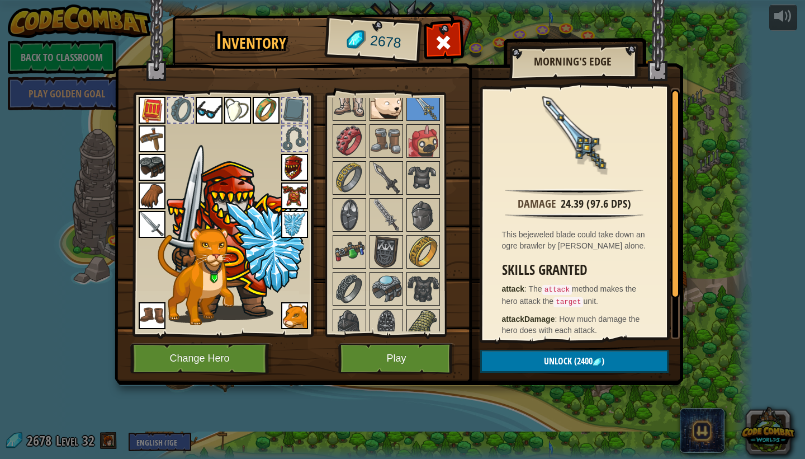
scroll to position [943, 0]
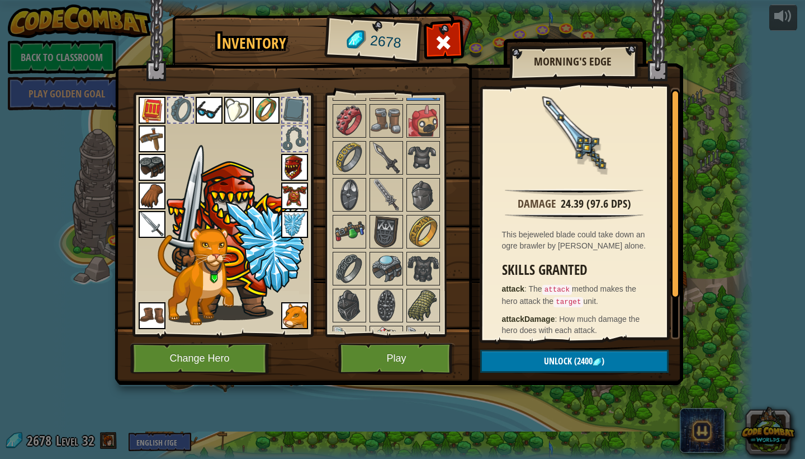
click at [381, 138] on div at bounding box center [397, 176] width 132 height 1107
click at [381, 152] on img at bounding box center [386, 157] width 31 height 31
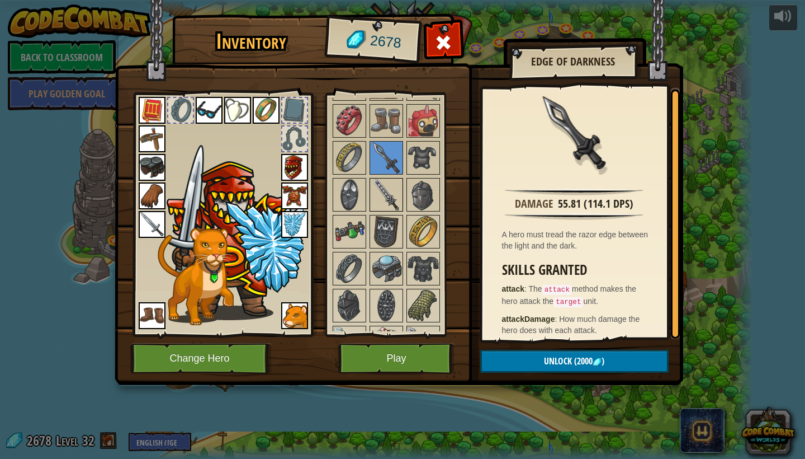
click at [388, 191] on img at bounding box center [386, 194] width 31 height 31
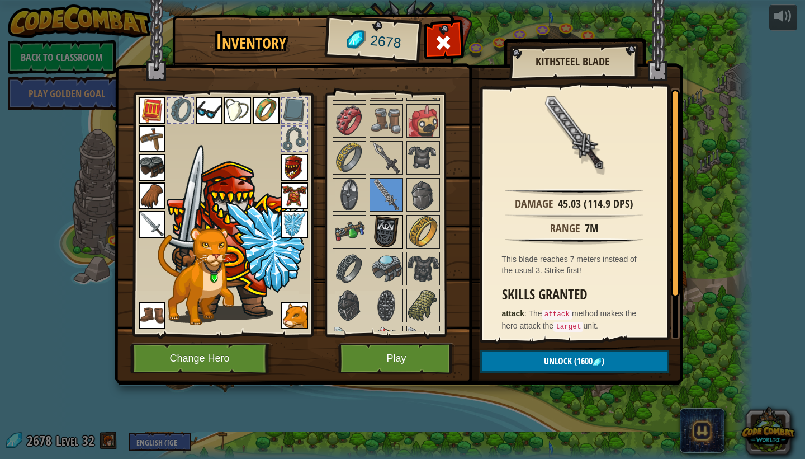
click at [390, 220] on img at bounding box center [386, 231] width 31 height 31
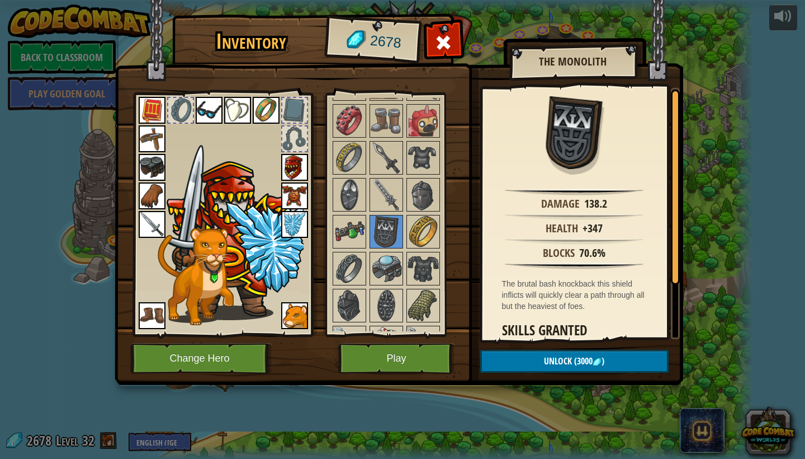
click at [298, 225] on img at bounding box center [294, 224] width 27 height 27
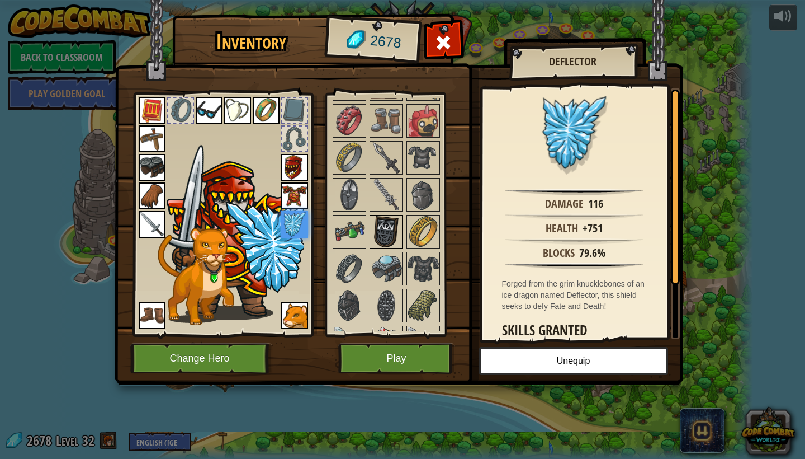
click at [381, 230] on img at bounding box center [386, 231] width 31 height 31
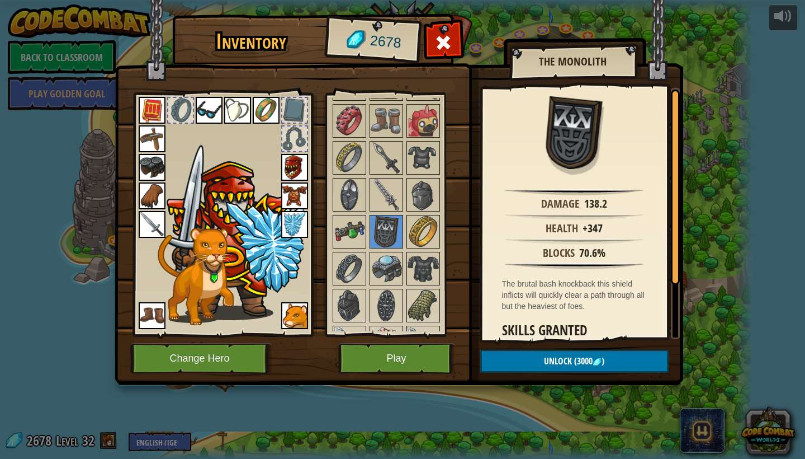
click at [299, 220] on img at bounding box center [294, 224] width 27 height 27
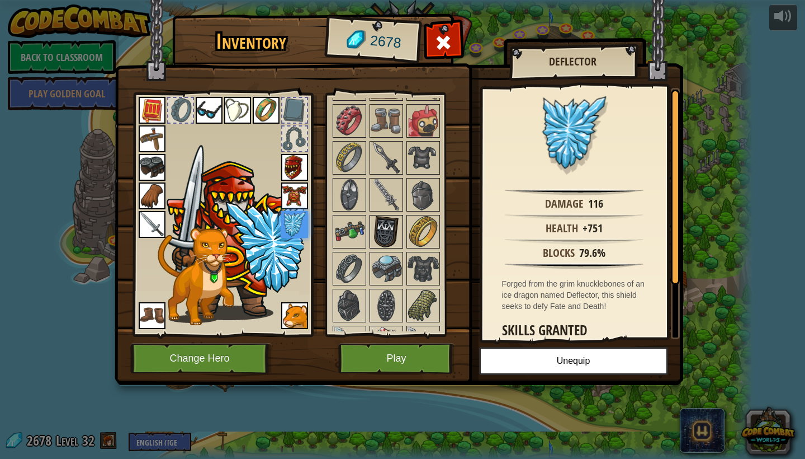
click at [382, 231] on img at bounding box center [386, 231] width 31 height 31
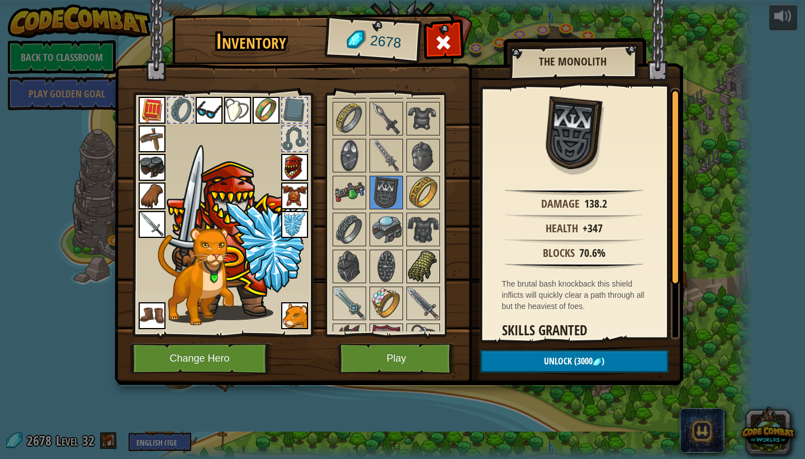
scroll to position [1032, 0]
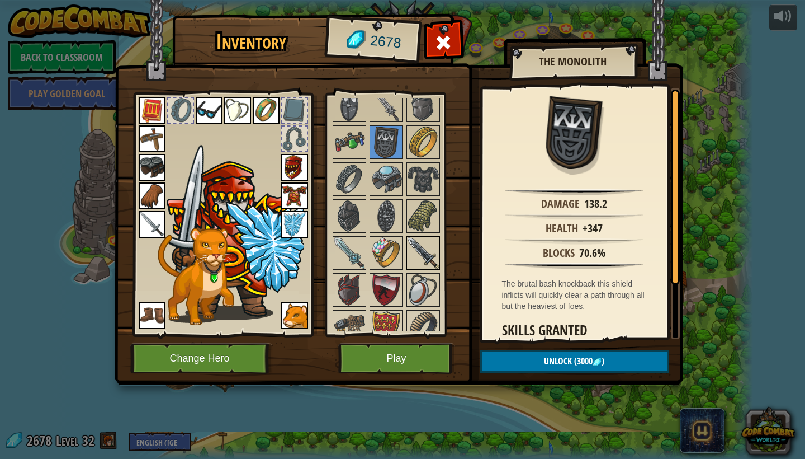
click at [434, 259] on img at bounding box center [423, 252] width 31 height 31
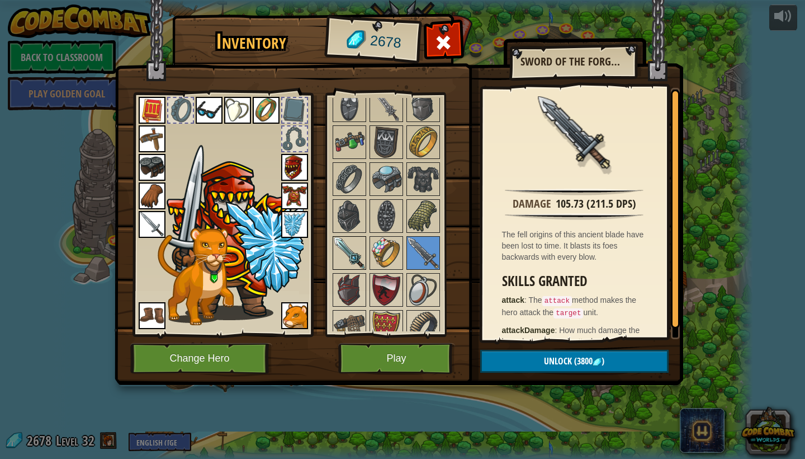
click at [351, 246] on img at bounding box center [349, 252] width 31 height 31
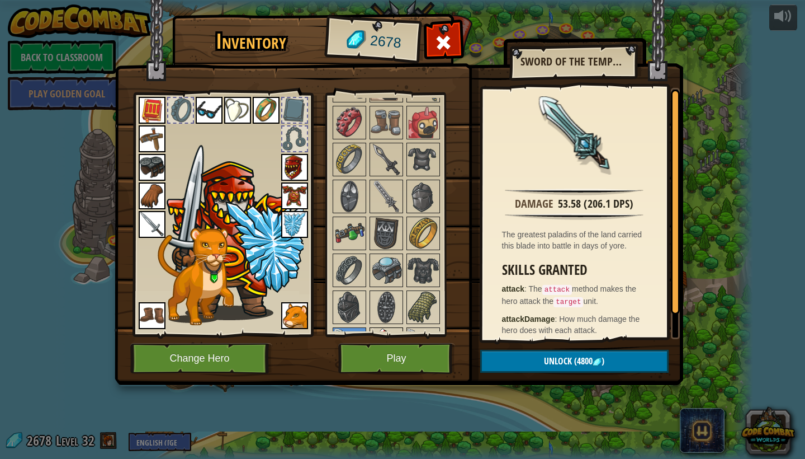
scroll to position [922, 0]
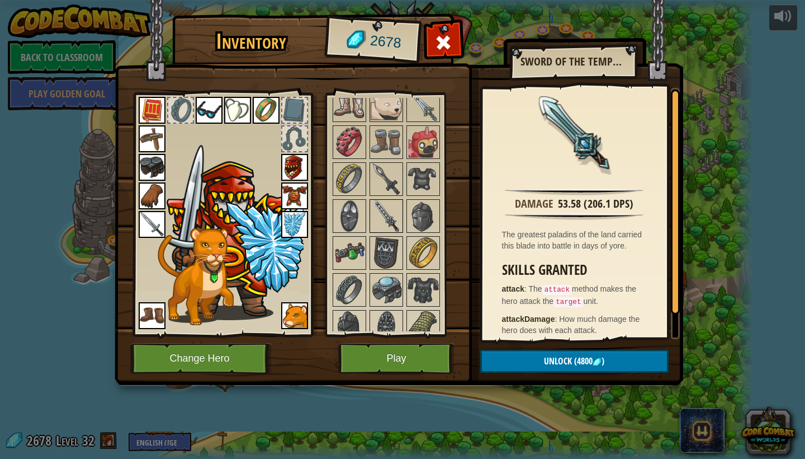
click at [386, 226] on img at bounding box center [386, 215] width 31 height 31
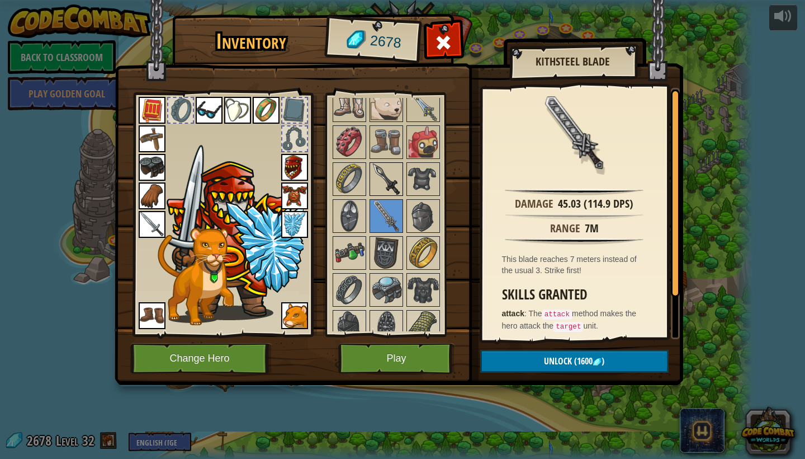
click at [385, 174] on img at bounding box center [386, 178] width 31 height 31
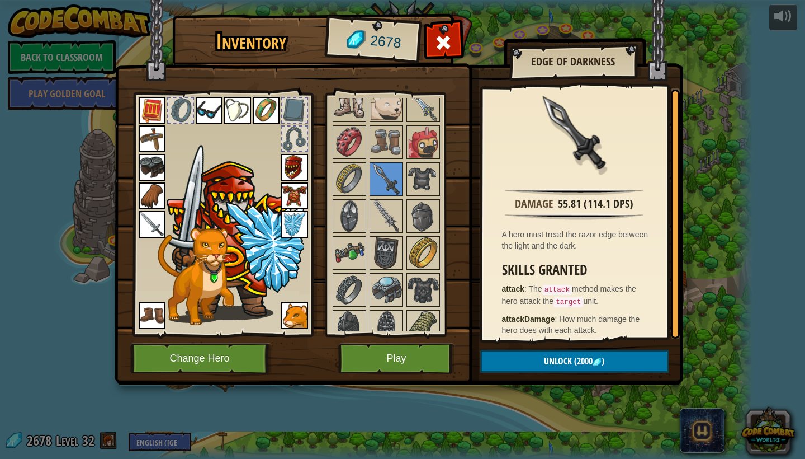
click at [527, 363] on button "Unlock (2000 )" at bounding box center [574, 360] width 188 height 23
click at [526, 364] on button "Confirm" at bounding box center [574, 360] width 188 height 23
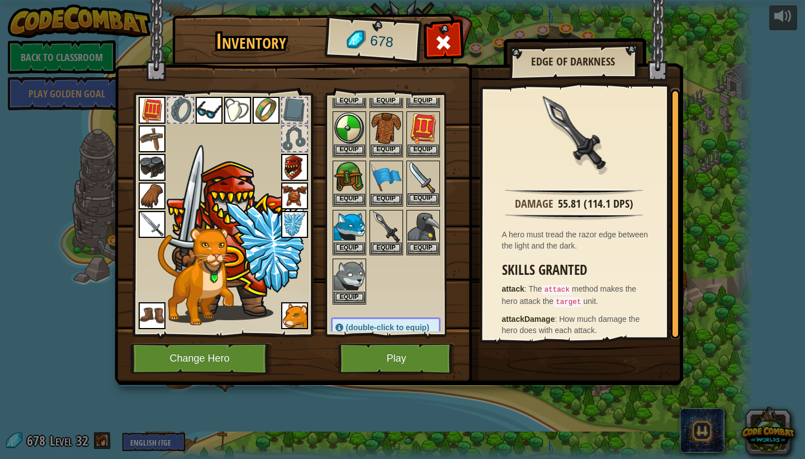
scroll to position [188, 0]
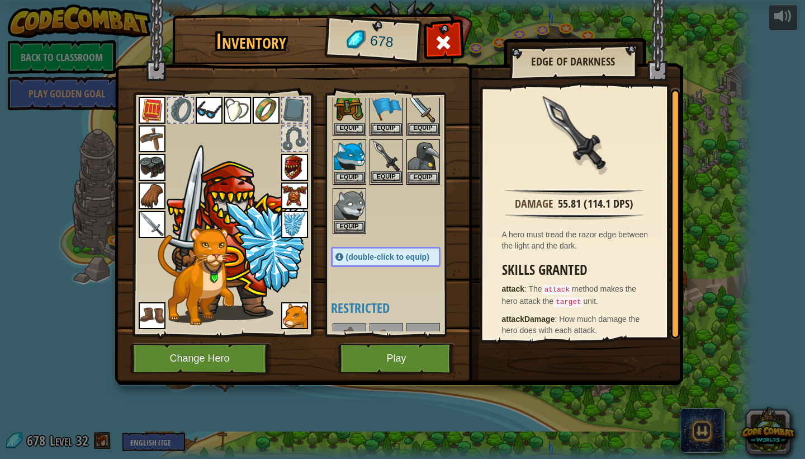
click at [386, 172] on button "Equip" at bounding box center [386, 177] width 31 height 12
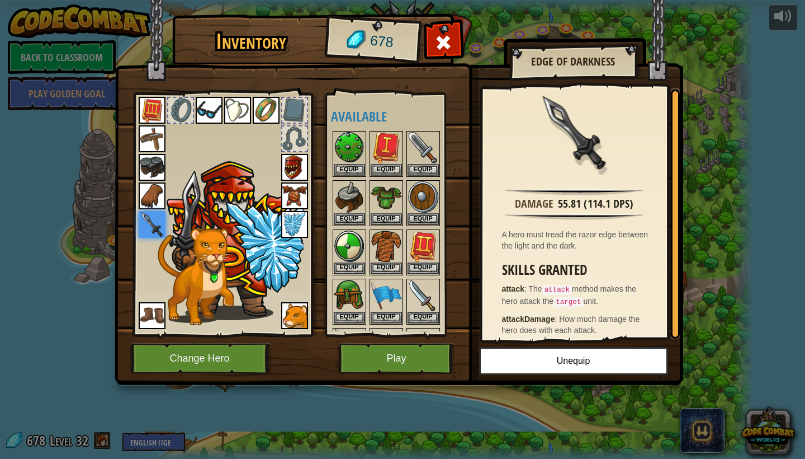
scroll to position [0, 0]
click at [398, 353] on button "Play" at bounding box center [396, 358] width 117 height 31
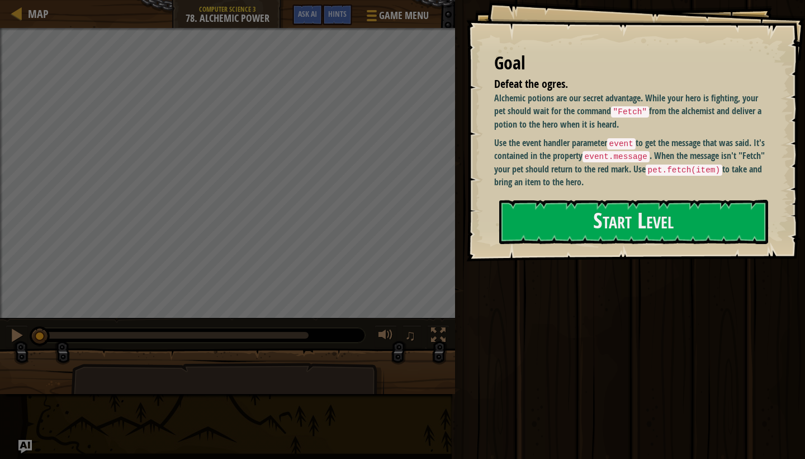
click at [504, 224] on div "Goal Defeat the ogres. Alchemic potions are our secret advantage. While your he…" at bounding box center [635, 130] width 339 height 261
click at [535, 232] on button "Start Level" at bounding box center [633, 222] width 269 height 44
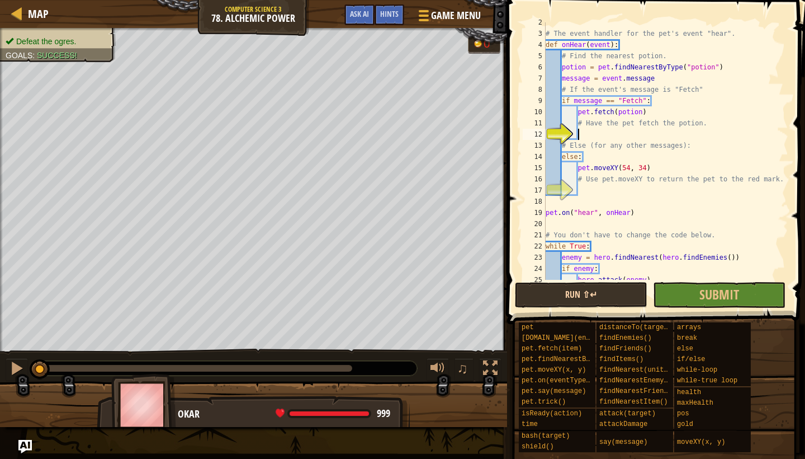
scroll to position [17, 0]
click at [678, 293] on button "Submit" at bounding box center [719, 295] width 133 height 26
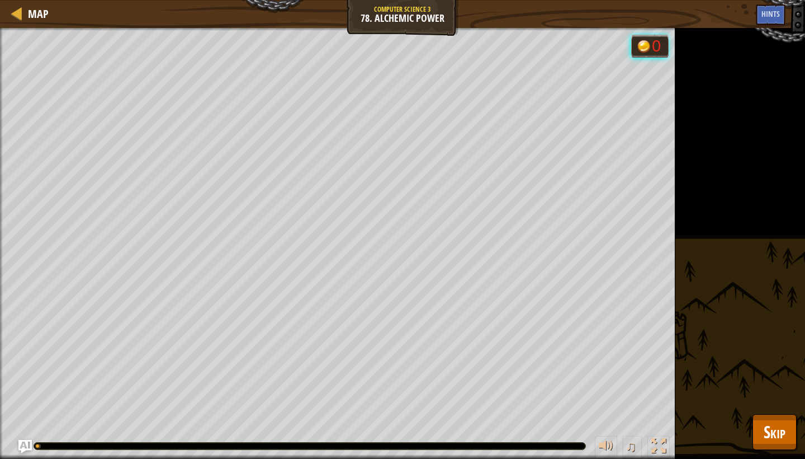
click at [789, 441] on button "Skip" at bounding box center [775, 432] width 44 height 36
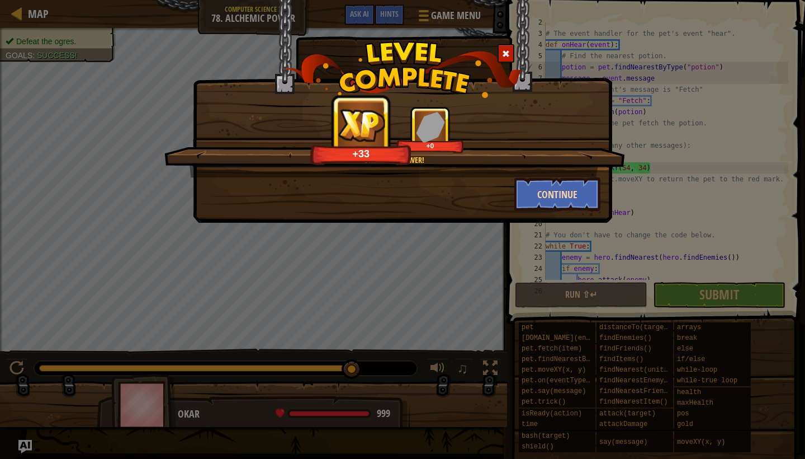
click at [567, 200] on button "Continue" at bounding box center [557, 194] width 87 height 34
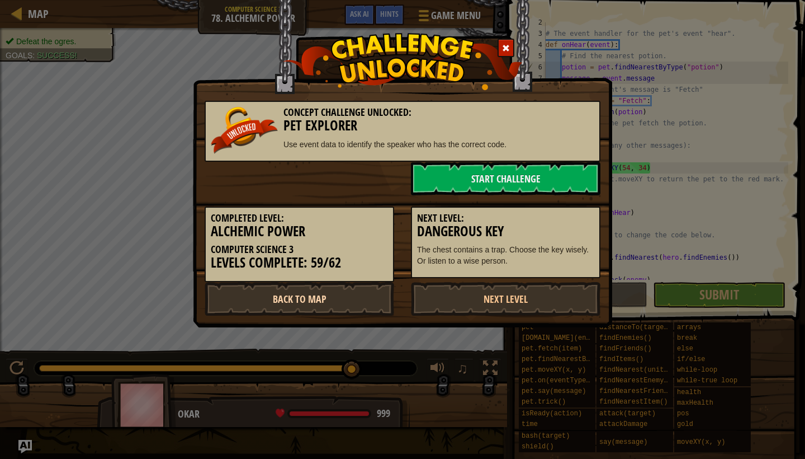
click at [370, 296] on link "Back to Map" at bounding box center [300, 299] width 190 height 34
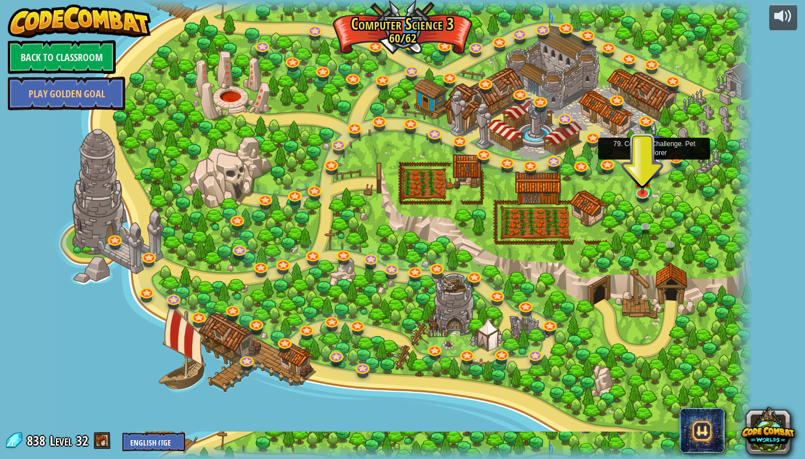
click at [655, 171] on link at bounding box center [654, 165] width 22 height 22
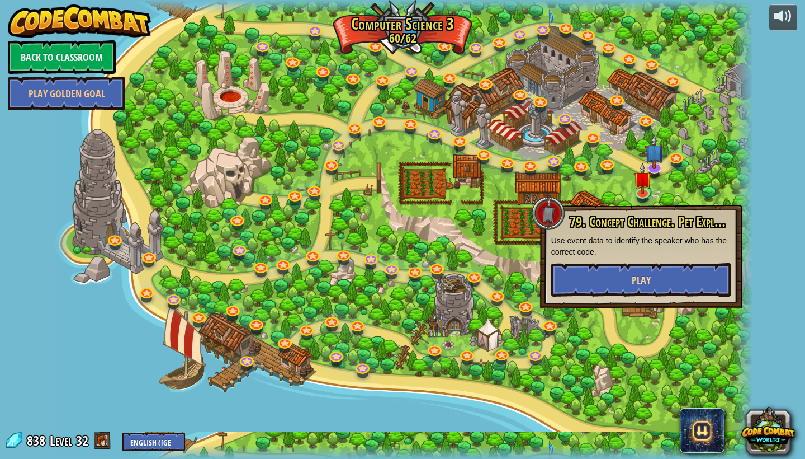
click at [639, 272] on button "Play" at bounding box center [641, 280] width 180 height 34
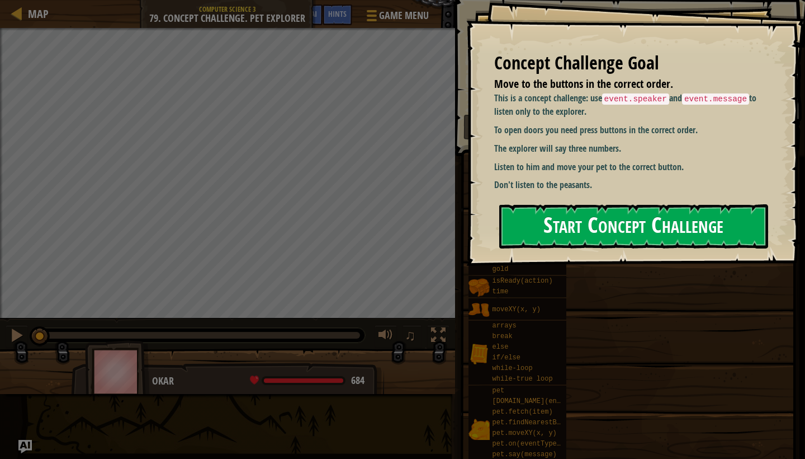
click at [612, 238] on button "Start Concept Challenge" at bounding box center [633, 226] width 269 height 44
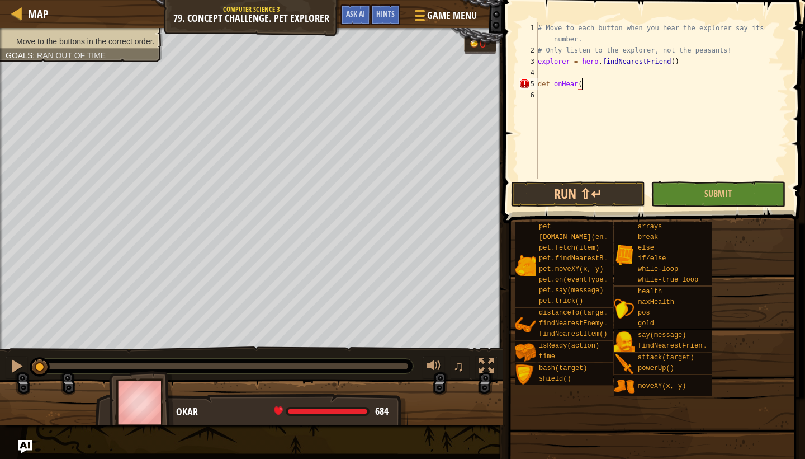
scroll to position [5, 3]
type textarea "def onHear():"
click at [384, 12] on span "Hints" at bounding box center [385, 13] width 18 height 11
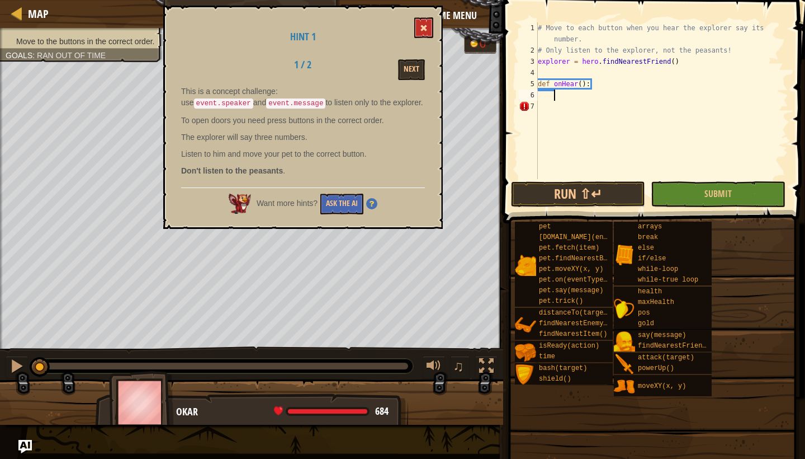
click at [422, 25] on span at bounding box center [424, 28] width 8 height 8
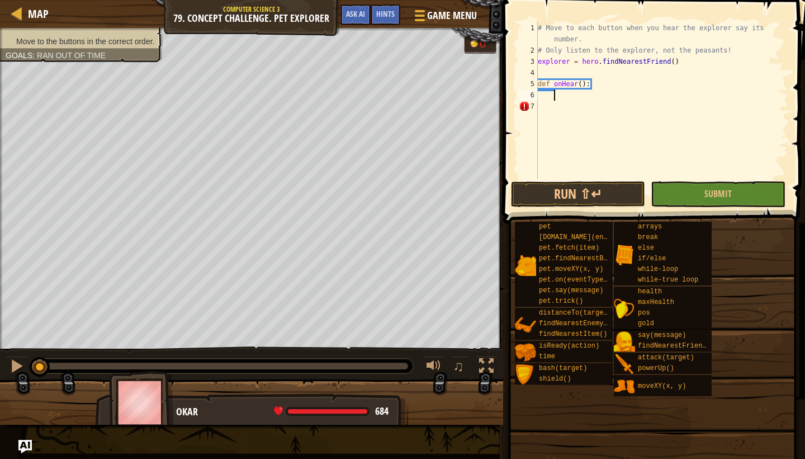
click at [573, 90] on div "# Move to each button when you hear the explorer say its number. # Only listen …" at bounding box center [662, 117] width 253 height 190
drag, startPoint x: 45, startPoint y: 365, endPoint x: 22, endPoint y: 352, distance: 25.8
click at [22, 352] on div "♫" at bounding box center [251, 363] width 503 height 34
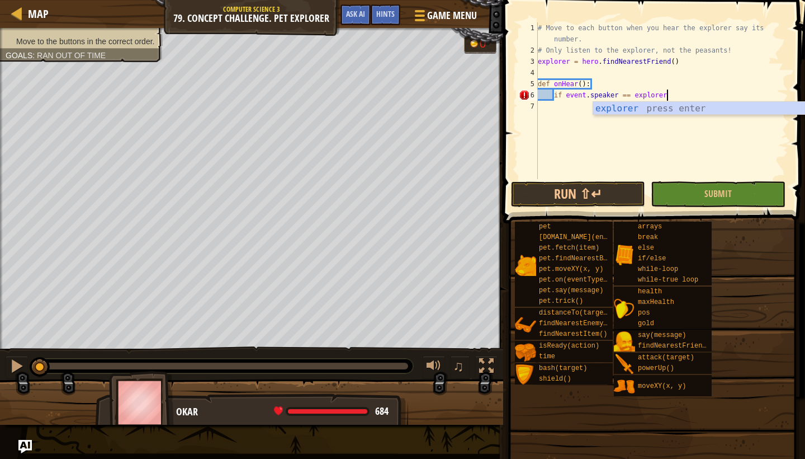
scroll to position [5, 10]
type textarea "if event.speaker == explorer:"
type textarea "if event.message == "1":"
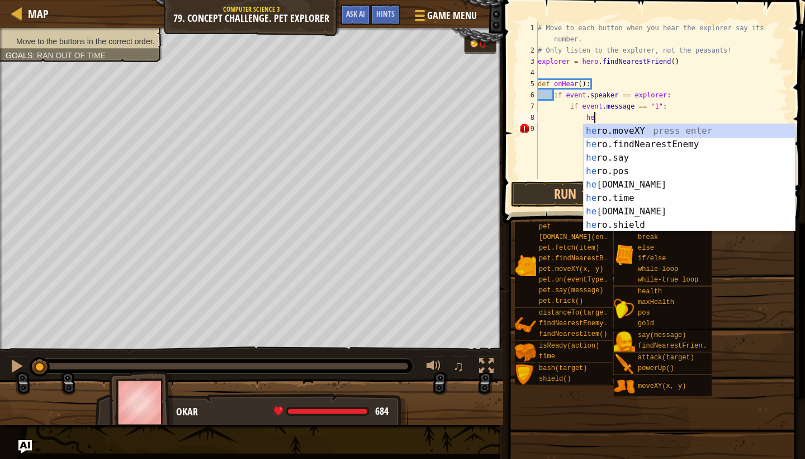
scroll to position [5, 4]
click at [644, 130] on div "hero .moveXY press enter hero .findNearestEnemy press enter hero .say press ent…" at bounding box center [689, 191] width 211 height 134
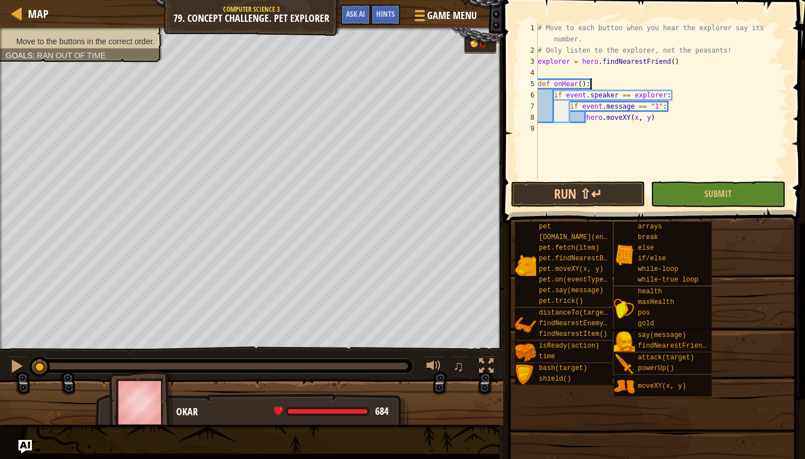
click at [592, 81] on div "# Move to each button when you hear the explorer say its number. # Only listen …" at bounding box center [662, 117] width 253 height 190
drag, startPoint x: 592, startPoint y: 82, endPoint x: 535, endPoint y: 85, distance: 57.7
click at [535, 85] on div "def onHear(): 1 2 3 4 5 6 7 8 9 # Move to each button when you hear the explore…" at bounding box center [653, 100] width 272 height 157
click at [599, 82] on div "# Move to each button when you hear the explorer say its number. # Only listen …" at bounding box center [662, 117] width 253 height 190
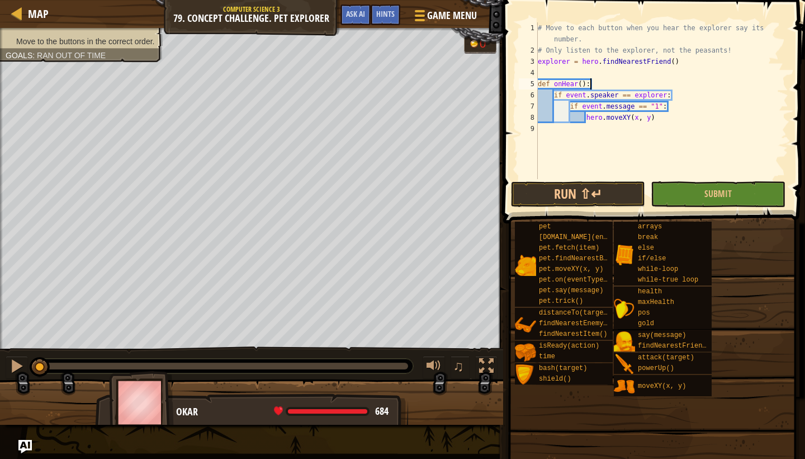
click at [663, 120] on div "# Move to each button when you hear the explorer say its number. # Only listen …" at bounding box center [662, 117] width 253 height 190
click at [636, 116] on div "# Move to each button when you hear the explorer say its number. # Only listen …" at bounding box center [662, 117] width 253 height 190
click at [639, 119] on div "# Move to each button when you hear the explorer say its number. # Only listen …" at bounding box center [662, 117] width 253 height 190
click at [651, 119] on div "# Move to each button when you hear the explorer say its number. # Only listen …" at bounding box center [662, 117] width 253 height 190
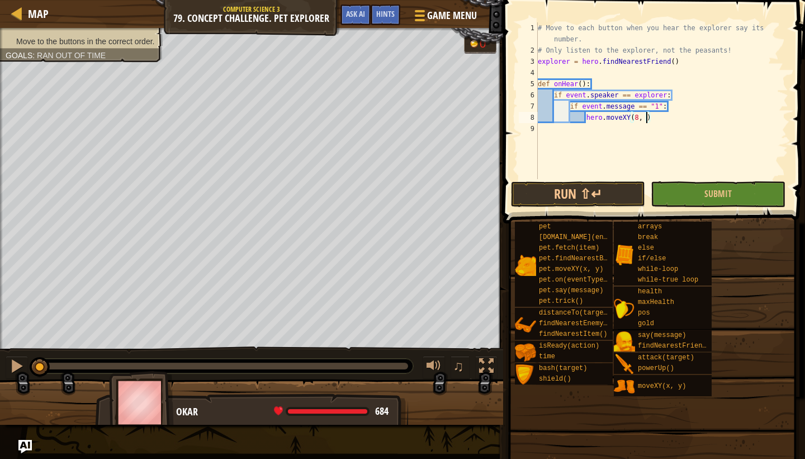
scroll to position [5, 10]
click at [592, 85] on div "# Move to each button when you hear the explorer say its number. # Only listen …" at bounding box center [662, 117] width 253 height 190
type textarea "def onHear():"
drag, startPoint x: 592, startPoint y: 85, endPoint x: 536, endPoint y: 86, distance: 55.4
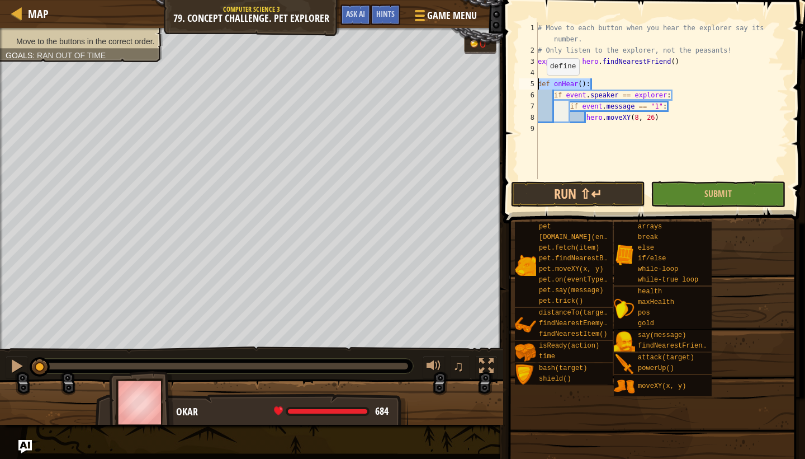
click at [536, 86] on div "def onHear(): 1 2 3 4 5 6 7 8 9 # Move to each button when you hear the explore…" at bounding box center [653, 100] width 272 height 157
click at [551, 94] on div "# Move to each button when you hear the explorer say its number. # Only listen …" at bounding box center [662, 117] width 253 height 190
click at [554, 95] on div "# Move to each button when you hear the explorer say its number. # Only listen …" at bounding box center [662, 117] width 253 height 190
click at [570, 108] on div "# Move to each button when you hear the explorer say its number. # Only listen …" at bounding box center [662, 117] width 253 height 190
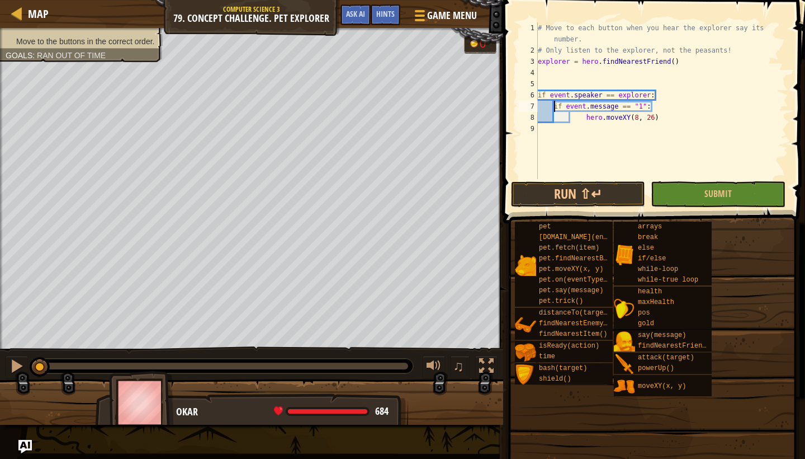
click at [586, 119] on div "# Move to each button when you hear the explorer say its number. # Only listen …" at bounding box center [662, 117] width 253 height 190
type textarea "hero.moveXY(8, 26)"
click at [651, 119] on div "# Move to each button when you hear the explorer say its number. # Only listen …" at bounding box center [662, 117] width 253 height 190
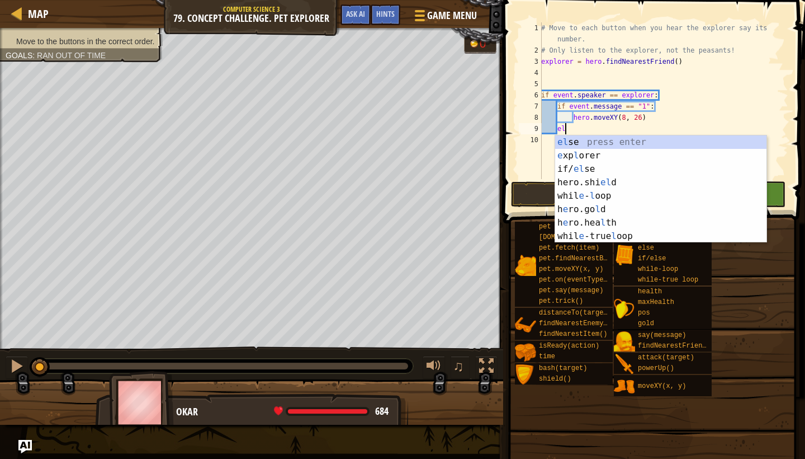
scroll to position [5, 2]
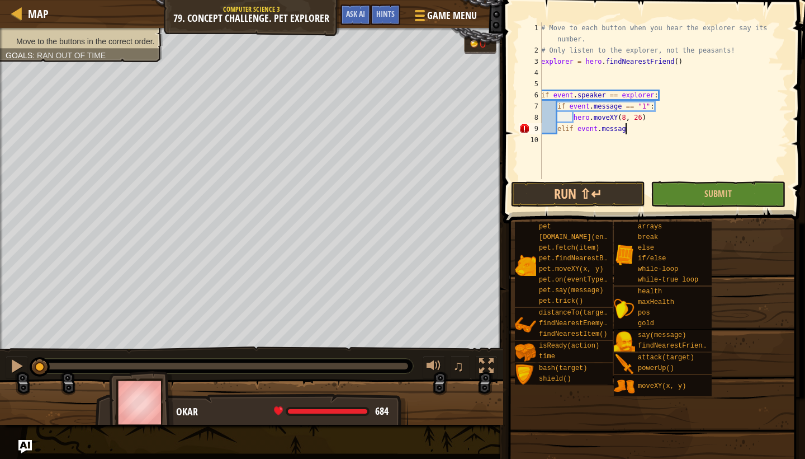
type textarea "elif event.message"
click at [544, 83] on div "# Move to each button when you hear the explorer say its number. # Only listen …" at bounding box center [663, 117] width 249 height 190
type textarea "whiletrue"
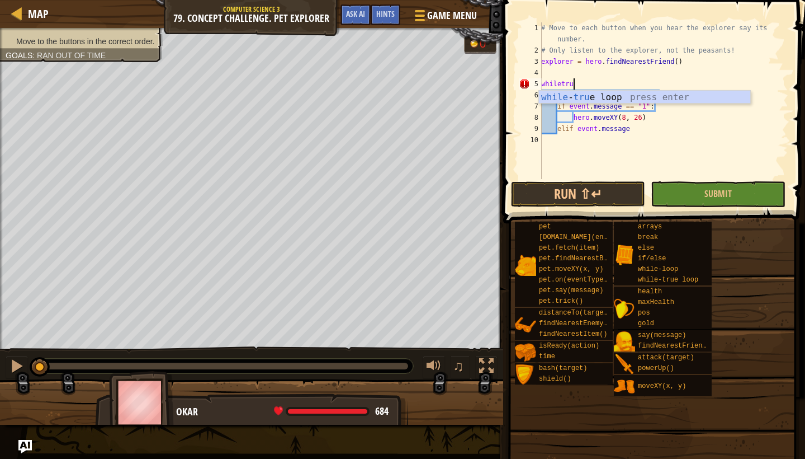
scroll to position [5, 2]
click at [546, 97] on div "while - true loop press enter" at bounding box center [644, 111] width 211 height 40
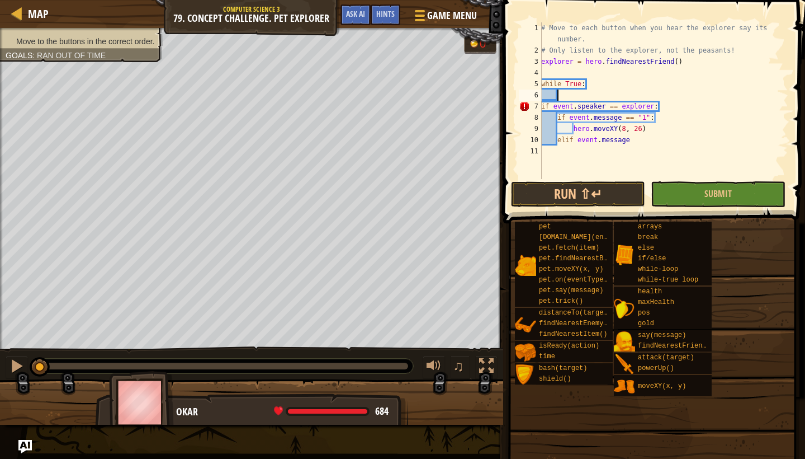
click at [543, 105] on div "# Move to each button when you hear the explorer say its number. # Only listen …" at bounding box center [663, 117] width 249 height 190
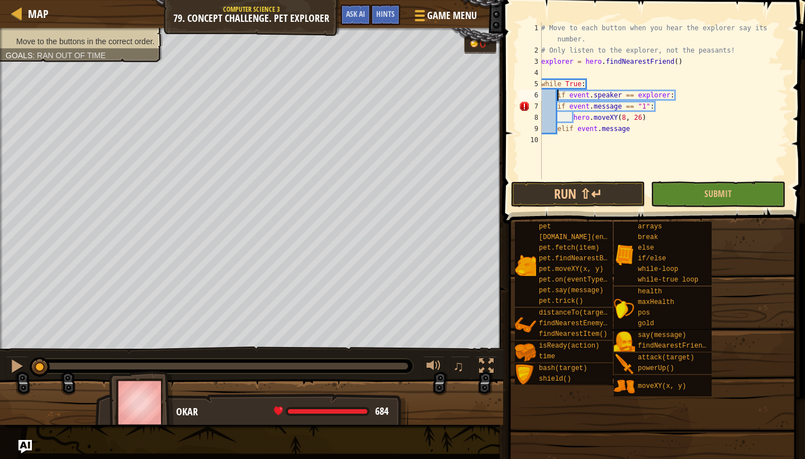
click at [558, 108] on div "# Move to each button when you hear the explorer say its number. # Only listen …" at bounding box center [663, 117] width 249 height 190
click at [573, 119] on div "# Move to each button when you hear the explorer say its number. # Only listen …" at bounding box center [663, 117] width 249 height 190
click at [557, 130] on div "# Move to each button when you hear the explorer say its number. # Only listen …" at bounding box center [663, 117] width 249 height 190
click at [654, 127] on div "# Move to each button when you hear the explorer say its number. # Only listen …" at bounding box center [663, 117] width 249 height 190
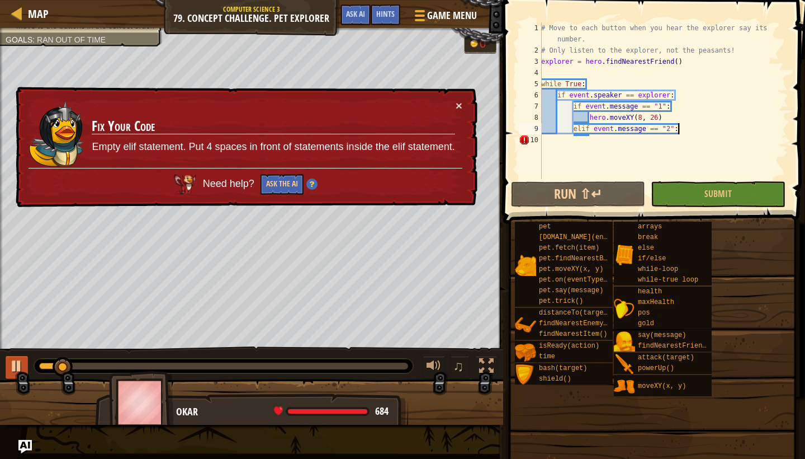
type textarea "elif event.message == "2":"
click at [14, 358] on div at bounding box center [17, 365] width 15 height 15
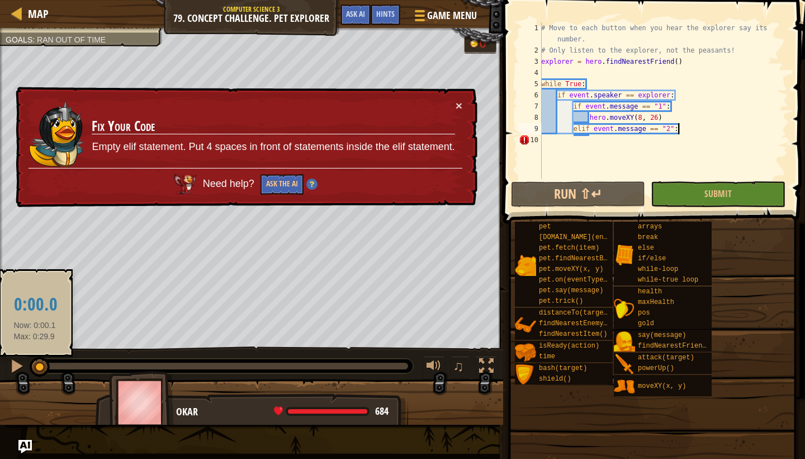
drag, startPoint x: 70, startPoint y: 366, endPoint x: 35, endPoint y: 366, distance: 35.2
click at [35, 366] on div at bounding box center [40, 367] width 20 height 20
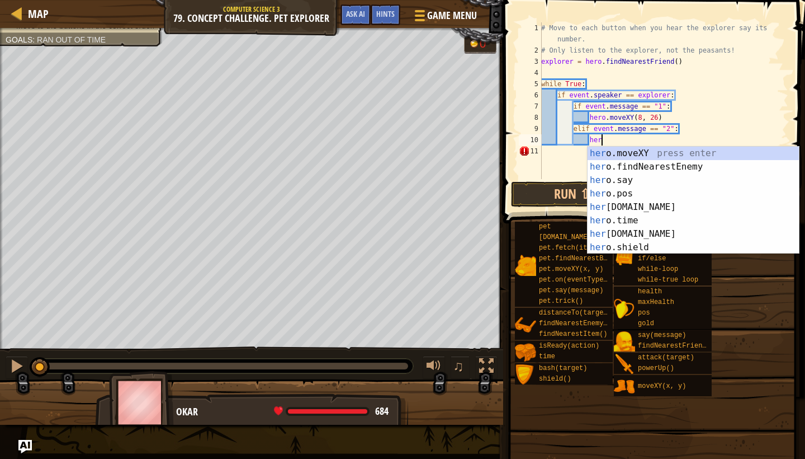
scroll to position [5, 4]
click at [639, 151] on div "hero .moveXY press enter hero .findNearestEnemy press enter hero .say press ent…" at bounding box center [693, 214] width 211 height 134
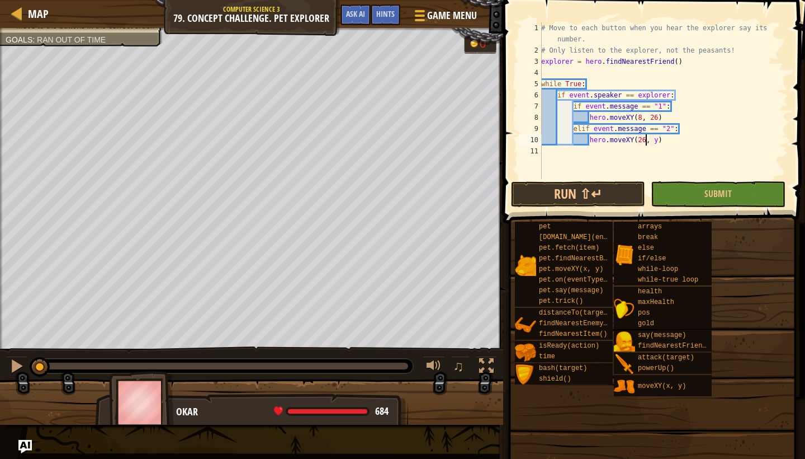
scroll to position [5, 9]
click at [656, 139] on div "# Move to each button when you hear the explorer say its number. # Only listen …" at bounding box center [663, 117] width 249 height 190
type textarea "hero.moveXY(26, 39)"
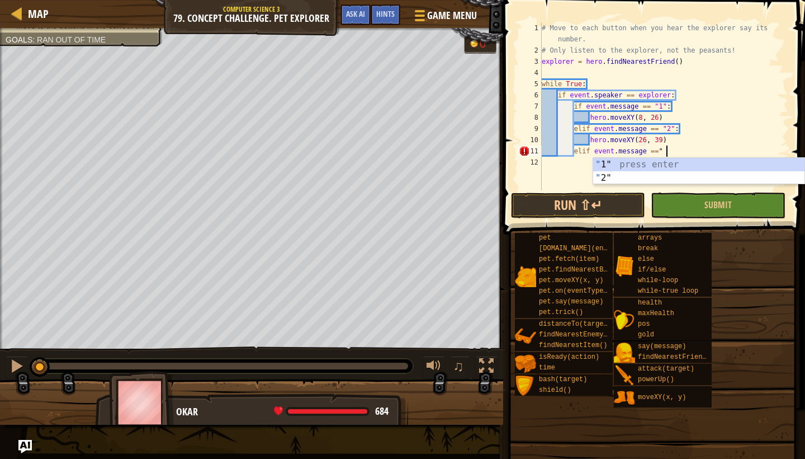
scroll to position [5, 10]
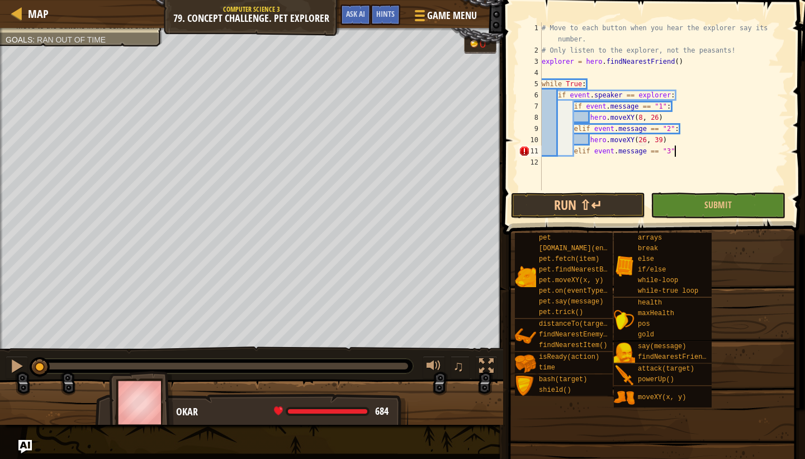
type textarea "elif event.message == "3":"
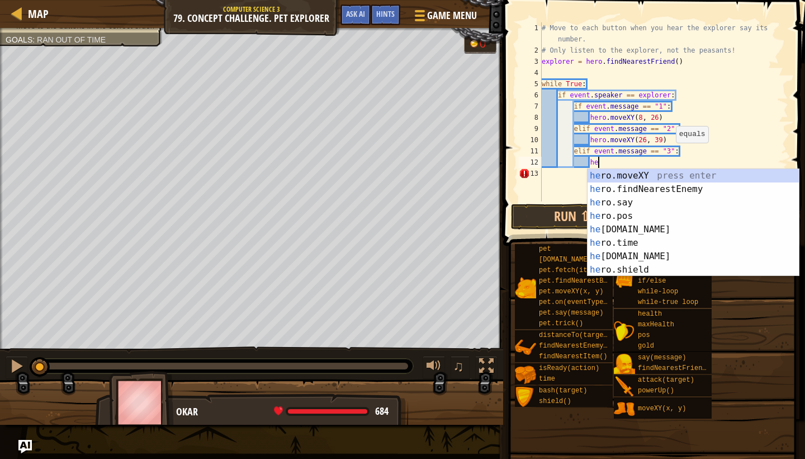
scroll to position [5, 4]
click at [665, 176] on div "hero .moveXY press enter hero .findNearestEnemy press enter hero .say press ent…" at bounding box center [693, 236] width 211 height 134
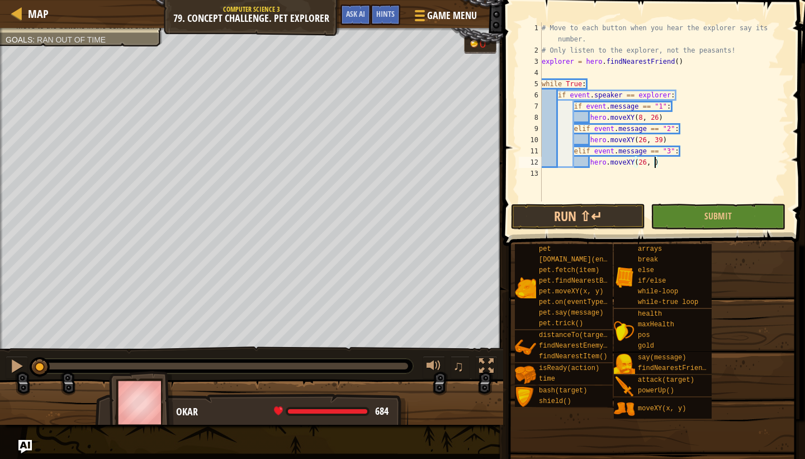
scroll to position [5, 10]
click at [547, 216] on button "Run ⇧↵" at bounding box center [578, 217] width 134 height 26
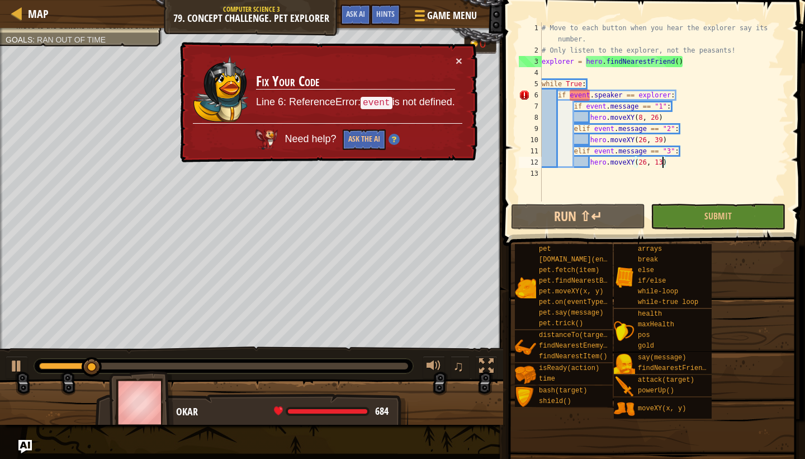
click at [594, 81] on div "# Move to each button when you hear the explorer say its number. # Only listen …" at bounding box center [664, 128] width 249 height 212
type textarea "while True:"
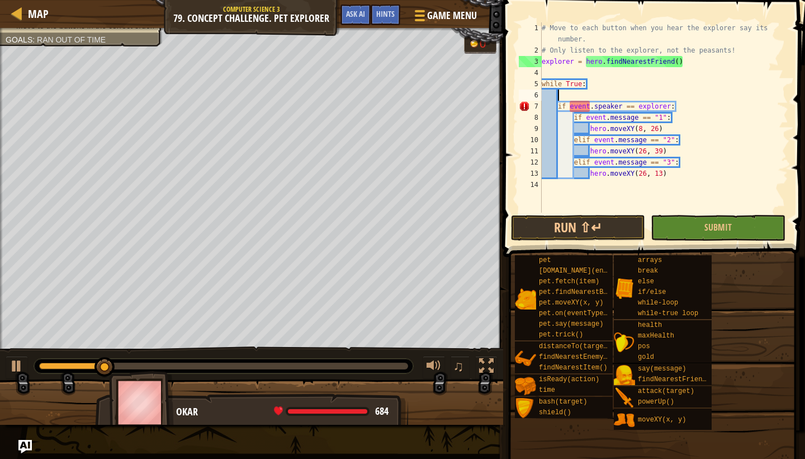
scroll to position [5, 1]
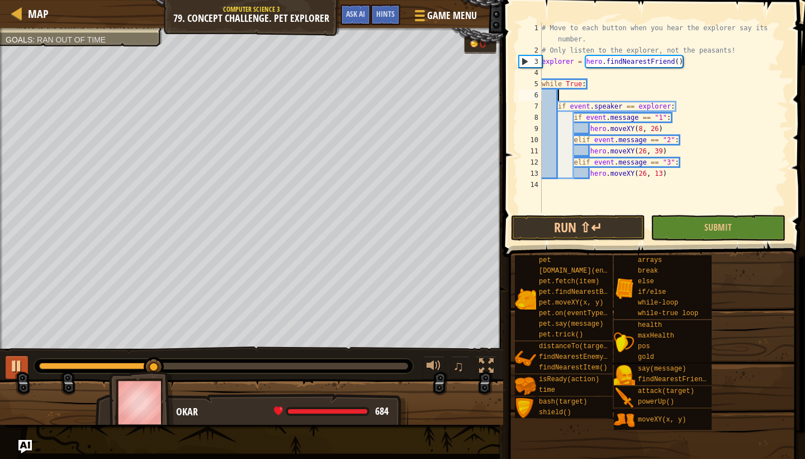
click at [16, 373] on div at bounding box center [17, 365] width 15 height 15
drag, startPoint x: 154, startPoint y: 363, endPoint x: 23, endPoint y: 358, distance: 130.9
click at [23, 358] on div "♫" at bounding box center [251, 363] width 503 height 34
click at [386, 11] on span "Hints" at bounding box center [385, 13] width 18 height 11
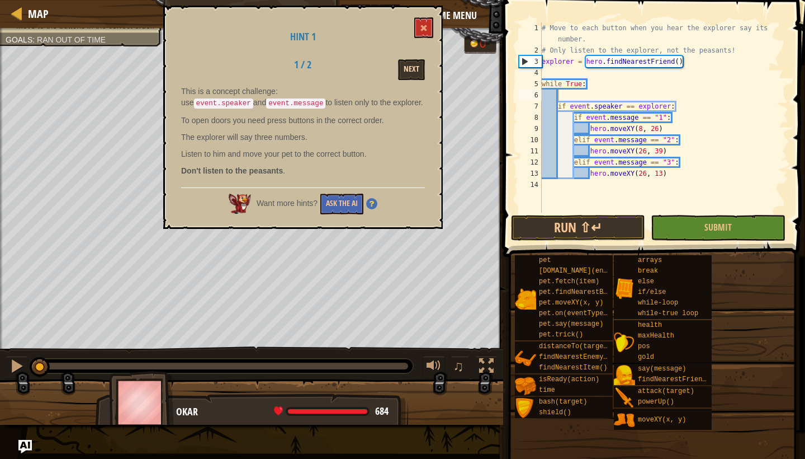
click at [408, 67] on button "Next" at bounding box center [411, 69] width 27 height 21
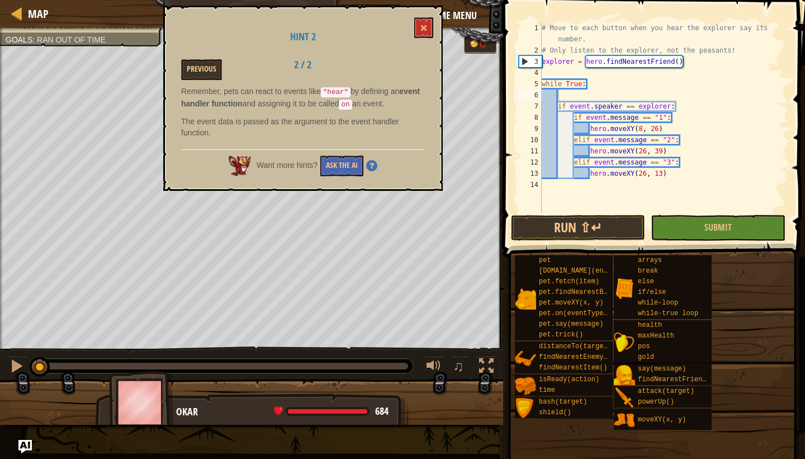
click at [574, 100] on div "# Move to each button when you hear the explorer say its number. # Only listen …" at bounding box center [664, 134] width 249 height 224
click at [607, 130] on div "# Move to each button when you hear the explorer say its number. # Only listen …" at bounding box center [664, 134] width 249 height 224
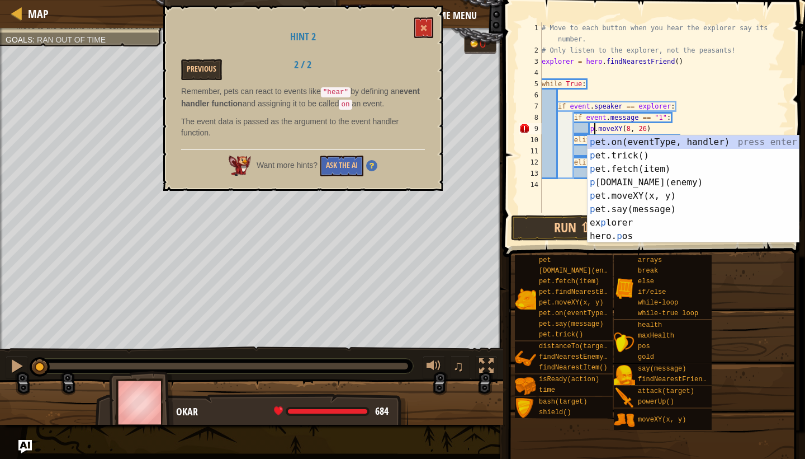
scroll to position [5, 5]
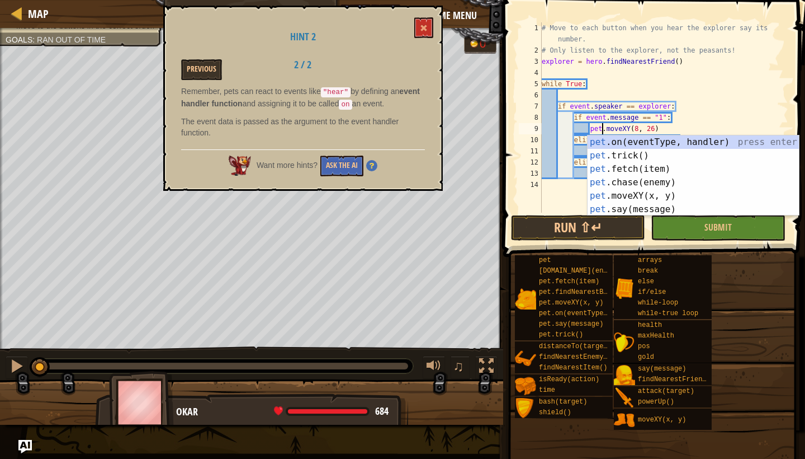
click at [567, 159] on div "# Move to each button when you hear the explorer say its number. # Only listen …" at bounding box center [664, 134] width 249 height 224
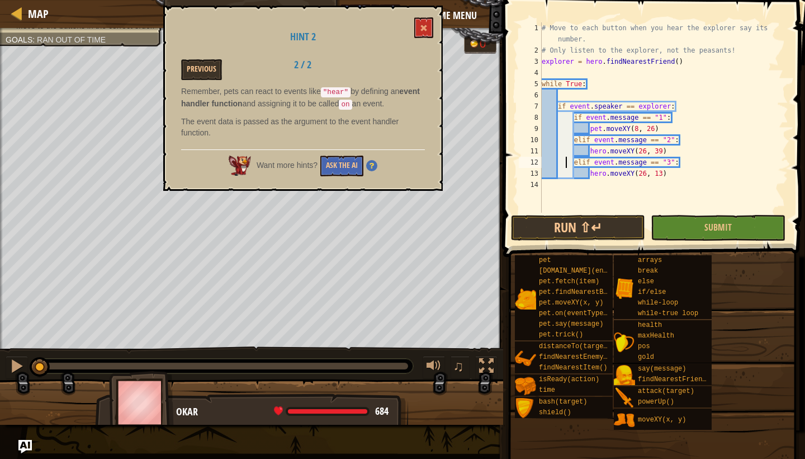
click at [607, 150] on div "# Move to each button when you hear the explorer say its number. # Only listen …" at bounding box center [664, 134] width 249 height 224
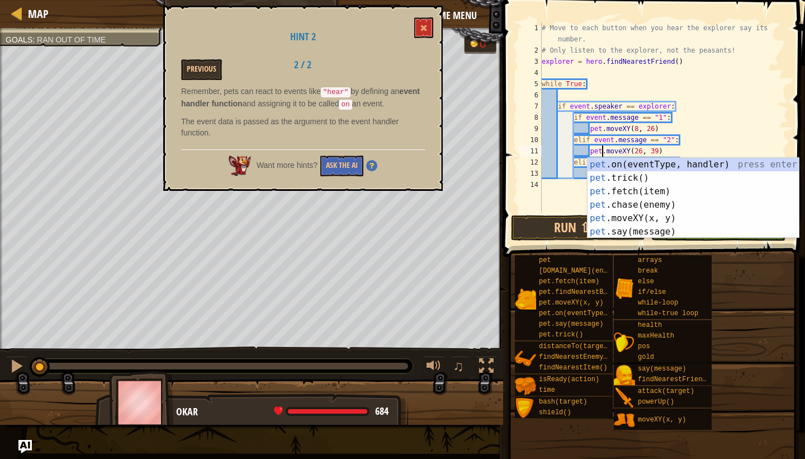
click at [565, 164] on div "# Move to each button when you hear the explorer say its number. # Only listen …" at bounding box center [664, 134] width 249 height 224
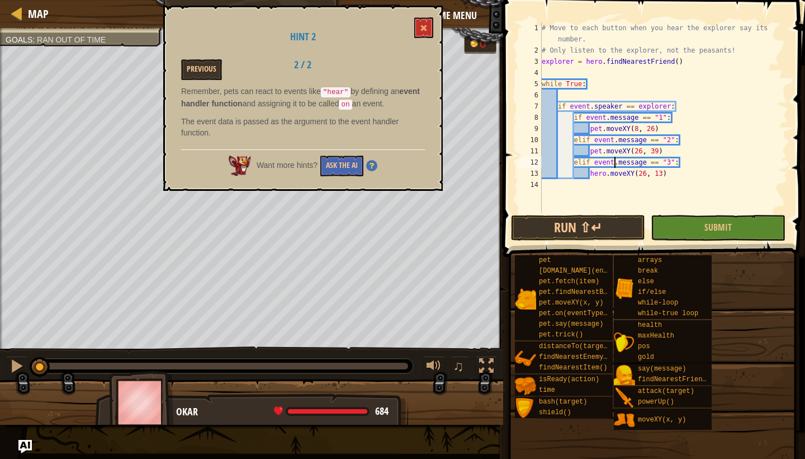
click at [613, 164] on div "# Move to each button when you hear the explorer say its number. # Only listen …" at bounding box center [664, 134] width 249 height 224
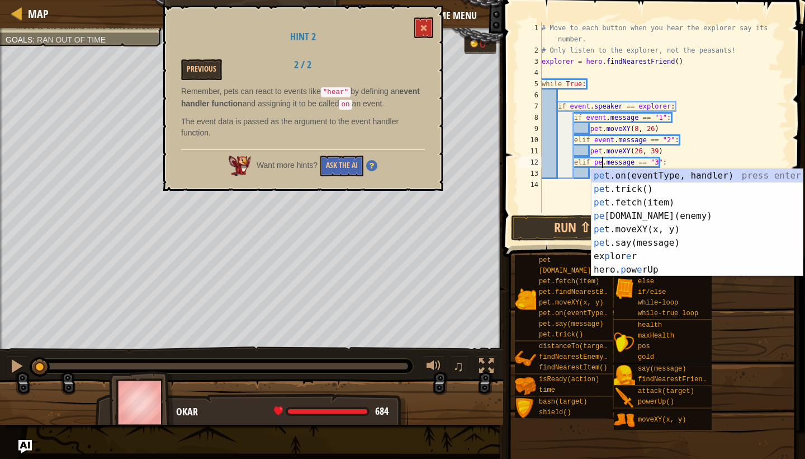
type textarea "elif pet.message == "3":"
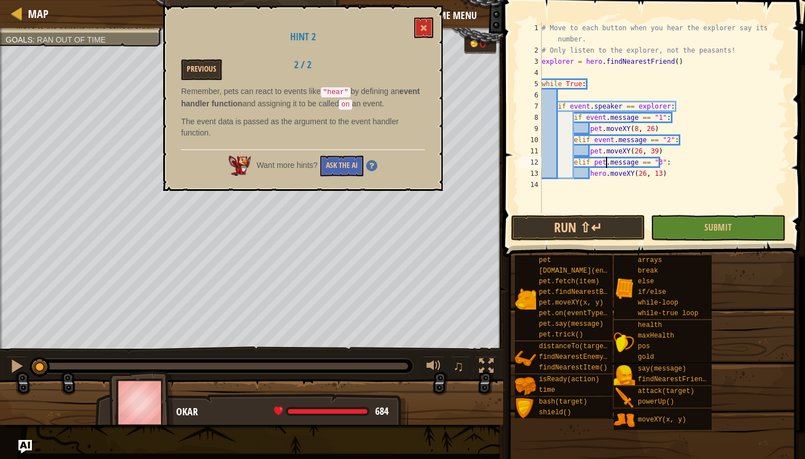
click at [632, 161] on div "# Move to each button when you hear the explorer say its number. # Only listen …" at bounding box center [664, 134] width 249 height 224
click at [560, 98] on div "# Move to each button when you hear the explorer say its number. # Only listen …" at bounding box center [664, 134] width 249 height 224
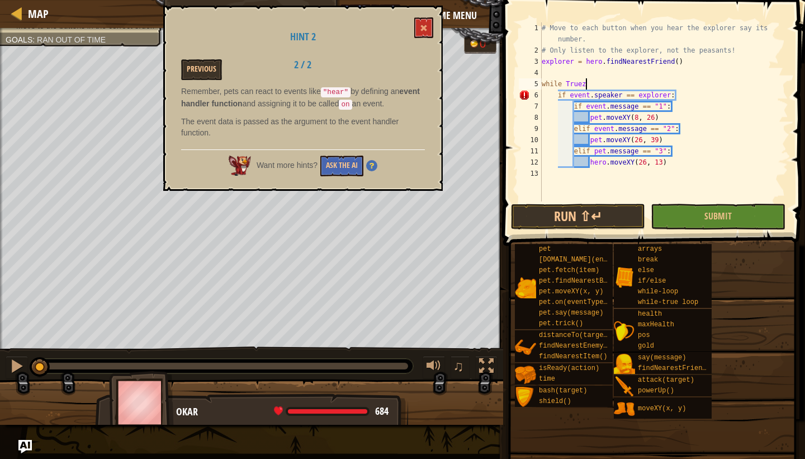
scroll to position [5, 3]
click at [580, 84] on div "# Move to each button when you hear the explorer say its number. # Only listen …" at bounding box center [664, 128] width 249 height 212
click at [584, 83] on div "# Move to each button when you hear the explorer say its number. # Only listen …" at bounding box center [664, 128] width 249 height 212
drag, startPoint x: 583, startPoint y: 83, endPoint x: 539, endPoint y: 84, distance: 43.6
click at [539, 84] on div "while True: 1 2 3 4 5 6 7 8 9 10 11 12 13 # Move to each button when you hear t…" at bounding box center [653, 111] width 272 height 179
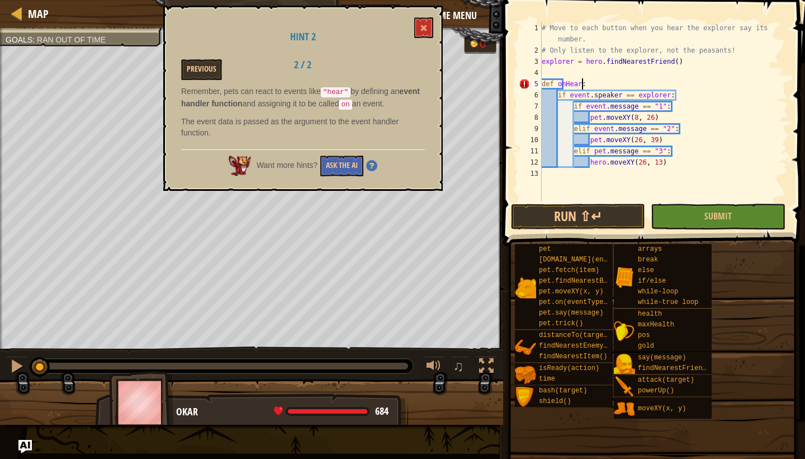
click at [592, 80] on div "# Move to each button when you hear the explorer say its number. # Only listen …" at bounding box center [664, 128] width 249 height 212
click at [681, 162] on div "# Move to each button when you hear the explorer say its number. # Only listen …" at bounding box center [664, 128] width 249 height 212
click at [606, 164] on div "# Move to each button when you hear the explorer say its number. # Only listen …" at bounding box center [664, 128] width 249 height 212
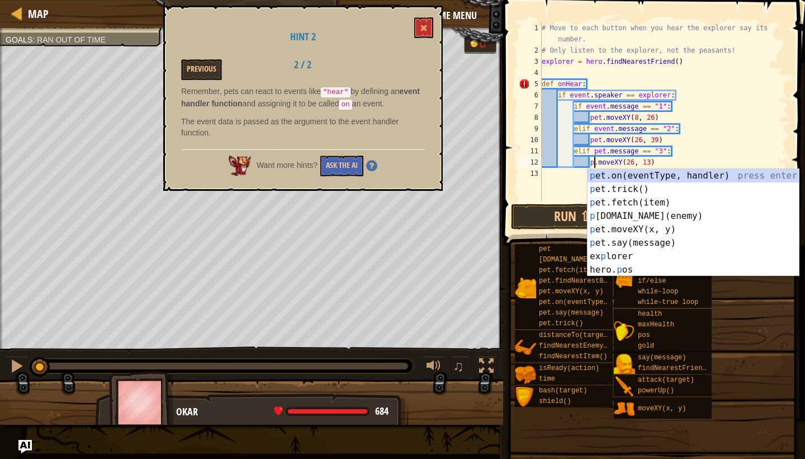
scroll to position [5, 5]
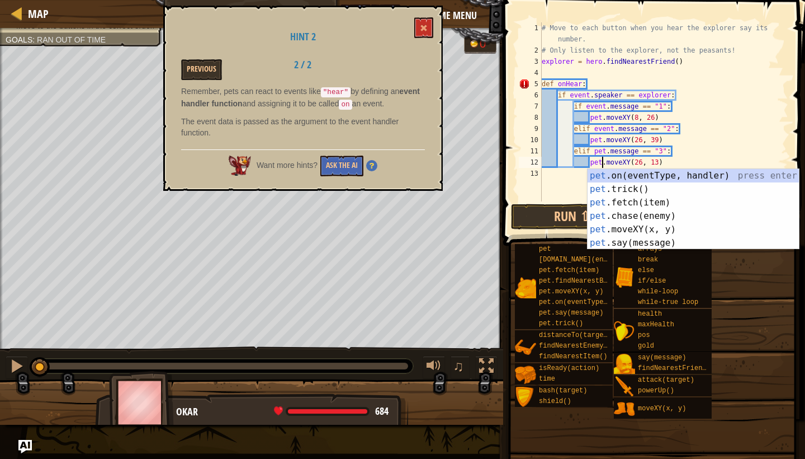
click at [605, 150] on div "# Move to each button when you hear the explorer say its number. # Only listen …" at bounding box center [664, 128] width 249 height 212
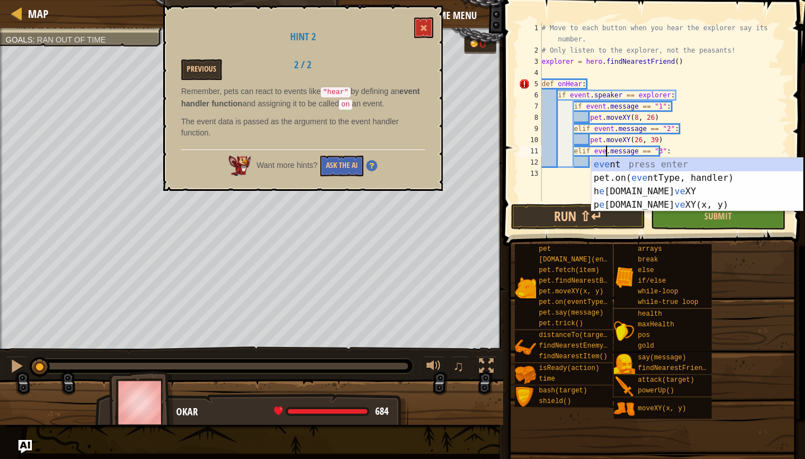
scroll to position [5, 6]
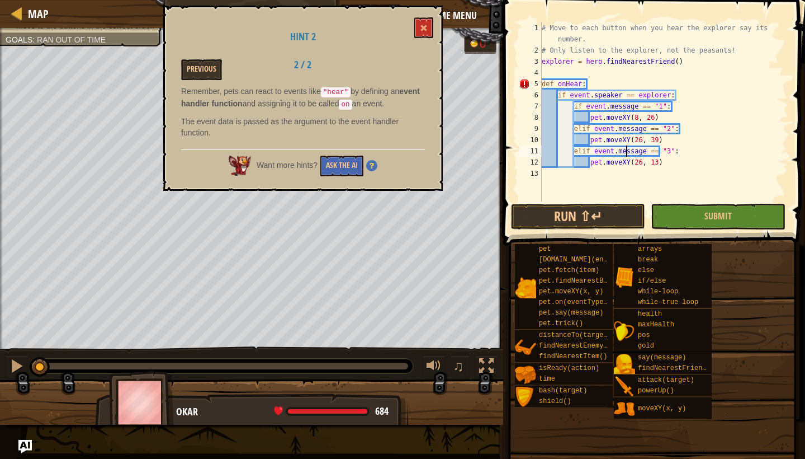
click at [628, 146] on div "# Move to each button when you hear the explorer say its number. # Only listen …" at bounding box center [664, 128] width 249 height 212
click at [683, 166] on div "# Move to each button when you hear the explorer say its number. # Only listen …" at bounding box center [664, 128] width 249 height 212
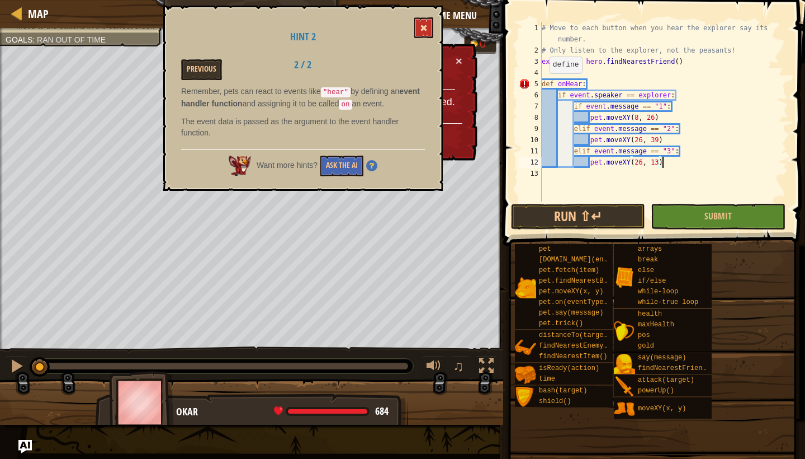
click at [421, 25] on span at bounding box center [424, 28] width 8 height 8
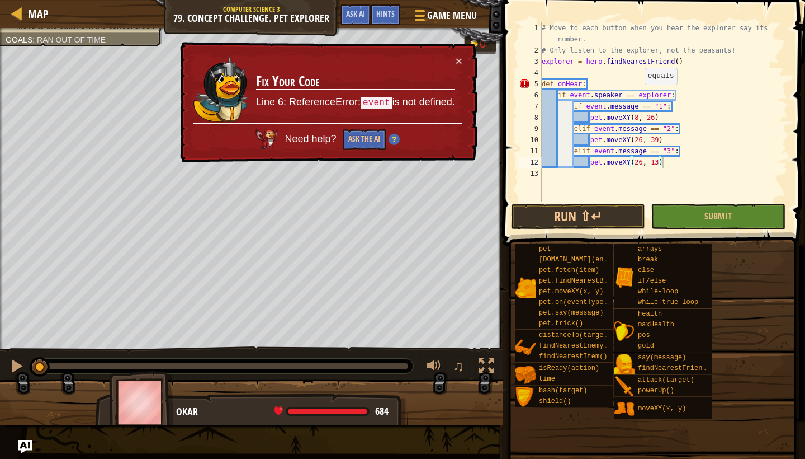
click at [640, 96] on div "# Move to each button when you hear the explorer say its number. # Only listen …" at bounding box center [664, 128] width 249 height 212
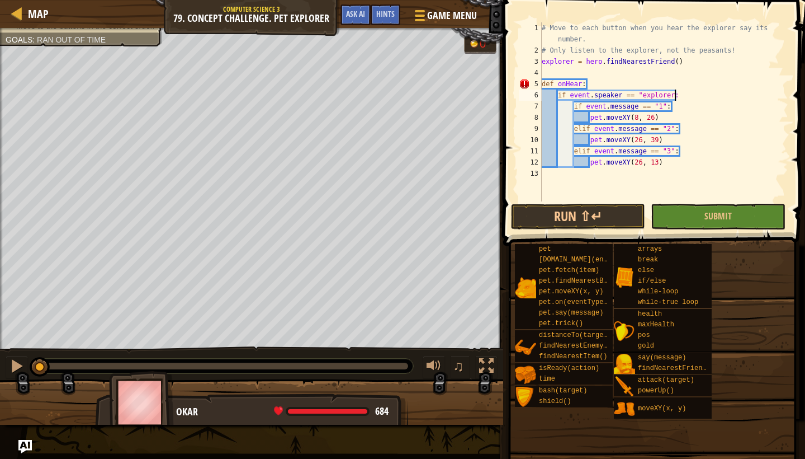
click at [675, 96] on div "# Move to each button when you hear the explorer say its number. # Only listen …" at bounding box center [664, 128] width 249 height 212
click at [691, 96] on div "# Move to each button when you hear the explorer say its number. # Only listen …" at bounding box center [664, 128] width 249 height 212
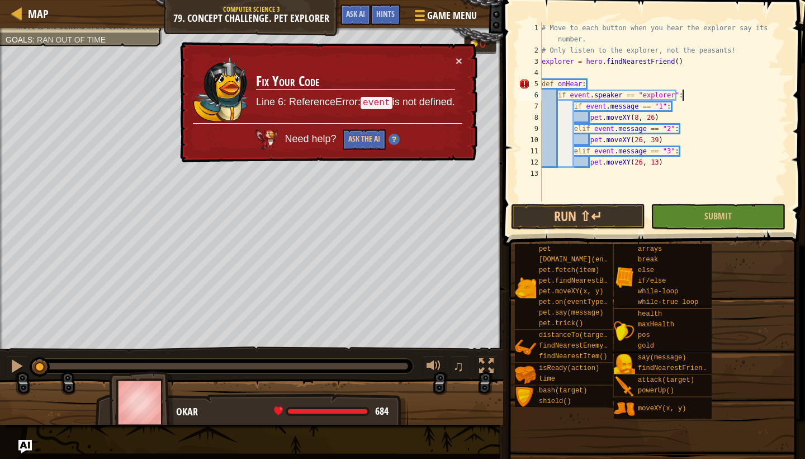
click at [621, 138] on div "# Move to each button when you hear the explorer say its number. # Only listen …" at bounding box center [664, 128] width 249 height 212
click at [581, 84] on div "# Move to each button when you hear the explorer say its number. # Only listen …" at bounding box center [664, 128] width 249 height 212
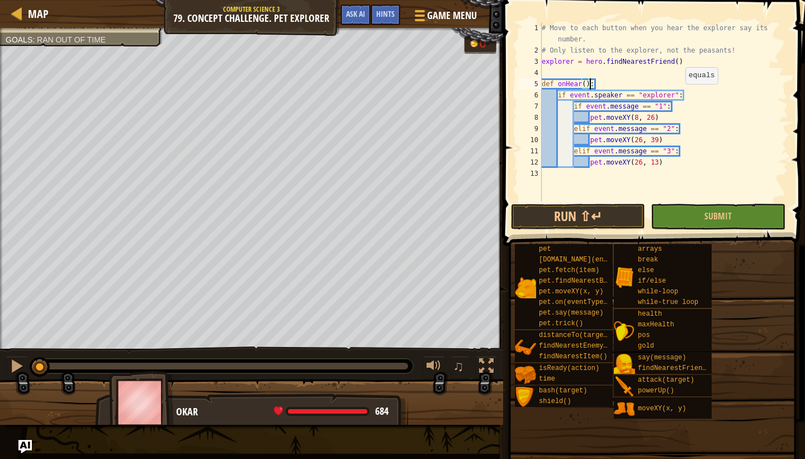
click at [681, 95] on div "# Move to each button when you hear the explorer say its number. # Only listen …" at bounding box center [664, 128] width 249 height 212
click at [642, 94] on div "# Move to each button when you hear the explorer say its number. # Only listen …" at bounding box center [664, 128] width 249 height 212
type textarea "if event.speaker == explorer:"
click at [548, 173] on div "# Move to each button when you hear the explorer say its number. # Only listen …" at bounding box center [664, 128] width 249 height 212
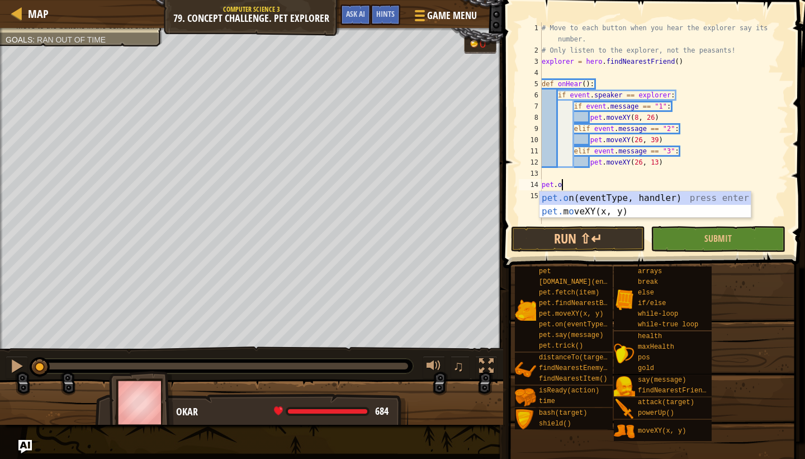
scroll to position [5, 1]
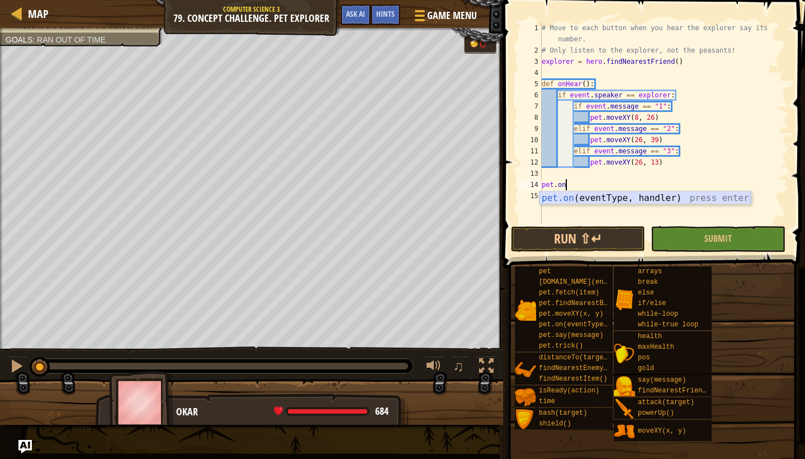
click at [603, 197] on div "pet.on (eventType, handler) press enter" at bounding box center [645, 211] width 211 height 40
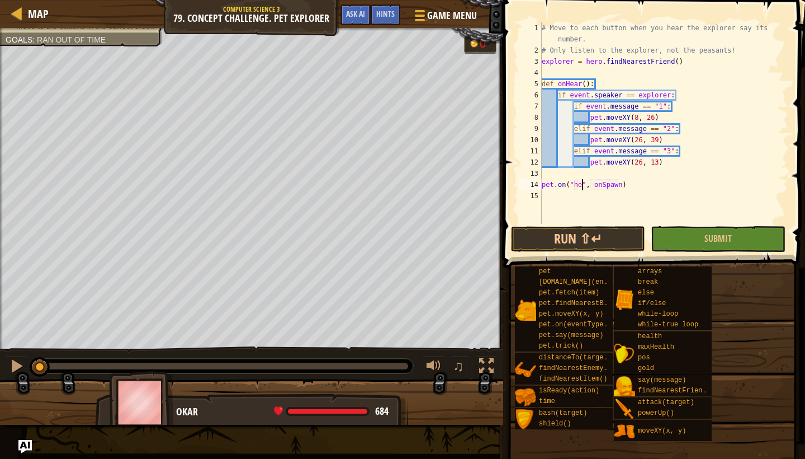
scroll to position [5, 4]
click at [630, 185] on div "# Move to each button when you hear the explorer say its number. # Only listen …" at bounding box center [664, 139] width 249 height 235
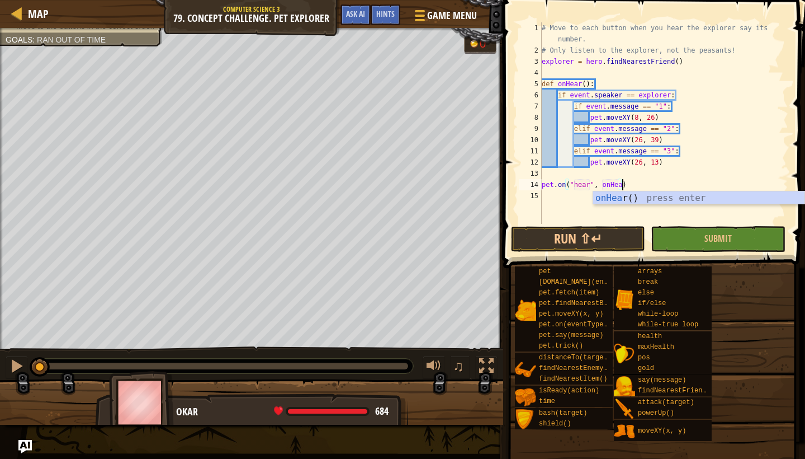
scroll to position [5, 7]
click at [654, 182] on div "# Move to each button when you hear the explorer say its number. # Only listen …" at bounding box center [664, 139] width 249 height 235
click at [582, 243] on button "Run ⇧↵" at bounding box center [578, 239] width 134 height 26
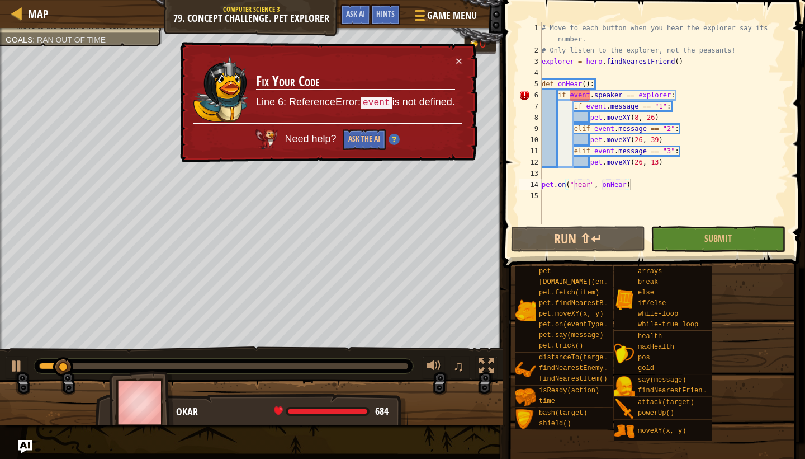
click at [453, 59] on td "Fix Your Code Line 6: ReferenceError: event is not defined." at bounding box center [356, 89] width 200 height 68
click at [459, 63] on button "×" at bounding box center [459, 61] width 7 height 12
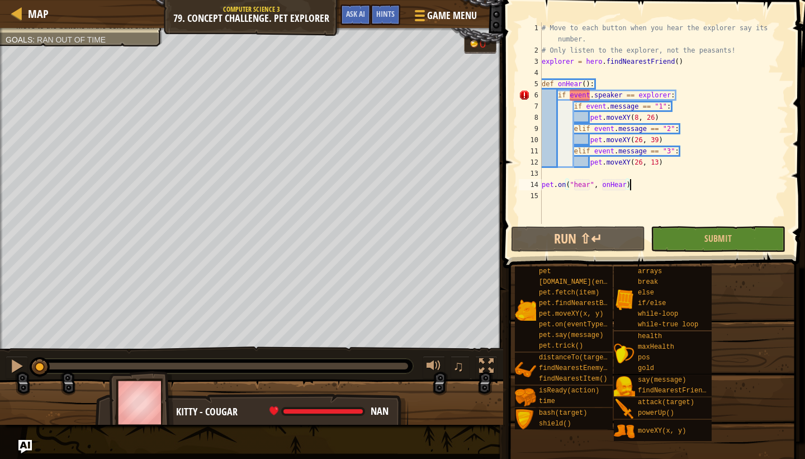
drag, startPoint x: 167, startPoint y: 364, endPoint x: 20, endPoint y: 352, distance: 147.6
click at [20, 352] on div "♫" at bounding box center [251, 363] width 503 height 34
click at [12, 371] on div at bounding box center [17, 365] width 15 height 15
drag, startPoint x: 43, startPoint y: 365, endPoint x: 25, endPoint y: 364, distance: 18.5
click at [25, 365] on div "♫" at bounding box center [251, 363] width 503 height 34
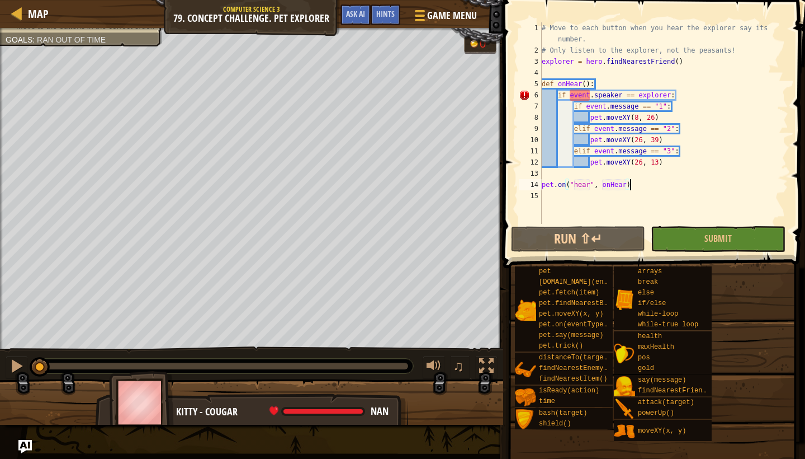
click at [589, 95] on div "# Move to each button when you hear the explorer say its number. # Only listen …" at bounding box center [664, 139] width 249 height 235
click at [585, 84] on div "# Move to each button when you hear the explorer say its number. # Only listen …" at bounding box center [664, 139] width 249 height 235
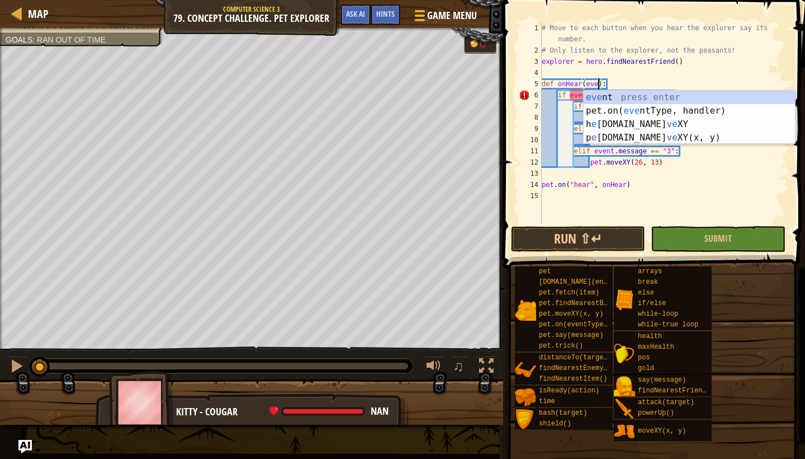
scroll to position [5, 5]
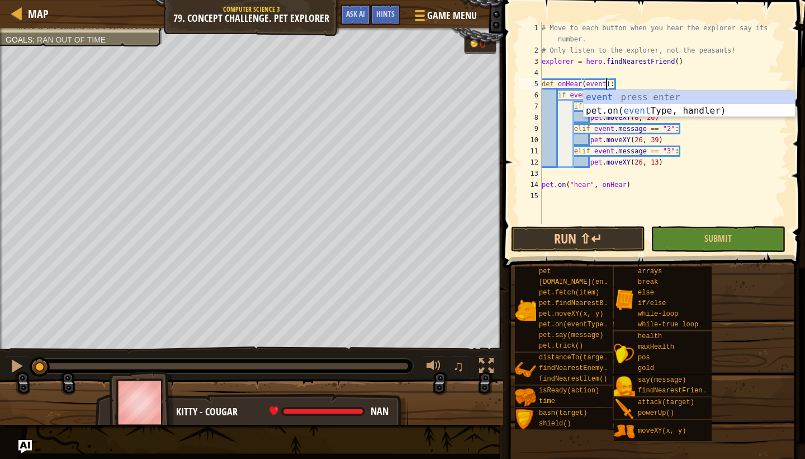
click at [637, 88] on div "# Move to each button when you hear the explorer say its number. # Only listen …" at bounding box center [664, 139] width 249 height 235
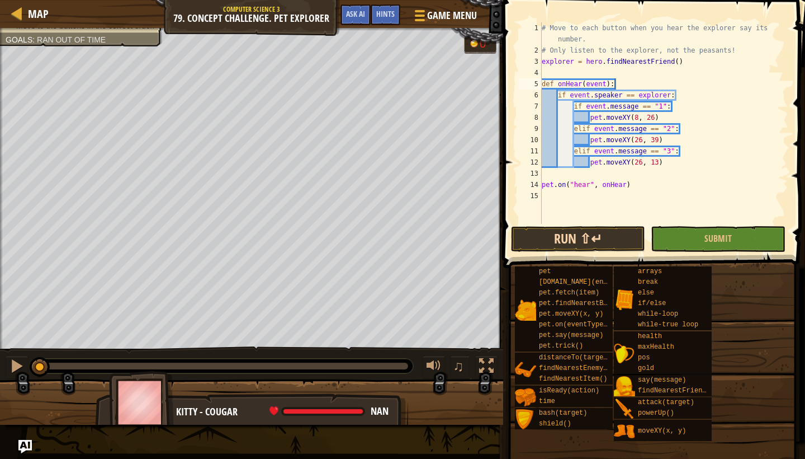
click at [590, 235] on button "Run ⇧↵" at bounding box center [578, 239] width 134 height 26
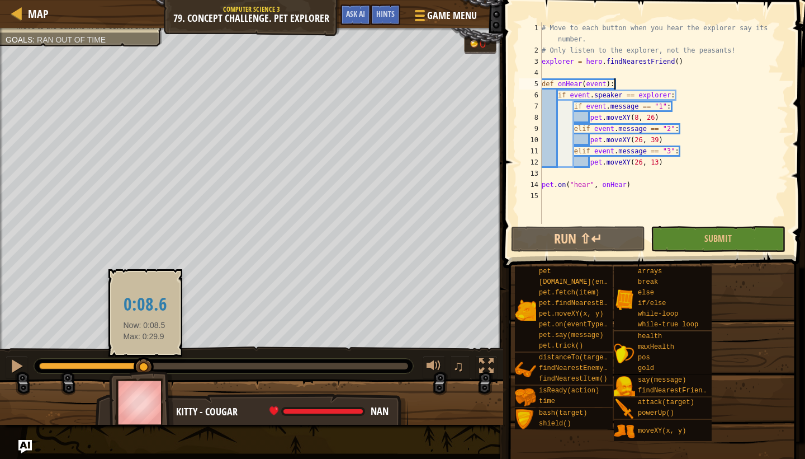
drag, startPoint x: 343, startPoint y: 370, endPoint x: 147, endPoint y: 362, distance: 197.0
click at [146, 362] on div at bounding box center [144, 367] width 20 height 20
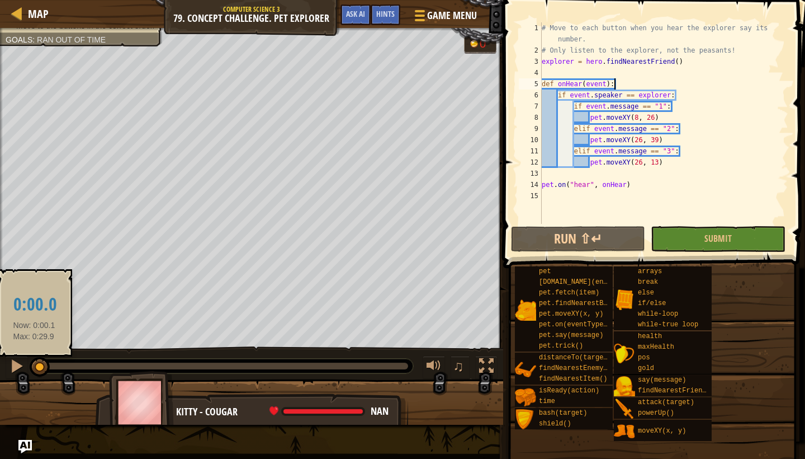
drag, startPoint x: 147, startPoint y: 362, endPoint x: 35, endPoint y: 363, distance: 111.8
click at [35, 363] on div at bounding box center [40, 367] width 20 height 20
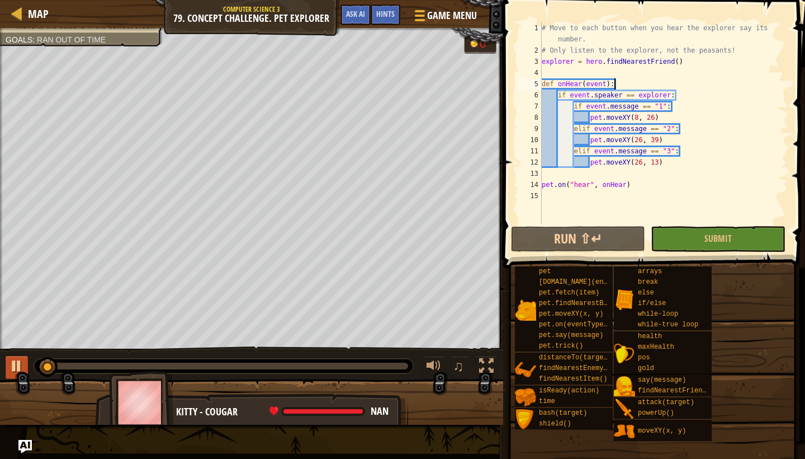
click at [13, 363] on div at bounding box center [17, 365] width 15 height 15
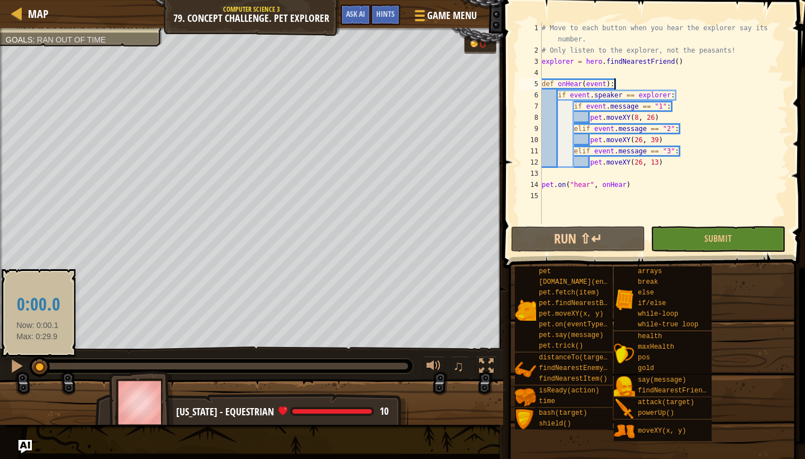
drag, startPoint x: 54, startPoint y: 371, endPoint x: 29, endPoint y: 369, distance: 25.2
click at [29, 369] on div "♫" at bounding box center [251, 363] width 503 height 34
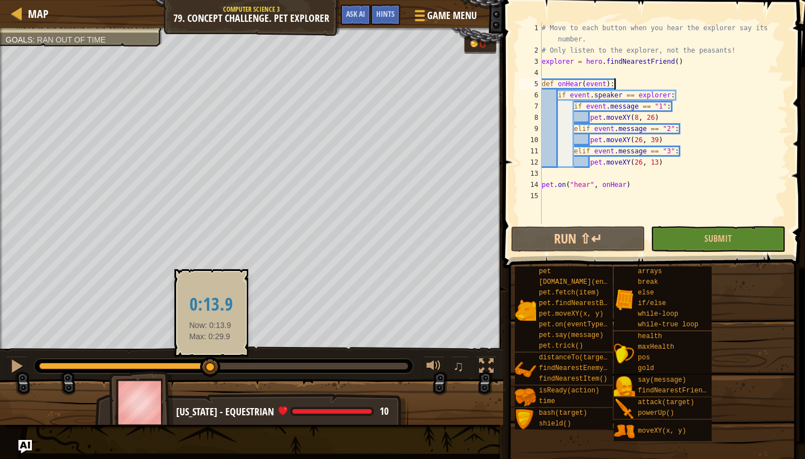
drag, startPoint x: 42, startPoint y: 362, endPoint x: 211, endPoint y: 357, distance: 168.4
click at [211, 357] on div at bounding box center [210, 367] width 20 height 20
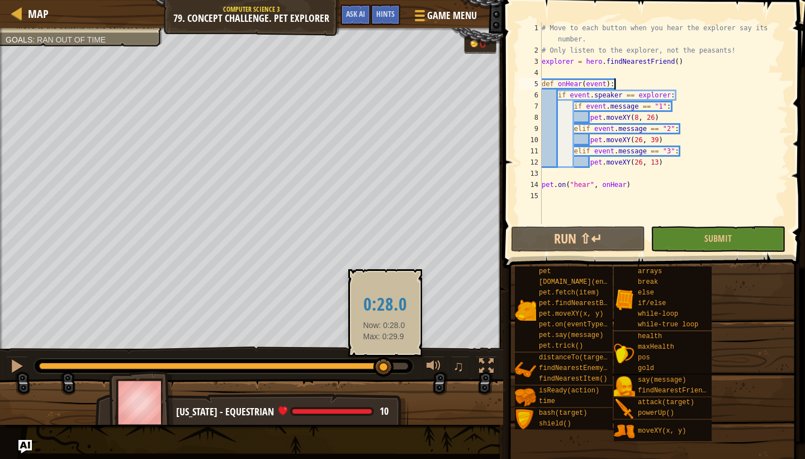
drag, startPoint x: 211, startPoint y: 357, endPoint x: 385, endPoint y: 371, distance: 174.5
click at [385, 371] on div at bounding box center [384, 367] width 20 height 20
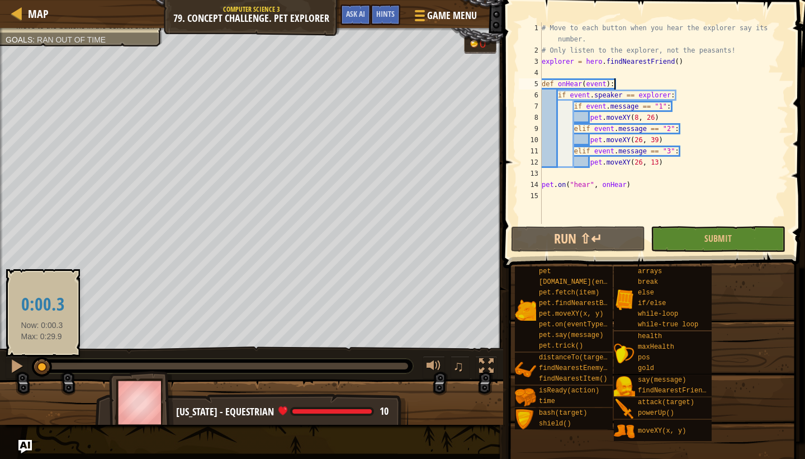
drag, startPoint x: 385, startPoint y: 371, endPoint x: 42, endPoint y: 365, distance: 342.3
click at [42, 365] on div at bounding box center [42, 367] width 20 height 20
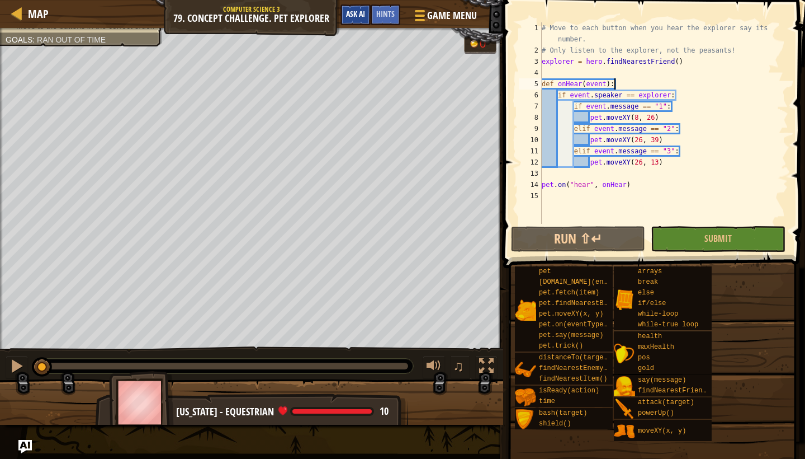
click at [360, 19] on button "Ask AI" at bounding box center [356, 14] width 30 height 21
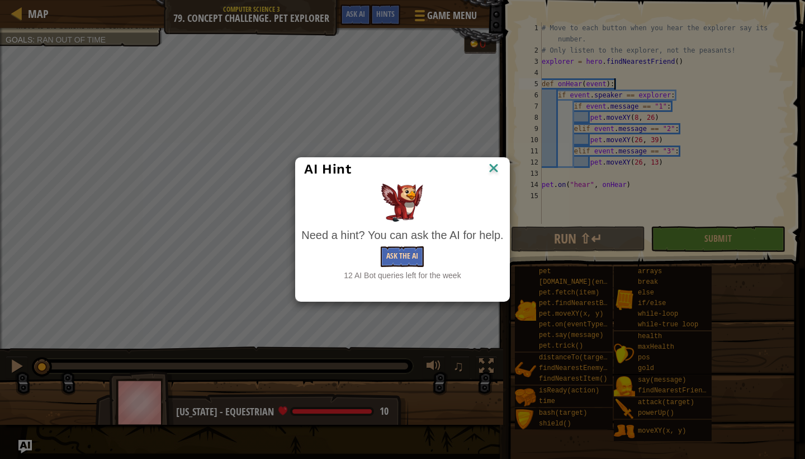
click at [414, 256] on button "Ask the AI" at bounding box center [402, 256] width 43 height 21
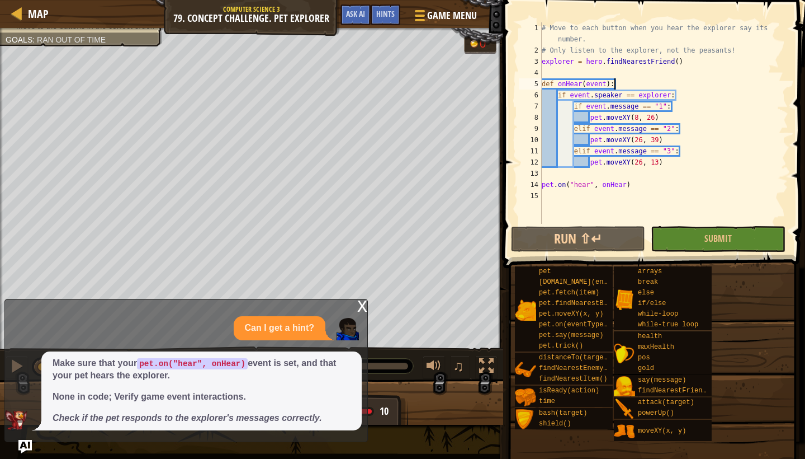
scroll to position [0, 0]
click at [358, 310] on div "x" at bounding box center [362, 304] width 10 height 11
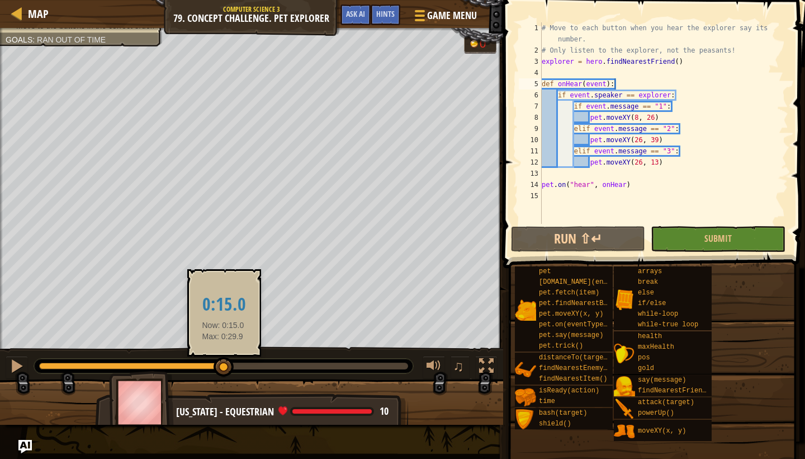
drag, startPoint x: 46, startPoint y: 370, endPoint x: 224, endPoint y: 367, distance: 177.8
click at [224, 367] on div at bounding box center [224, 367] width 20 height 20
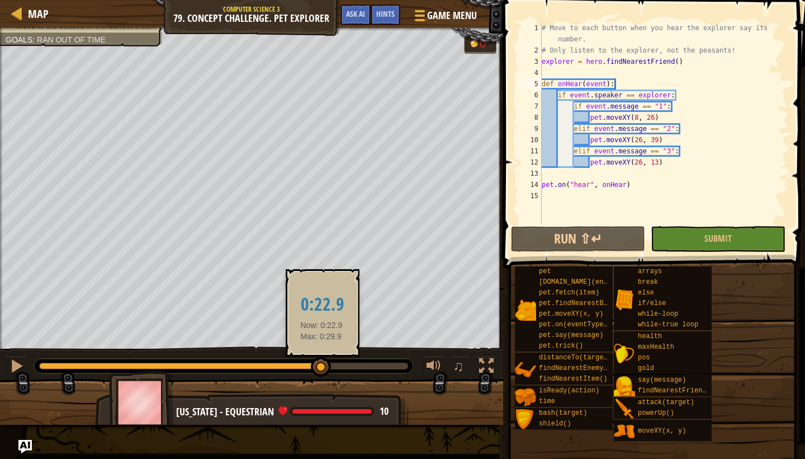
drag, startPoint x: 224, startPoint y: 367, endPoint x: 322, endPoint y: 368, distance: 98.4
click at [322, 368] on div at bounding box center [321, 367] width 20 height 20
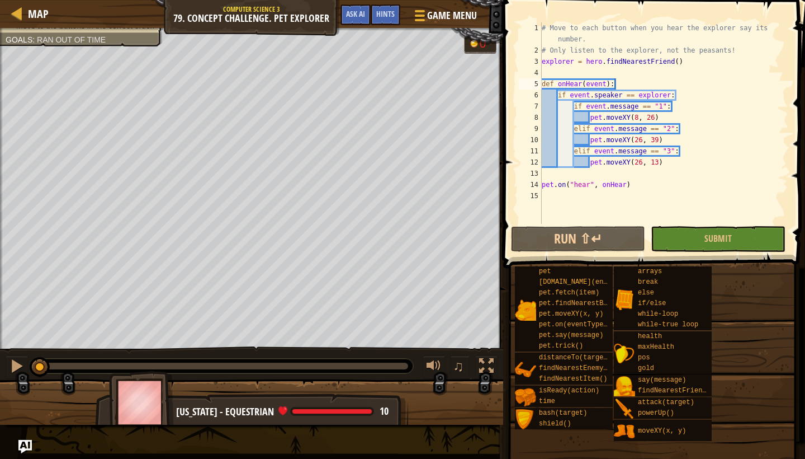
click at [25, 344] on div "Move to the buttons in the correct order. Goals : Ran out of time 0 ♫ [US_STATE…" at bounding box center [402, 226] width 805 height 396
type textarea "pet.moveXY(26, 13)"
click at [670, 167] on div "# Move to each button when you hear the explorer say its number. # Only listen …" at bounding box center [664, 139] width 249 height 235
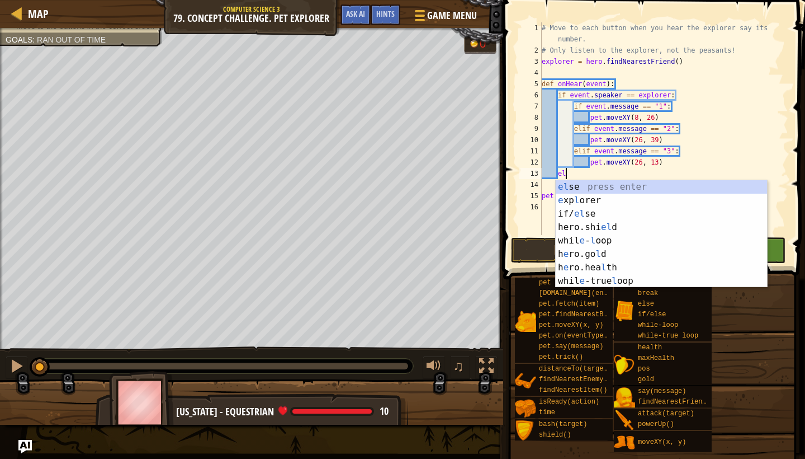
scroll to position [5, 2]
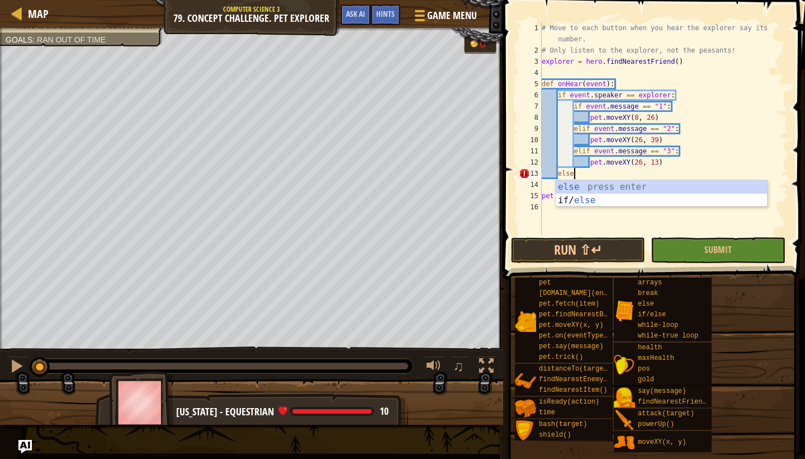
type textarea "else:"
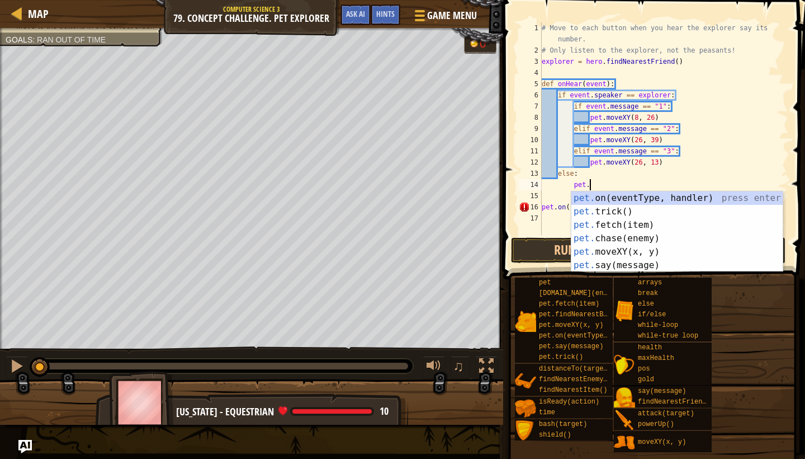
scroll to position [5, 3]
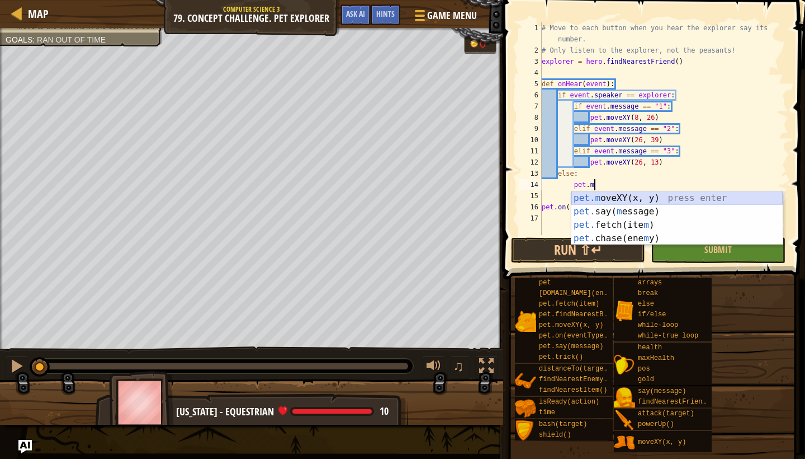
click at [654, 200] on div "pet.m oveXY(x, y) press enter pet. say( m essage) press enter pet. fetch(ite m …" at bounding box center [676, 231] width 211 height 81
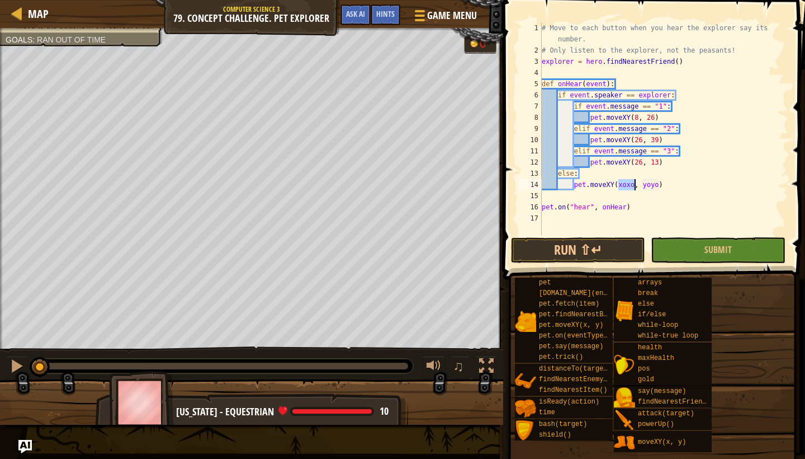
scroll to position [5, 7]
click at [639, 186] on div "# Move to each button when you hear the explorer say its number. # Only listen …" at bounding box center [664, 145] width 249 height 246
click at [590, 246] on button "Run ⇧↵" at bounding box center [578, 250] width 134 height 26
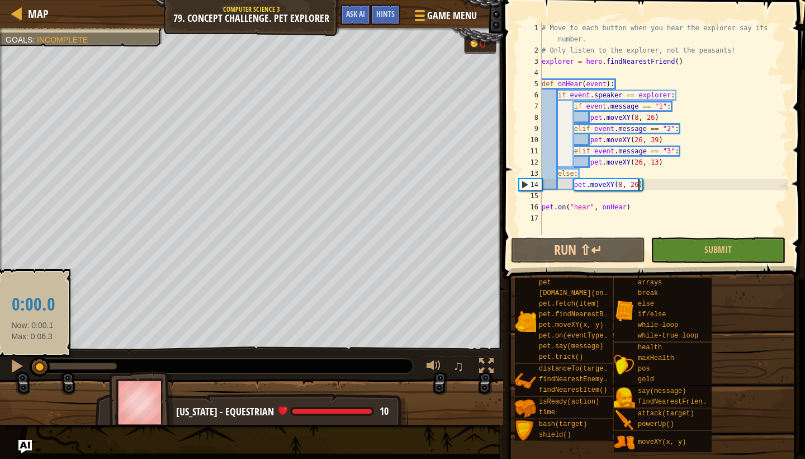
drag, startPoint x: 59, startPoint y: 363, endPoint x: 32, endPoint y: 364, distance: 26.9
click at [32, 364] on div at bounding box center [40, 367] width 20 height 20
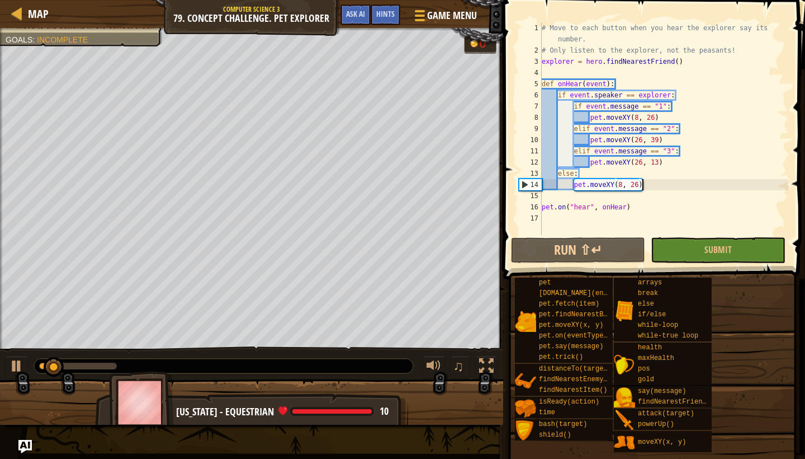
click at [641, 179] on div "# Move to each button when you hear the explorer say its number. # Only listen …" at bounding box center [664, 145] width 249 height 246
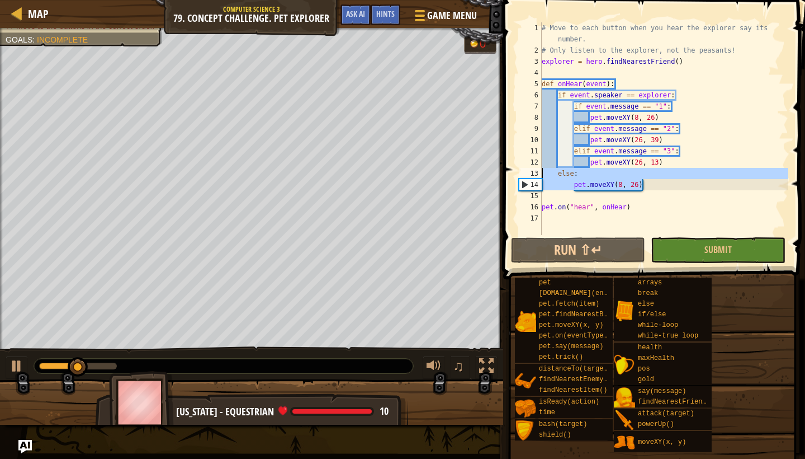
drag, startPoint x: 644, startPoint y: 183, endPoint x: 534, endPoint y: 177, distance: 109.8
click at [534, 176] on div "pet.moveXY(8, 26) 1 2 3 4 5 6 7 8 9 10 11 12 13 14 15 16 17 # Move to each butt…" at bounding box center [653, 128] width 272 height 212
type textarea "else: pet.moveXY(8, 26)"
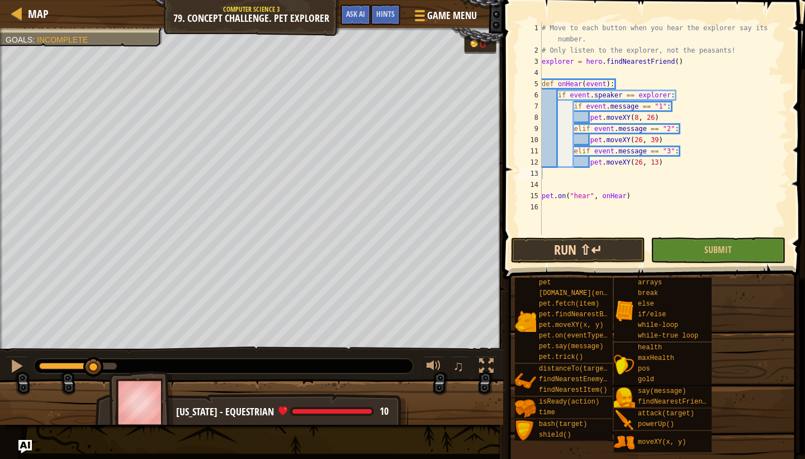
click at [613, 252] on button "Run ⇧↵" at bounding box center [578, 250] width 134 height 26
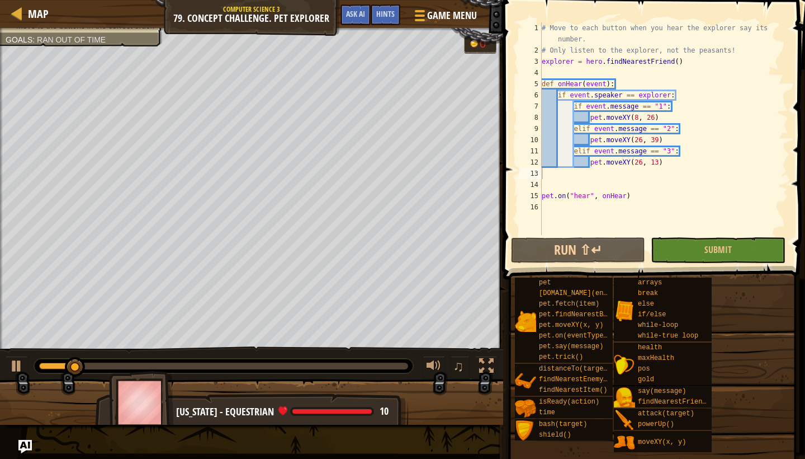
click at [143, 403] on img at bounding box center [141, 402] width 65 height 62
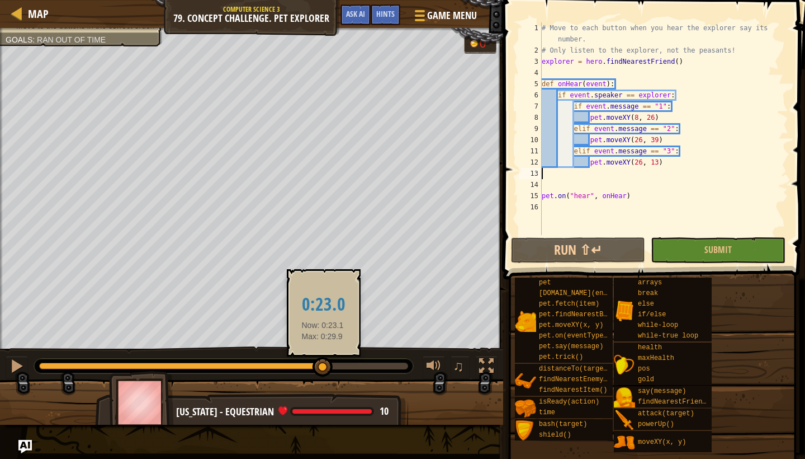
drag, startPoint x: 139, startPoint y: 366, endPoint x: 323, endPoint y: 369, distance: 184.0
click at [323, 370] on div at bounding box center [323, 367] width 20 height 20
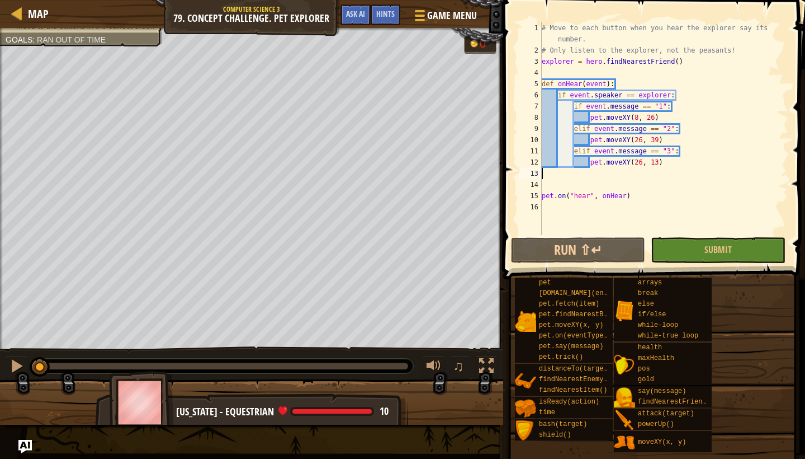
drag, startPoint x: 323, startPoint y: 369, endPoint x: 39, endPoint y: 350, distance: 285.2
click at [39, 350] on div "♫" at bounding box center [251, 363] width 503 height 34
click at [17, 376] on button at bounding box center [17, 367] width 22 height 23
drag, startPoint x: 51, startPoint y: 367, endPoint x: 196, endPoint y: 384, distance: 145.7
click at [196, 384] on div "Move to the buttons in the correct order. Goals : Ran out of time 0 ♫ [US_STATE…" at bounding box center [402, 226] width 805 height 396
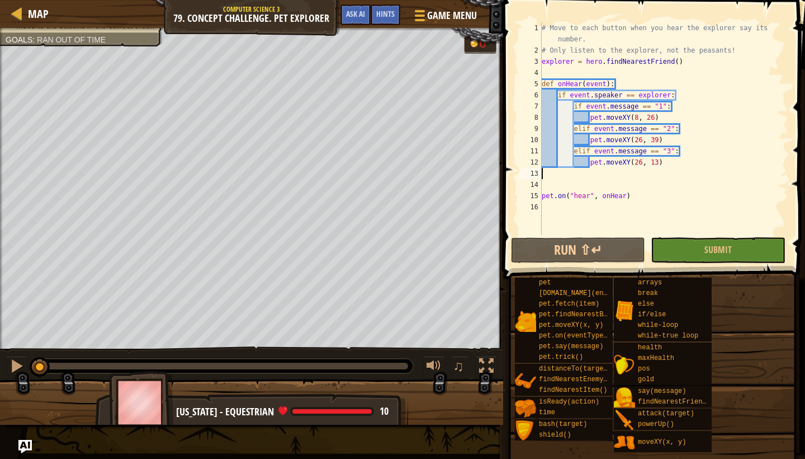
click at [32, 332] on div "Move to the buttons in the correct order. Goals : Ran out of time 0 ♫ [US_STATE…" at bounding box center [402, 226] width 805 height 396
click at [387, 8] on div "Hints" at bounding box center [386, 14] width 30 height 21
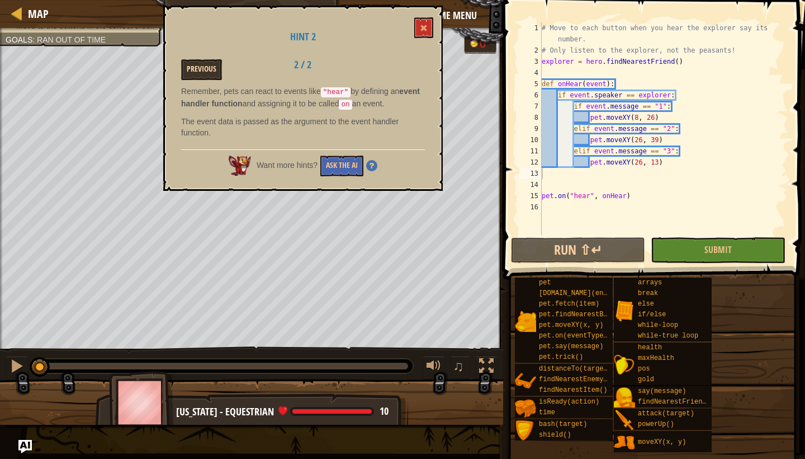
click at [209, 69] on button "Previous" at bounding box center [201, 69] width 41 height 21
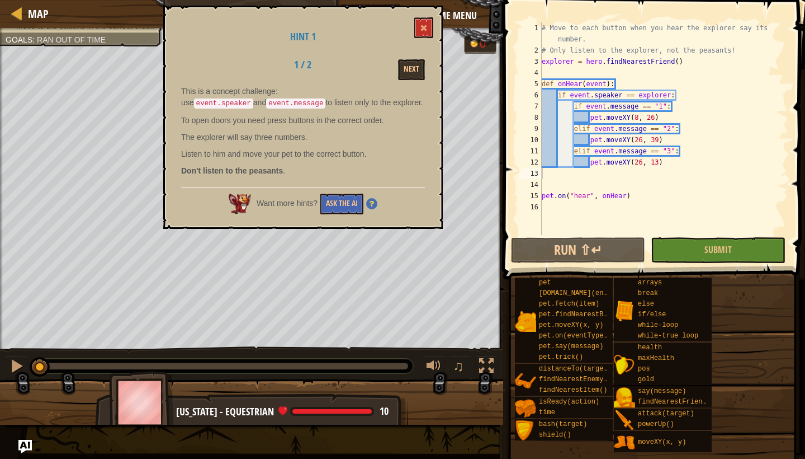
type textarea "pet.moveXY(26, 13)"
click at [666, 163] on div "# Move to each button when you hear the explorer say its number. # Only listen …" at bounding box center [664, 145] width 249 height 246
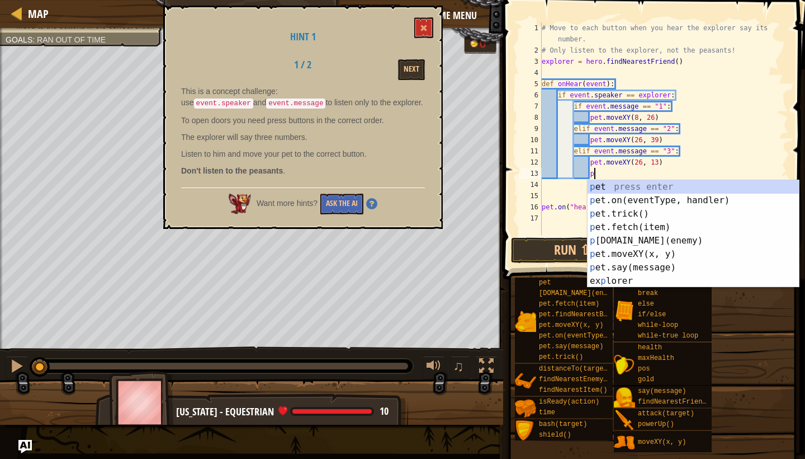
scroll to position [5, 4]
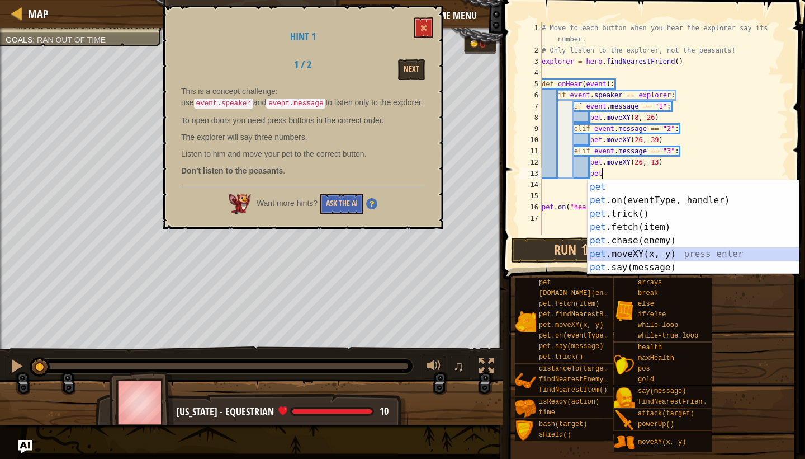
click at [653, 255] on div "pet press enter pet .on(eventType, handler) press enter pet .trick() press ente…" at bounding box center [693, 240] width 211 height 121
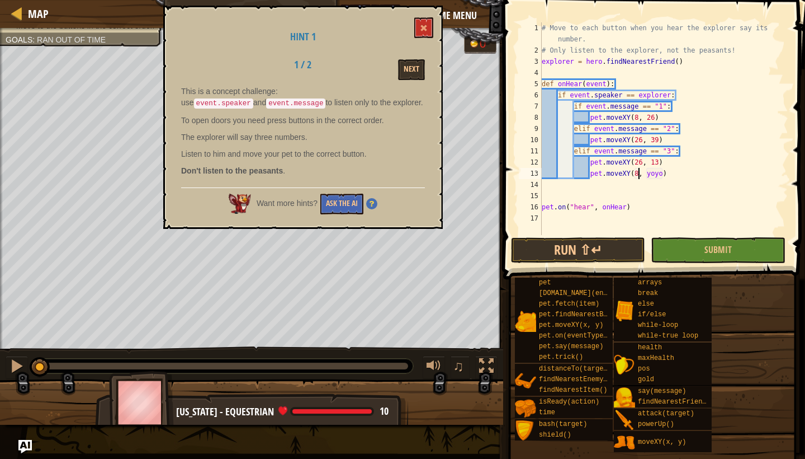
scroll to position [5, 8]
drag, startPoint x: 663, startPoint y: 173, endPoint x: 648, endPoint y: 173, distance: 15.1
click at [648, 173] on div "# Move to each button when you hear the explorer say its number. # Only listen …" at bounding box center [664, 145] width 249 height 246
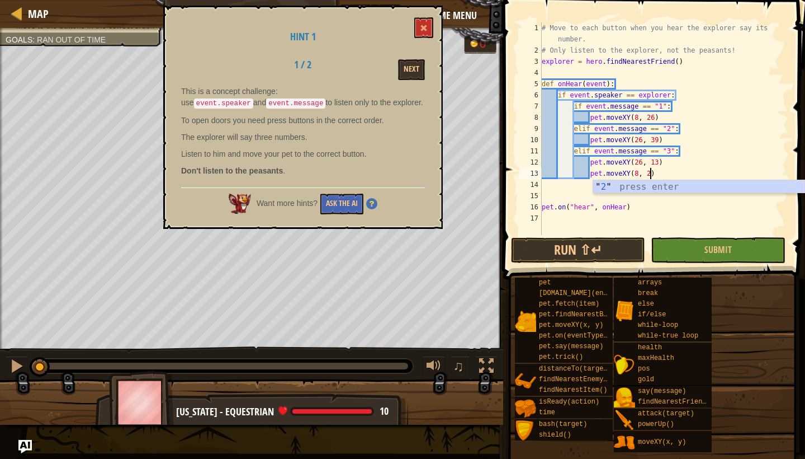
scroll to position [5, 9]
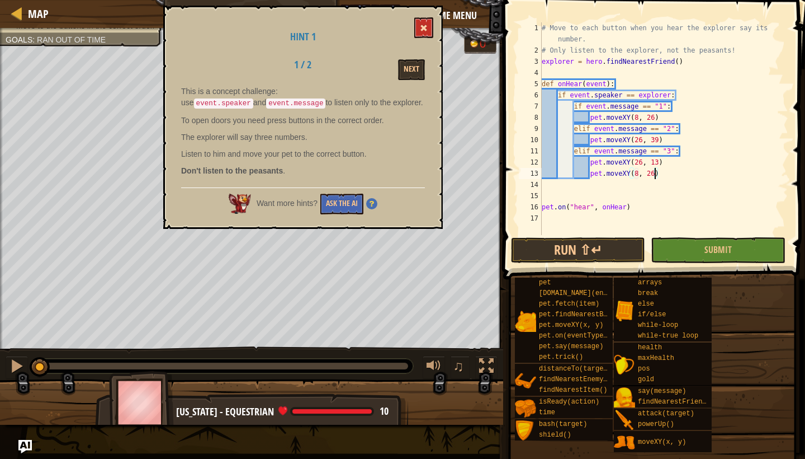
type textarea "pet.moveXY(8, 26)"
click at [424, 27] on span at bounding box center [424, 28] width 8 height 8
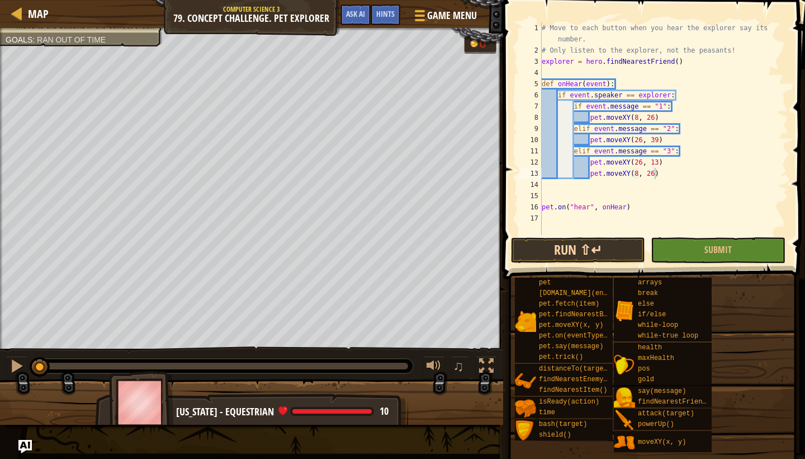
click at [570, 245] on button "Run ⇧↵" at bounding box center [578, 250] width 134 height 26
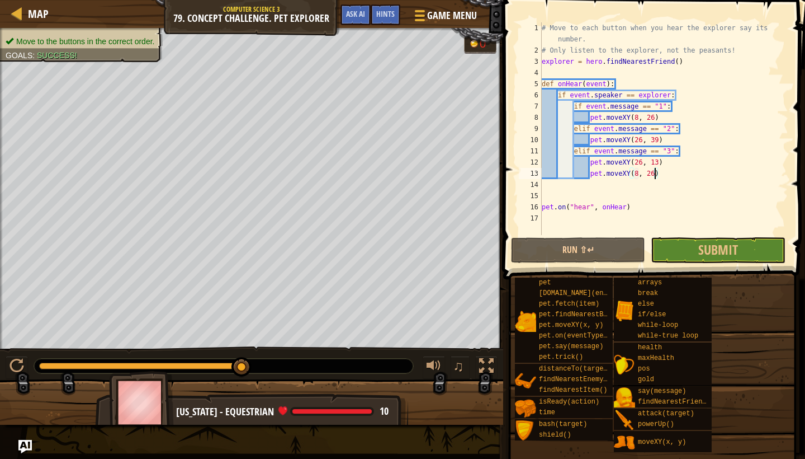
click at [251, 342] on div "Move to the buttons in the correct order. Goals : Success! 0 ♫ [US_STATE] - equ…" at bounding box center [402, 226] width 805 height 396
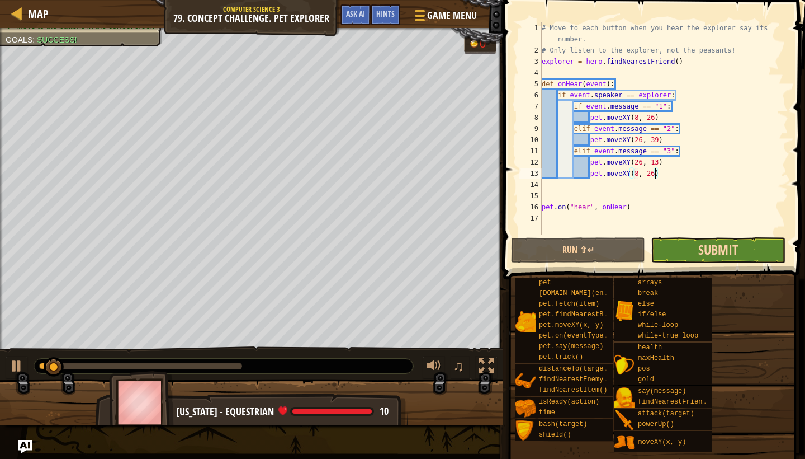
click at [707, 250] on span "Submit" at bounding box center [718, 249] width 40 height 18
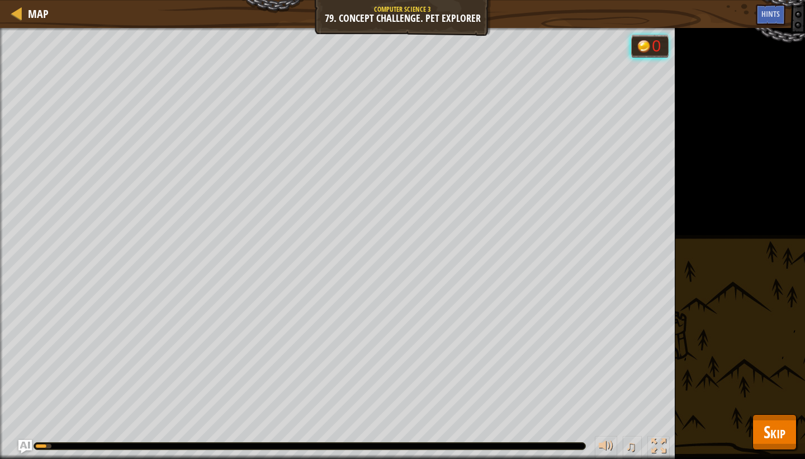
click at [764, 424] on span "Skip" at bounding box center [775, 431] width 22 height 23
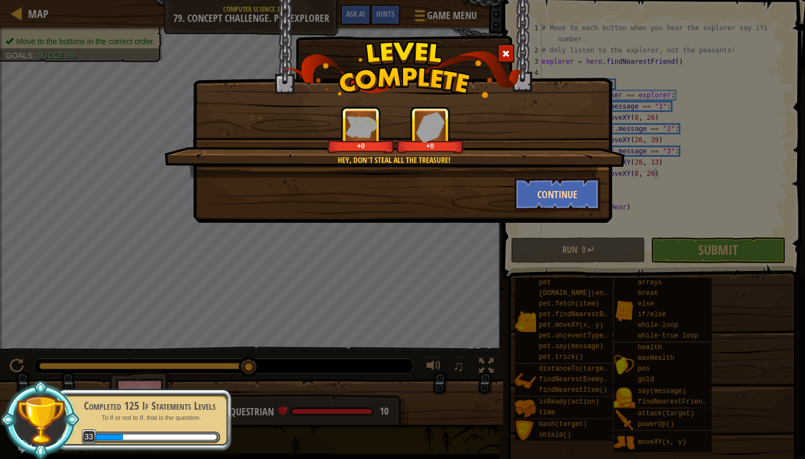
click at [562, 186] on button "Continue" at bounding box center [557, 194] width 87 height 34
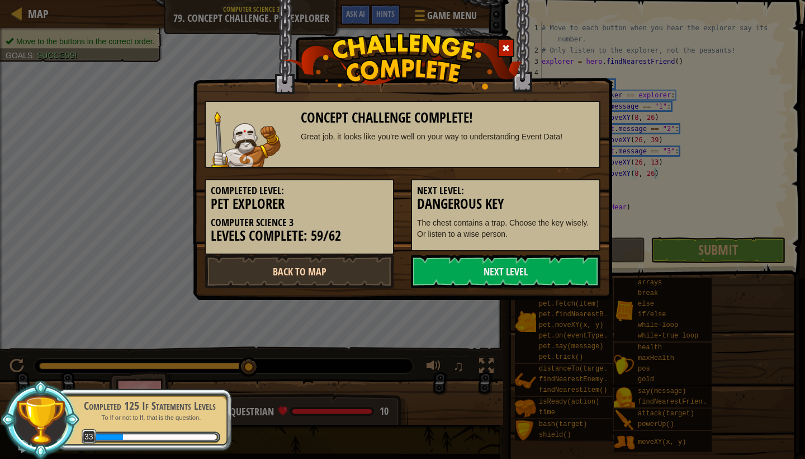
click at [341, 264] on link "Back to Map" at bounding box center [300, 271] width 190 height 34
